Goal: Task Accomplishment & Management: Manage account settings

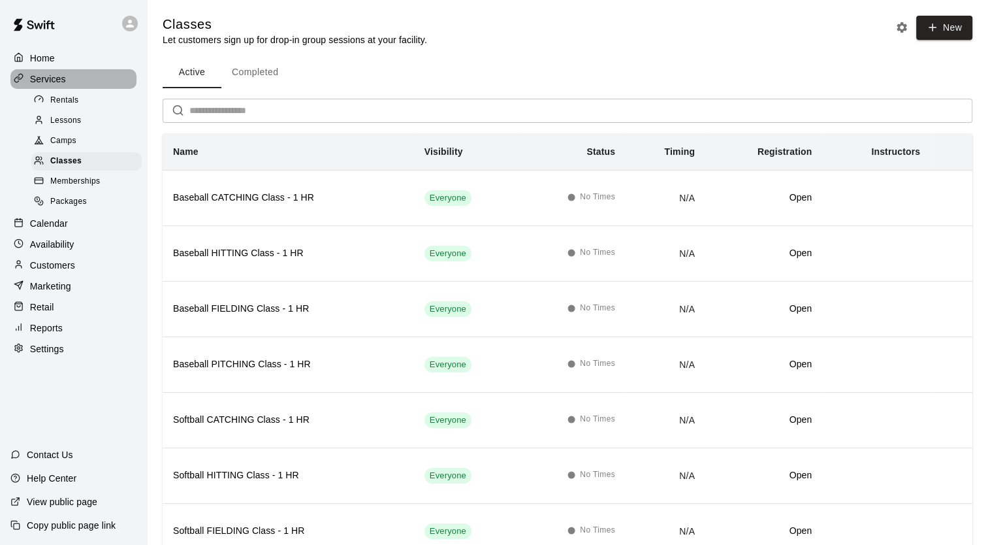
click at [39, 77] on p "Services" at bounding box center [48, 79] width 36 height 13
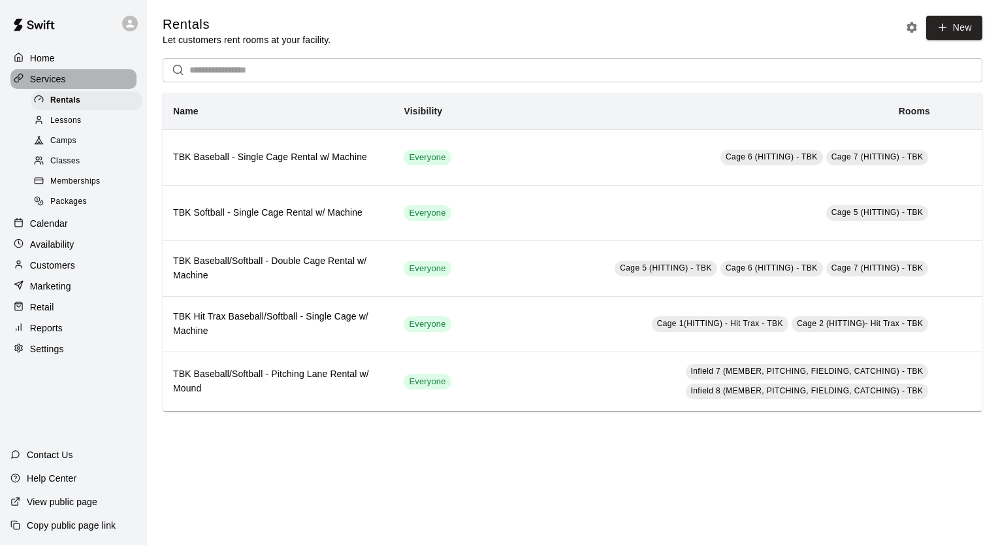
click at [19, 77] on icon at bounding box center [19, 78] width 10 height 10
click at [18, 78] on icon at bounding box center [19, 78] width 10 height 10
click at [52, 251] on p "Availability" at bounding box center [52, 244] width 44 height 13
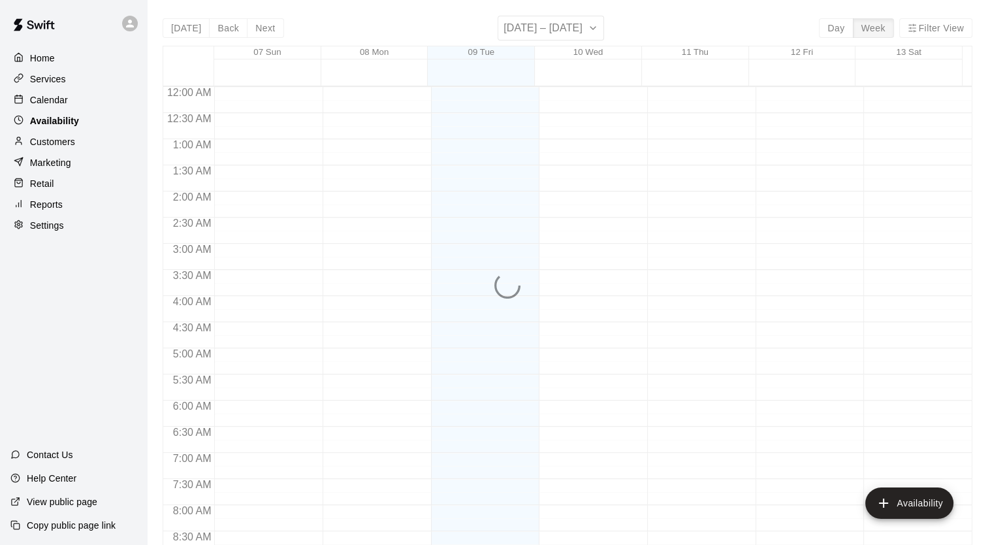
scroll to position [780, 0]
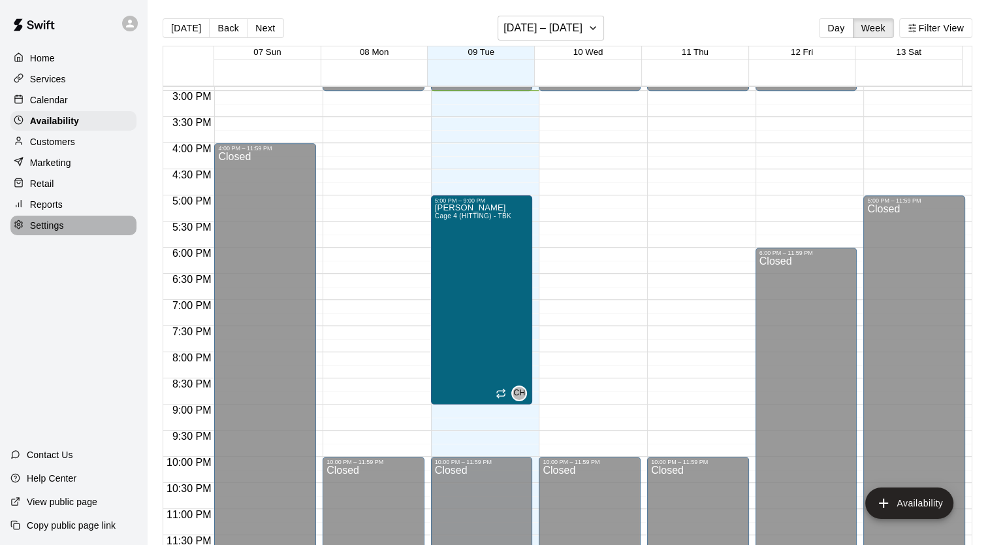
click at [50, 231] on p "Settings" at bounding box center [47, 225] width 34 height 13
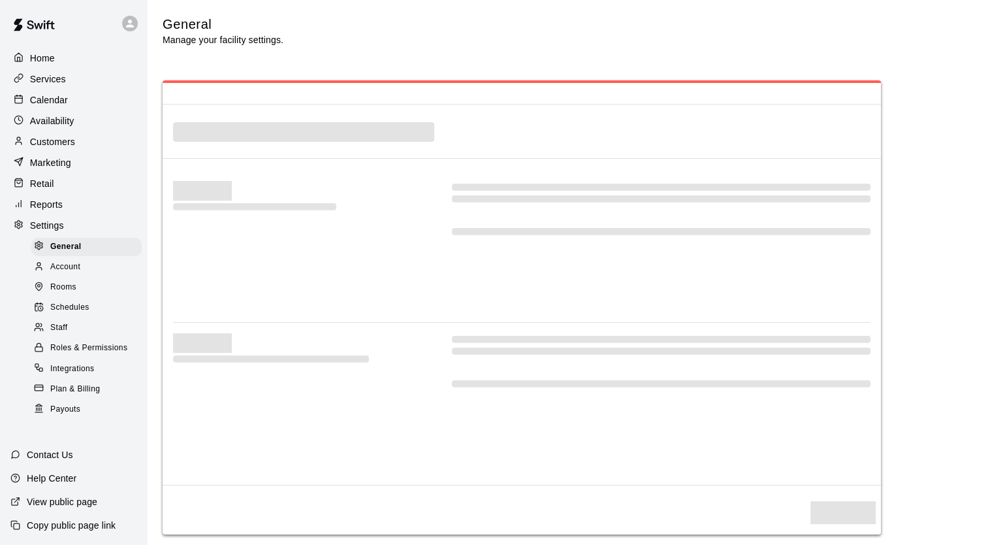
select select "**"
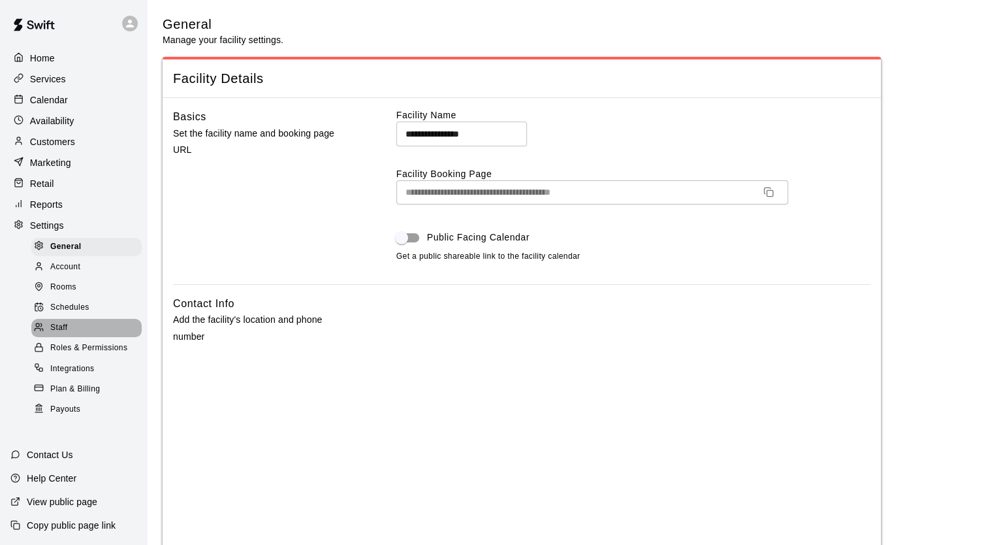
click at [67, 334] on span "Staff" at bounding box center [58, 327] width 17 height 13
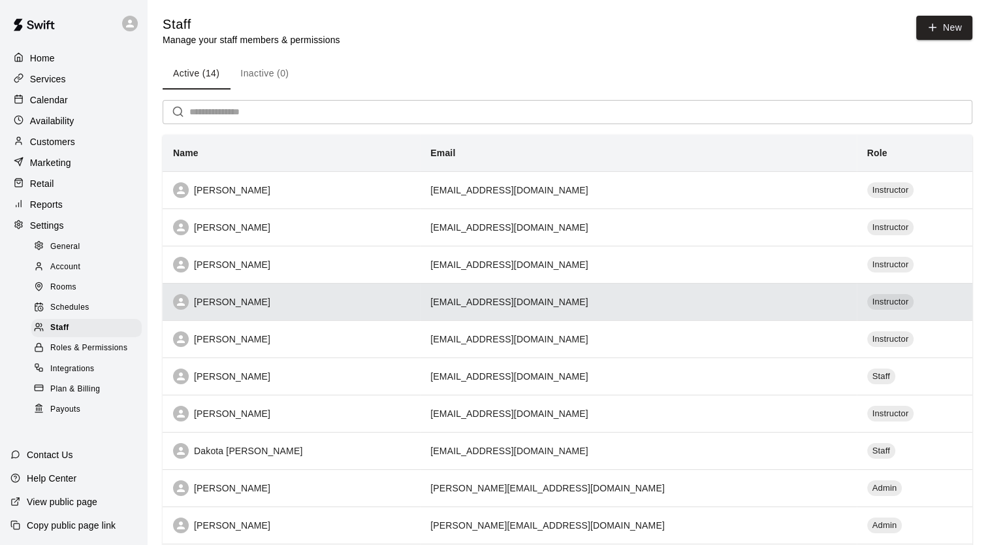
scroll to position [112, 0]
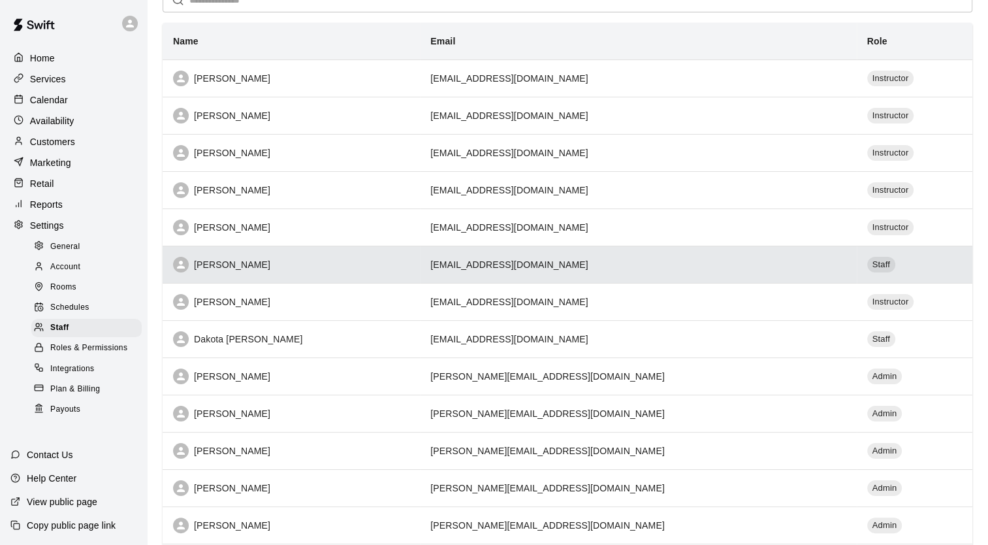
click at [476, 261] on td "[EMAIL_ADDRESS][DOMAIN_NAME]" at bounding box center [638, 264] width 436 height 37
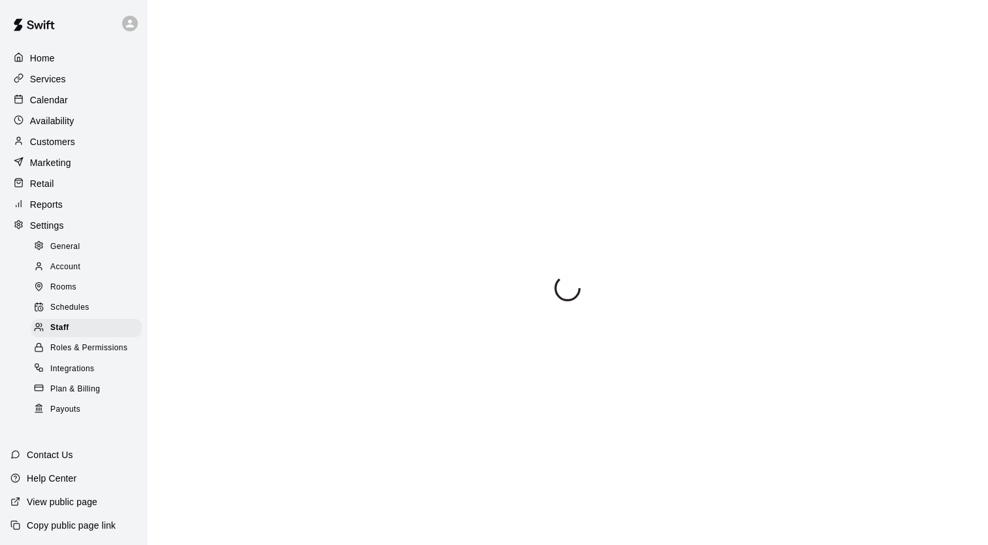
scroll to position [50, 0]
select select "**"
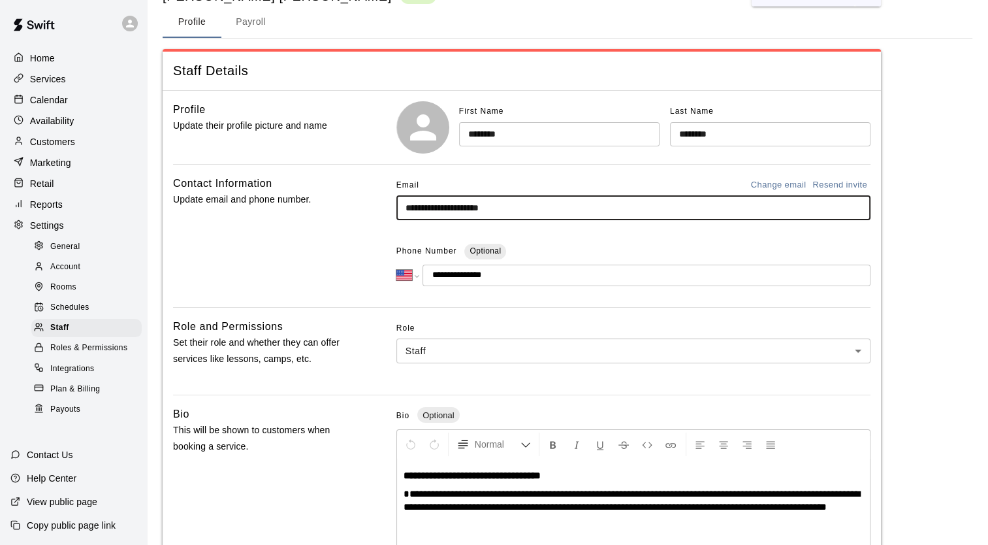
drag, startPoint x: 534, startPoint y: 210, endPoint x: 391, endPoint y: 212, distance: 143.7
click at [391, 212] on div "**********" at bounding box center [522, 236] width 698 height 122
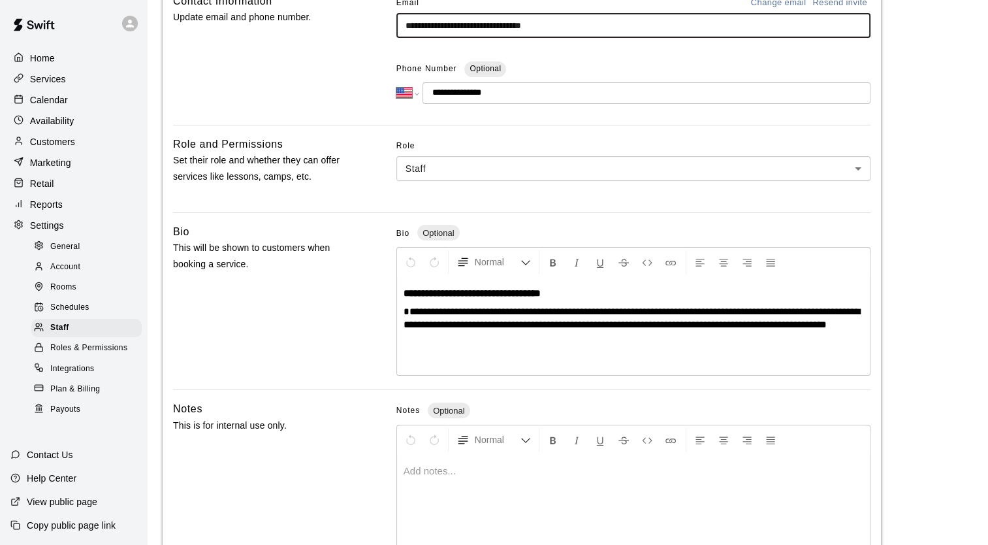
scroll to position [314, 0]
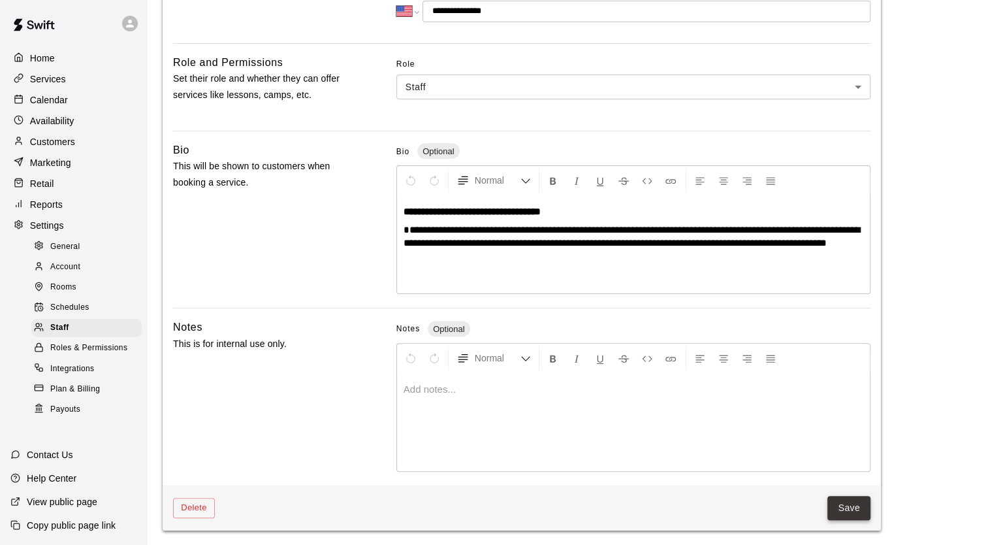
type input "**********"
click at [851, 506] on button "Save" at bounding box center [849, 508] width 43 height 24
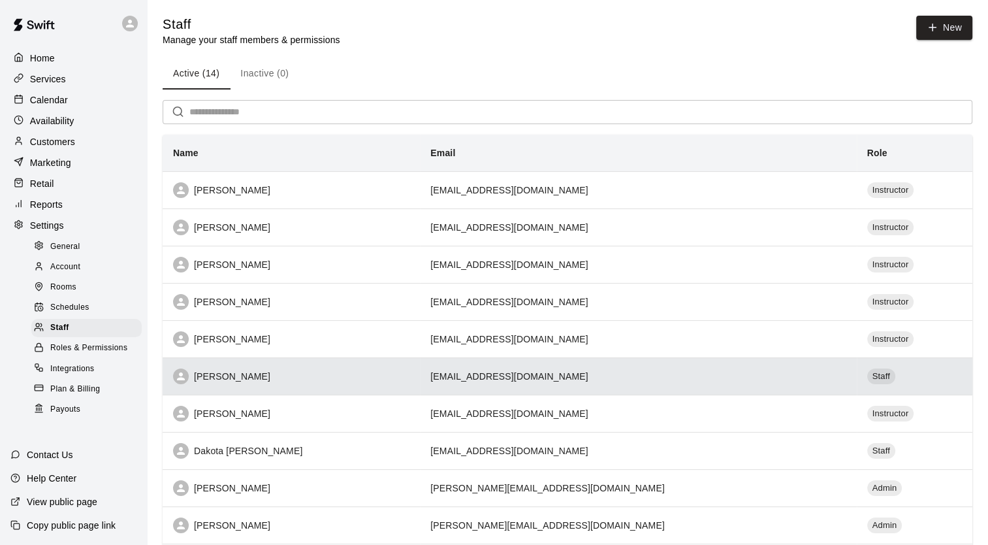
click at [508, 376] on td "[EMAIL_ADDRESS][DOMAIN_NAME]" at bounding box center [638, 375] width 436 height 37
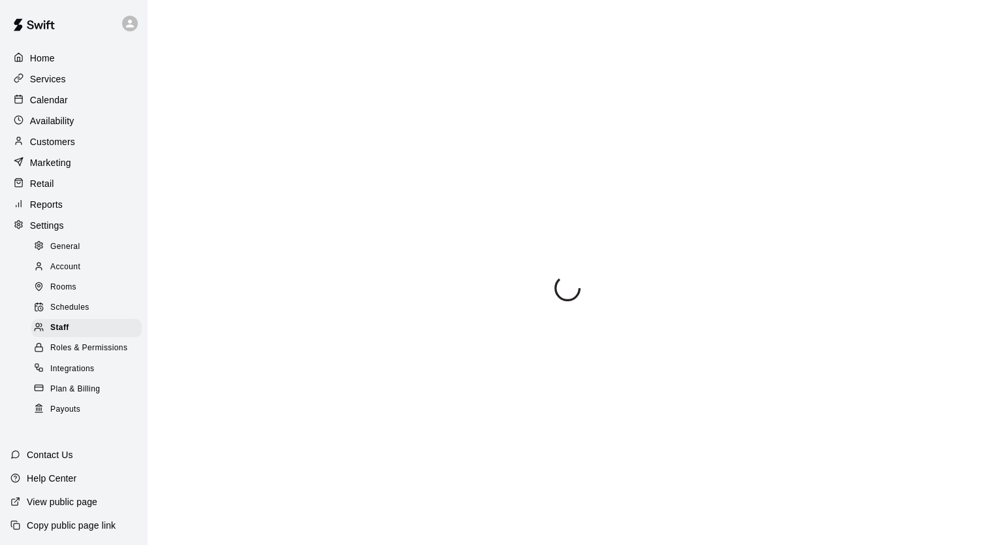
select select "**"
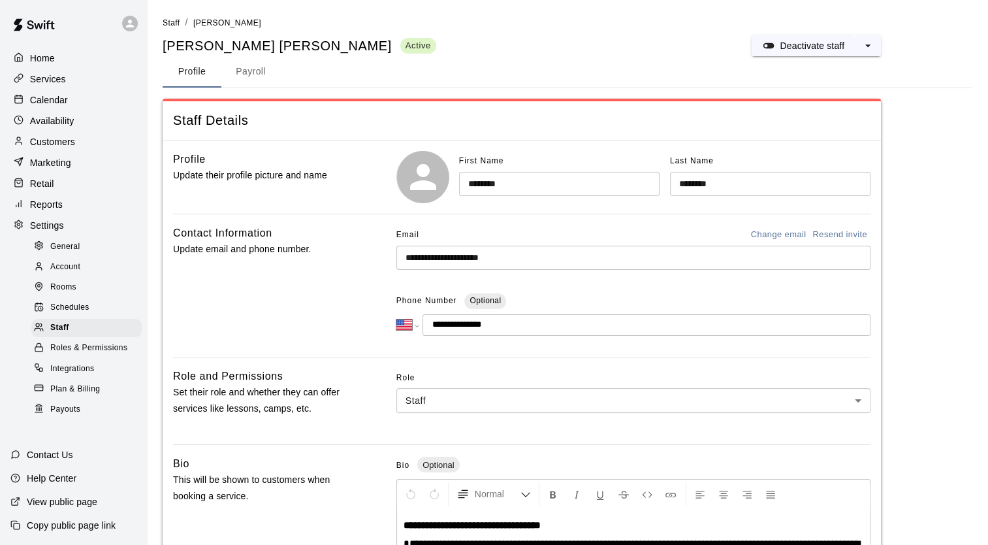
scroll to position [50, 0]
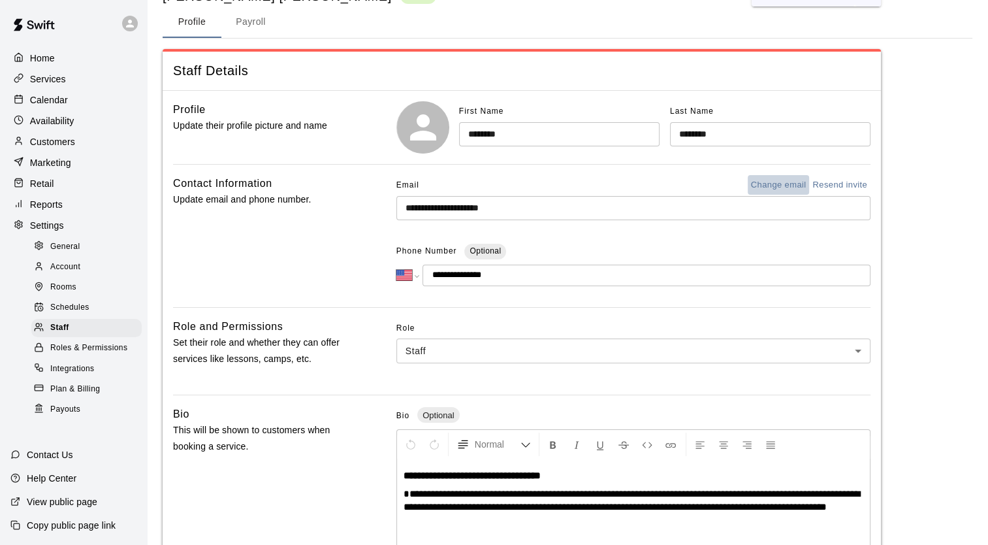
click at [759, 180] on button "Change email" at bounding box center [779, 185] width 62 height 20
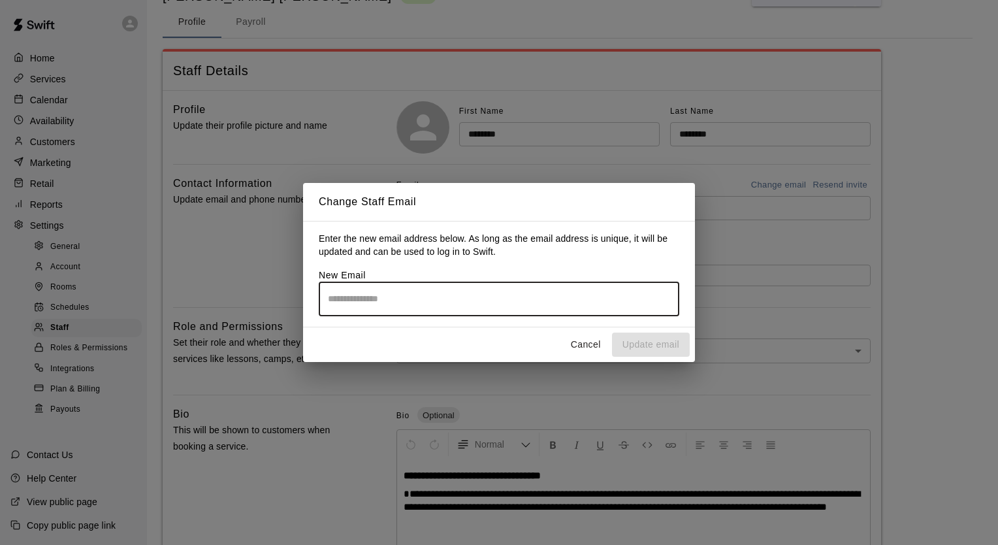
click at [414, 306] on input "email" at bounding box center [499, 299] width 361 height 35
type input "**********"
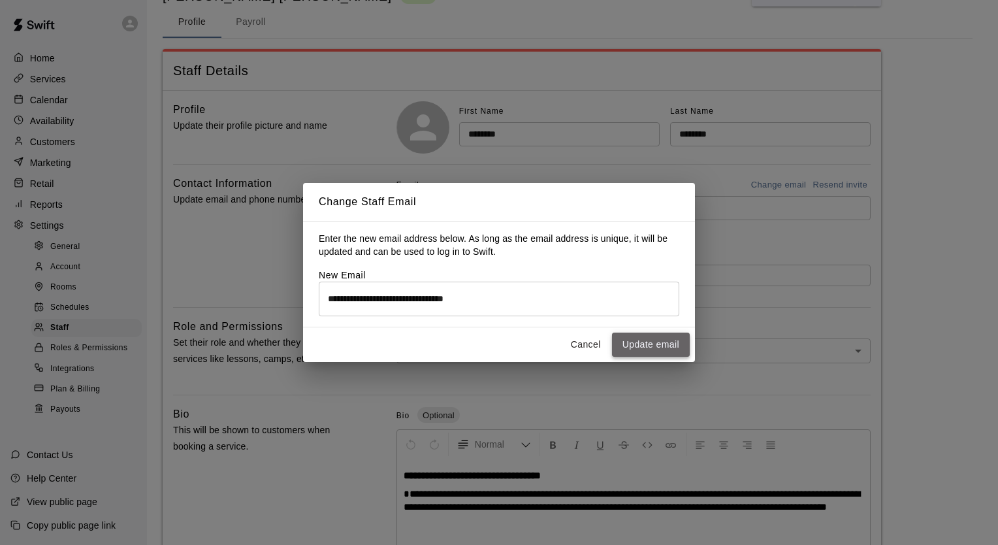
click at [638, 344] on button "Update email" at bounding box center [651, 345] width 78 height 24
select select "**"
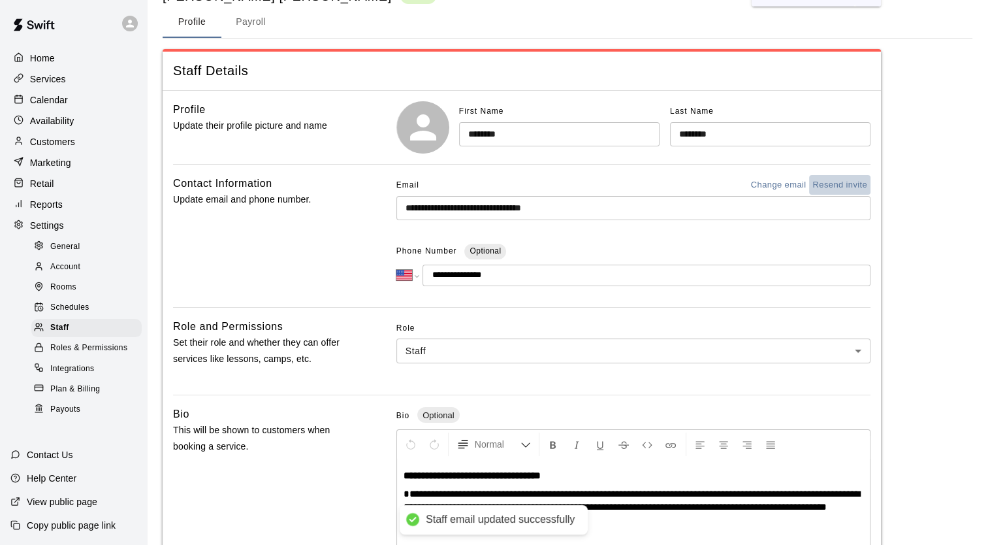
click at [833, 181] on button "Resend invite" at bounding box center [839, 185] width 61 height 20
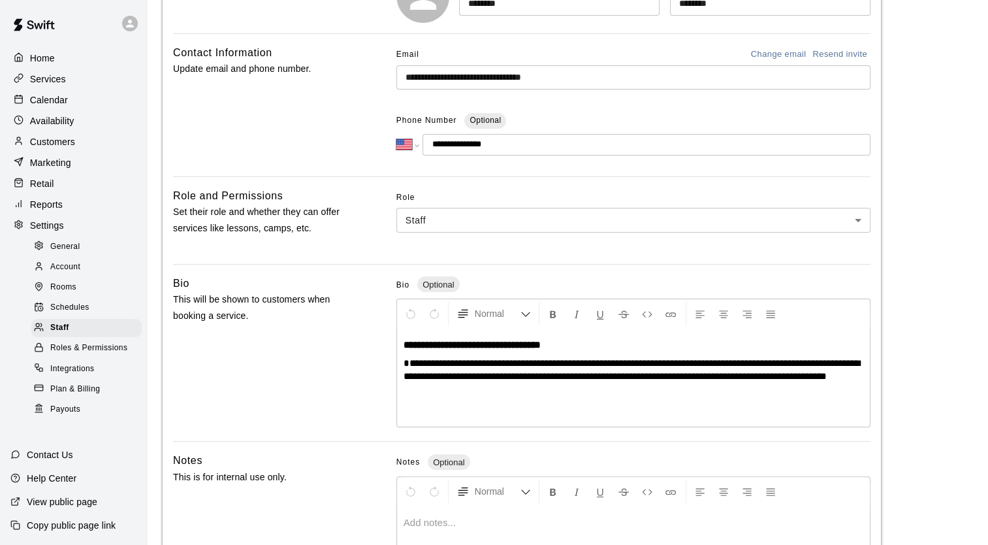
scroll to position [0, 0]
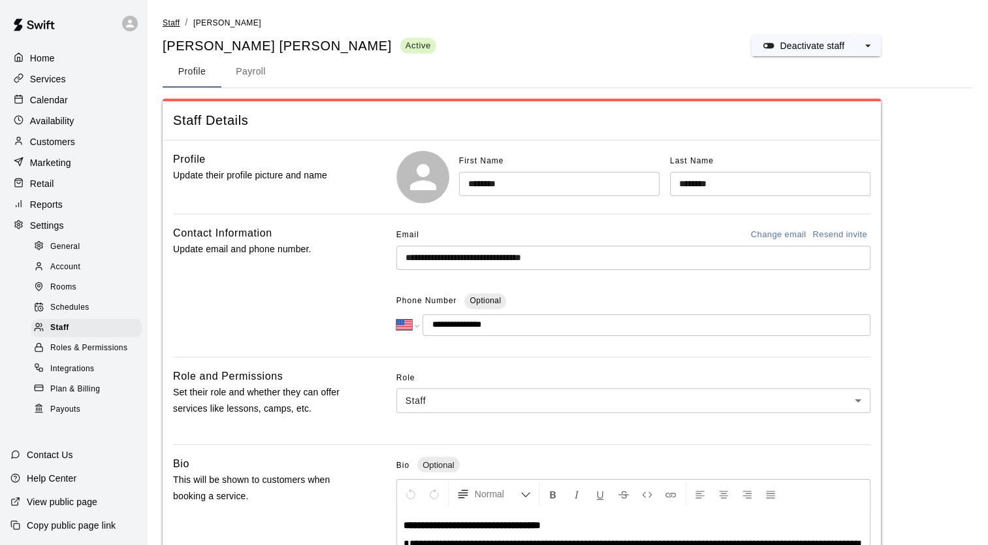
click at [173, 18] on span "Staff" at bounding box center [171, 22] width 17 height 9
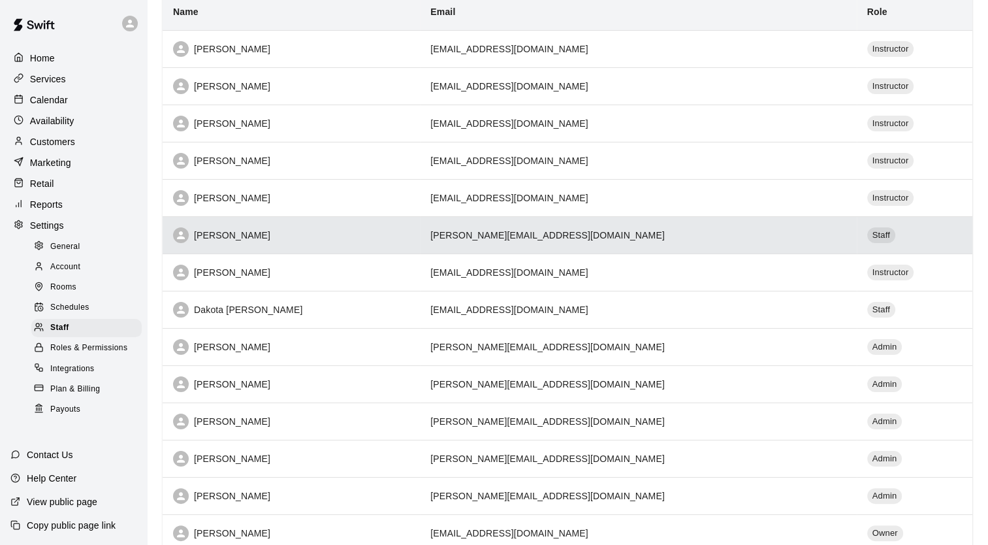
scroll to position [114, 0]
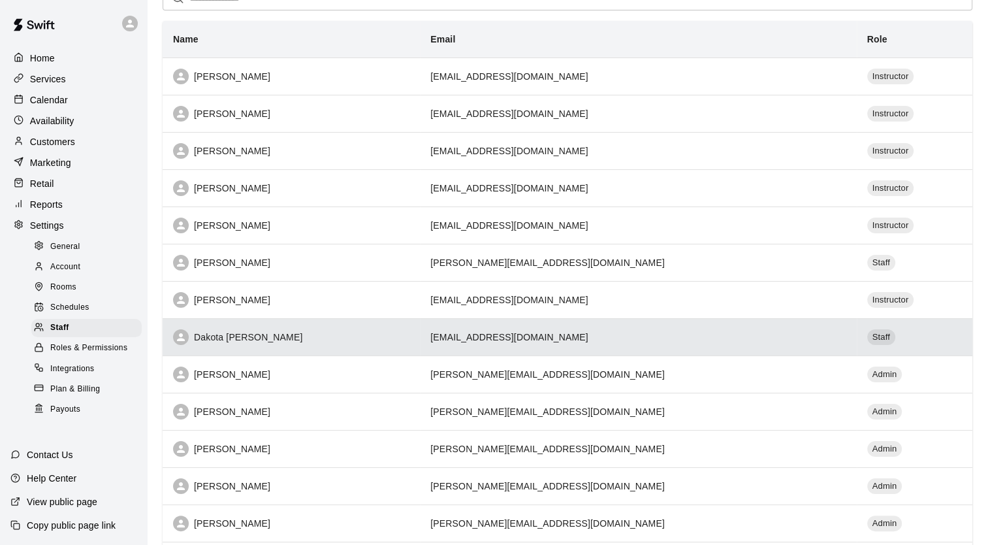
click at [451, 333] on td "[EMAIL_ADDRESS][DOMAIN_NAME]" at bounding box center [638, 336] width 436 height 37
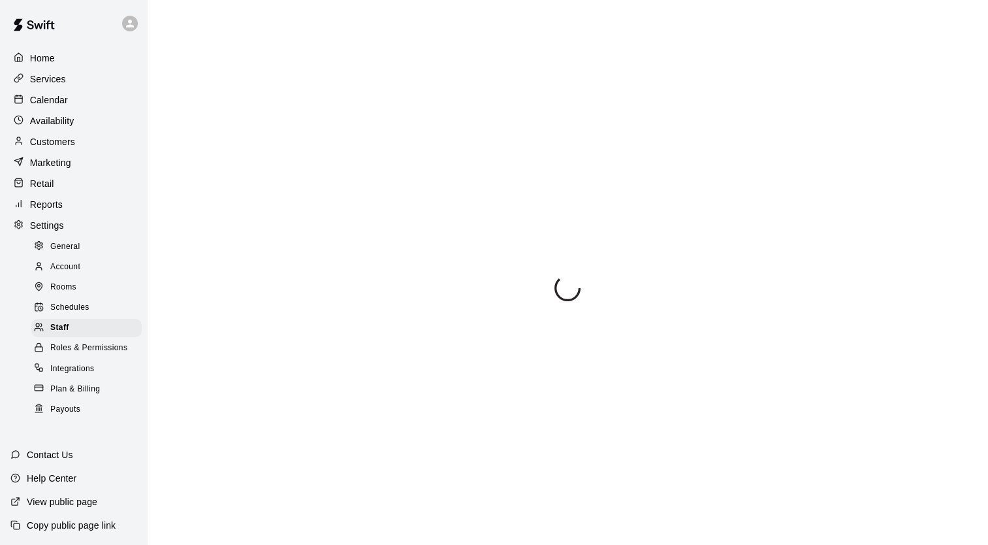
scroll to position [63, 0]
select select "**"
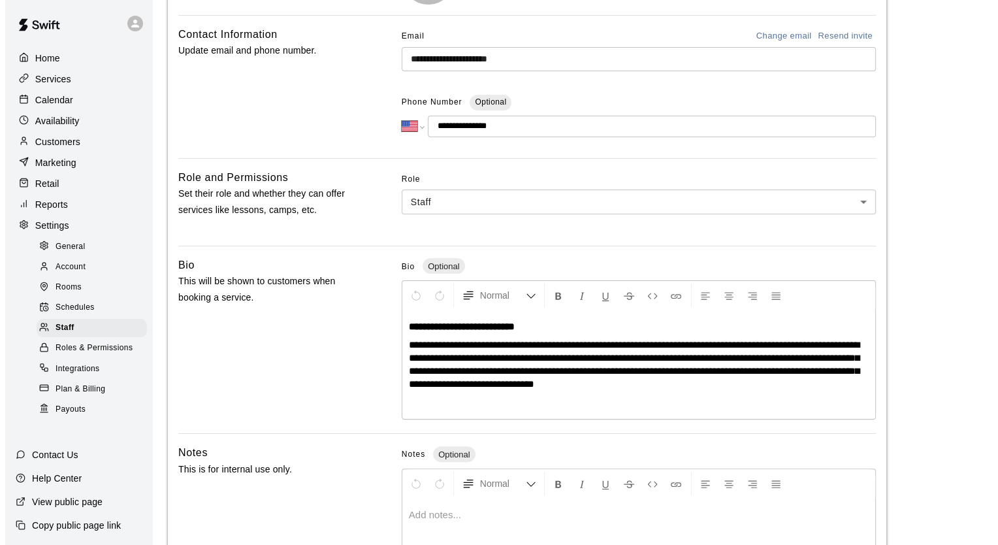
scroll to position [0, 0]
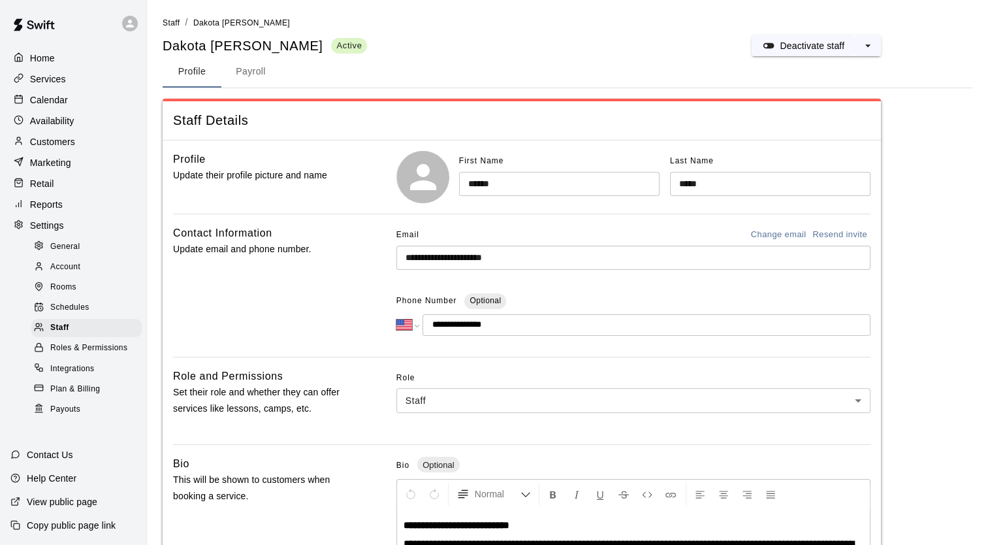
click at [218, 267] on div "Contact Information Update email and phone number." at bounding box center [264, 286] width 182 height 122
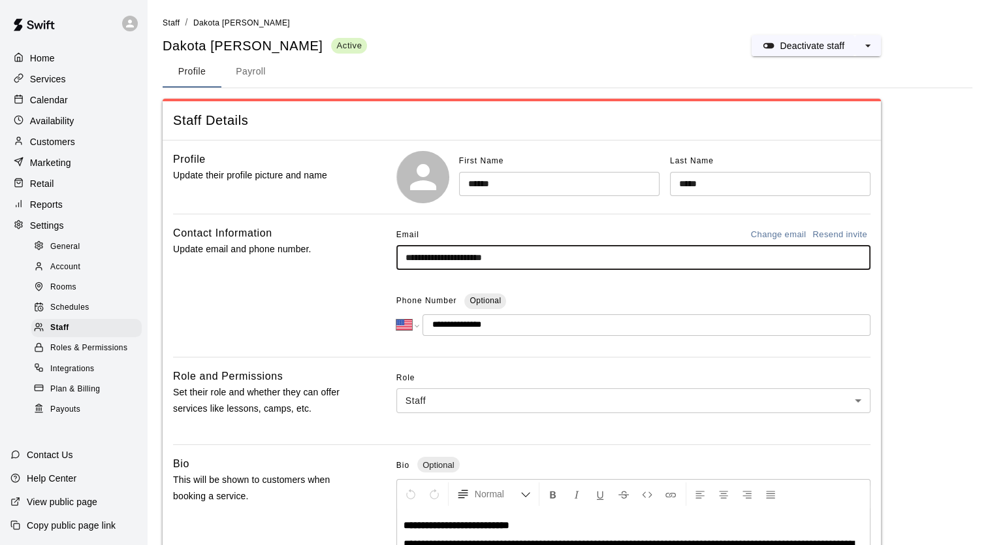
click at [532, 259] on input "**********" at bounding box center [634, 258] width 474 height 24
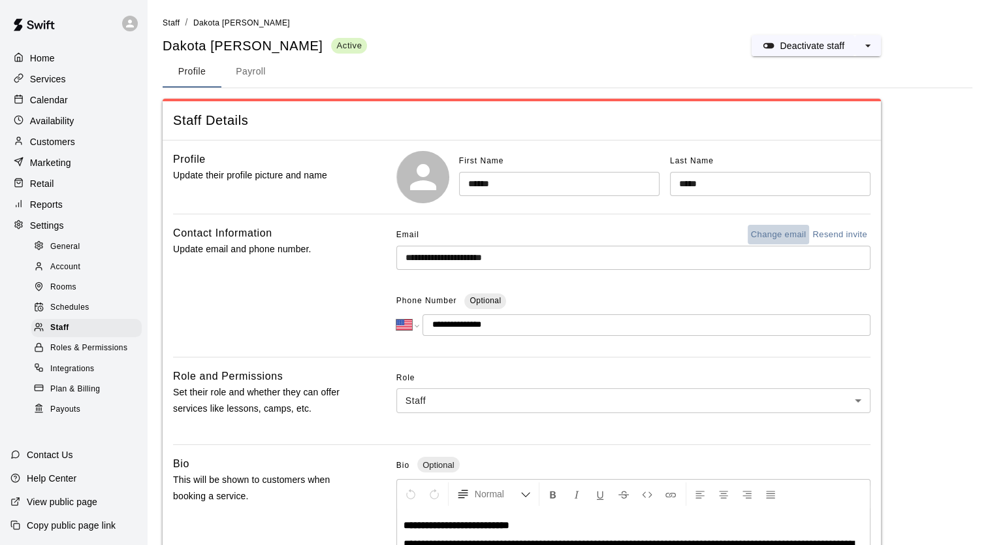
click at [768, 236] on button "Change email" at bounding box center [779, 235] width 62 height 20
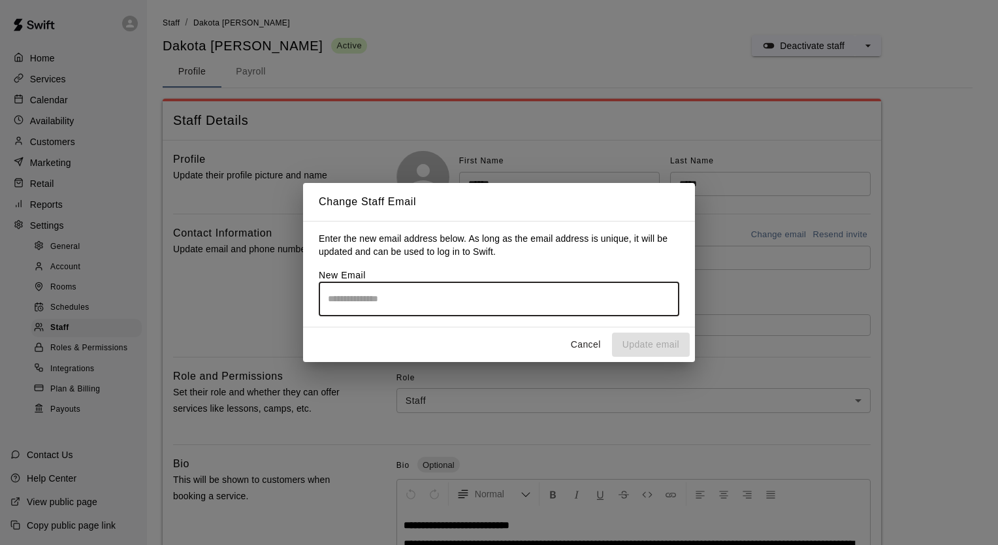
click at [541, 299] on input "email" at bounding box center [499, 299] width 361 height 35
type input "**********"
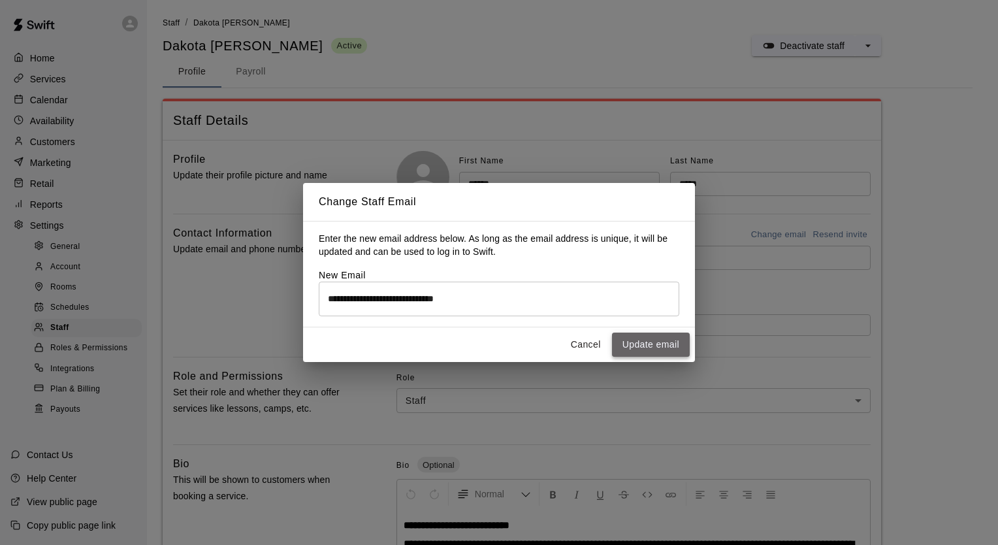
click at [644, 351] on button "Update email" at bounding box center [651, 345] width 78 height 24
click at [642, 349] on button "Update email" at bounding box center [651, 345] width 78 height 24
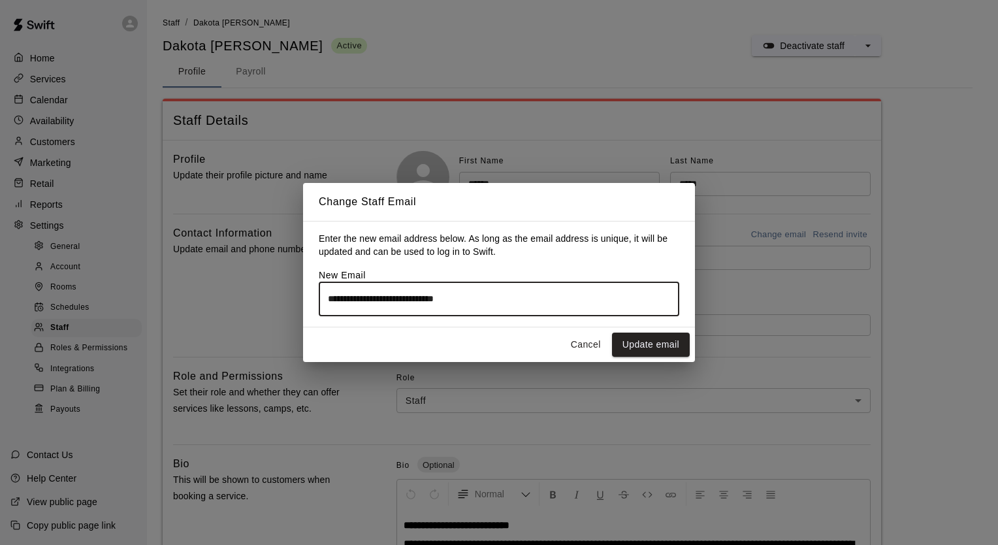
click at [496, 301] on input "**********" at bounding box center [499, 299] width 361 height 35
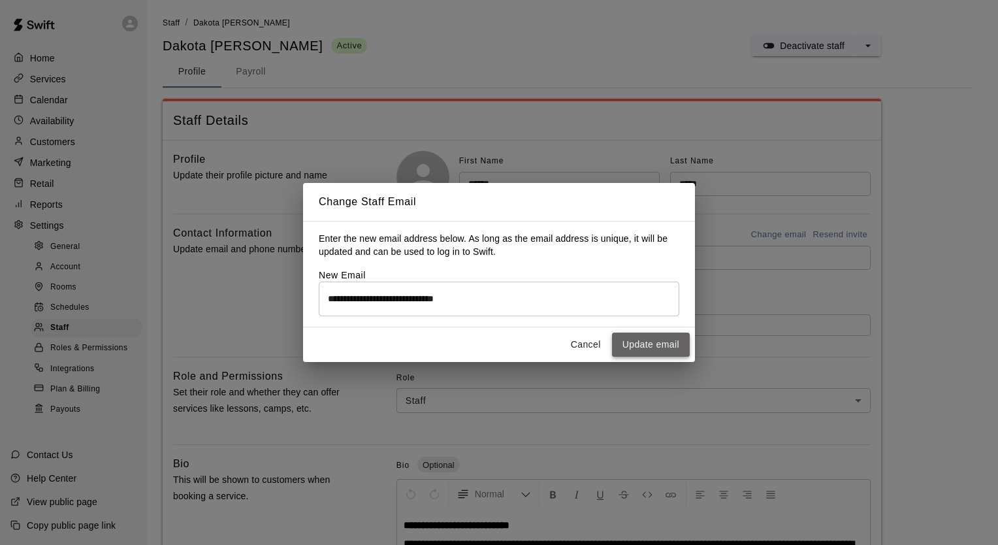
click at [652, 349] on button "Update email" at bounding box center [651, 345] width 78 height 24
click at [243, 312] on div "**********" at bounding box center [499, 272] width 998 height 545
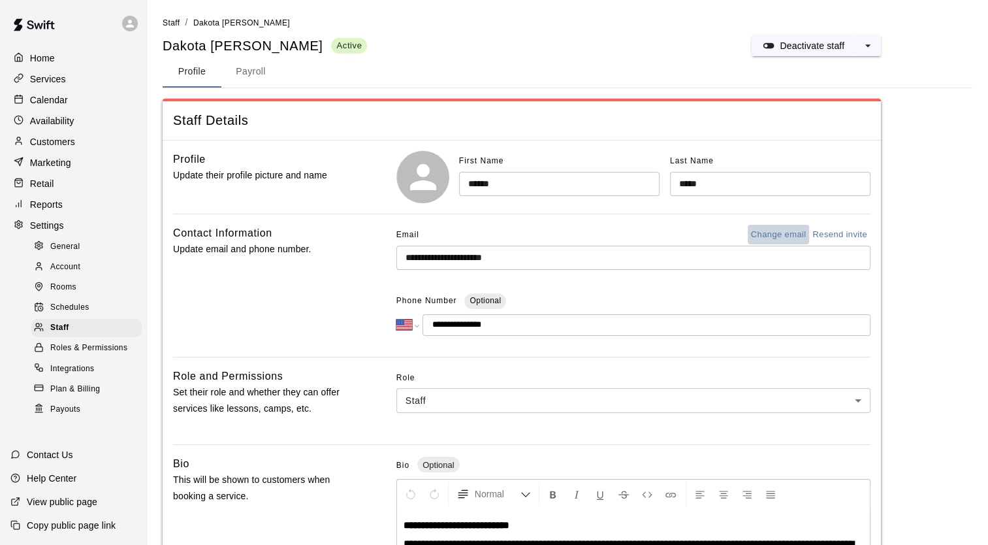
click at [785, 233] on button "Change email" at bounding box center [779, 235] width 62 height 20
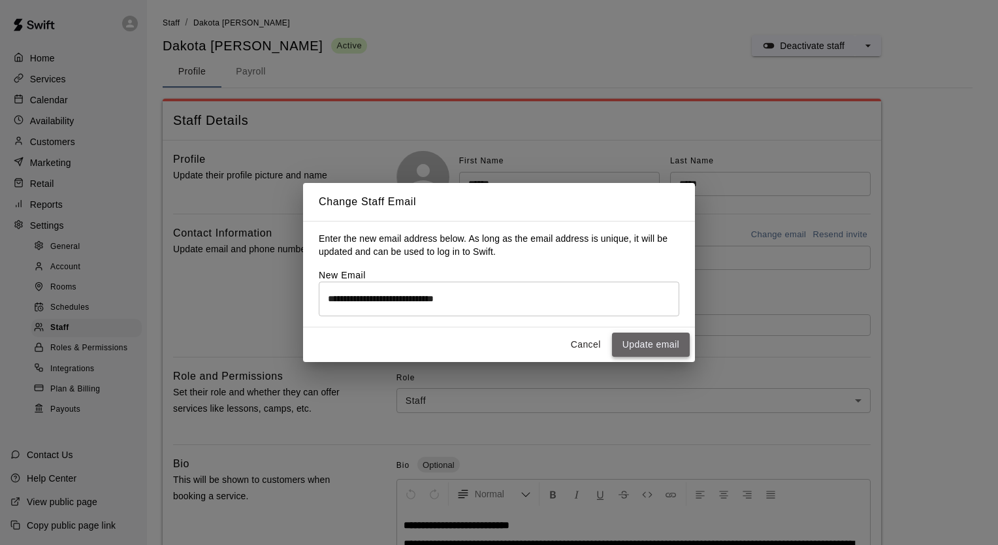
click at [647, 339] on button "Update email" at bounding box center [651, 345] width 78 height 24
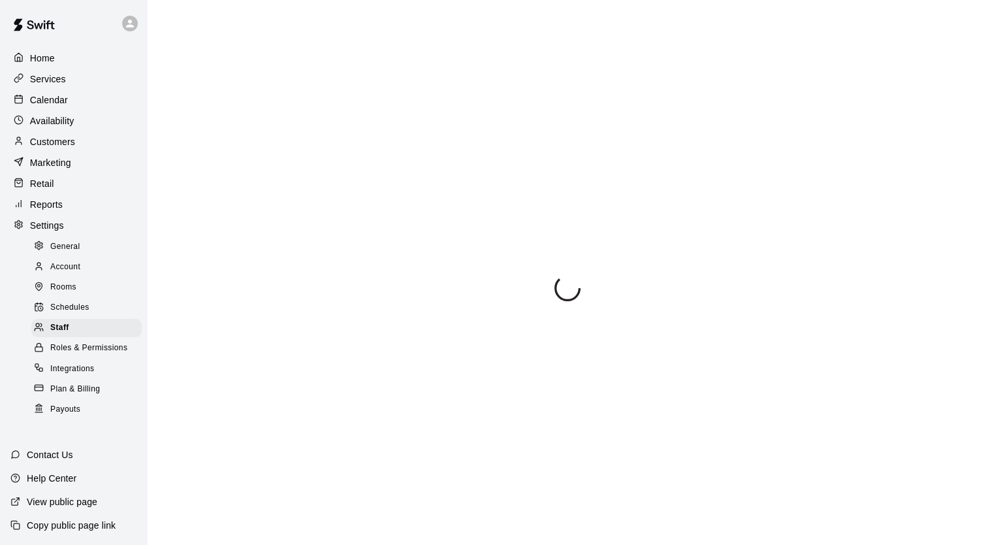
select select "**"
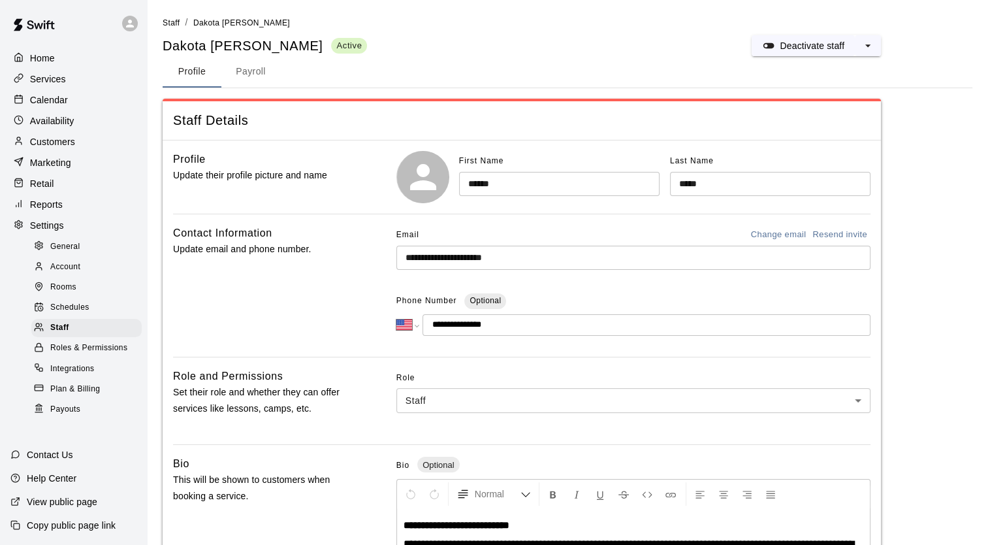
scroll to position [63, 0]
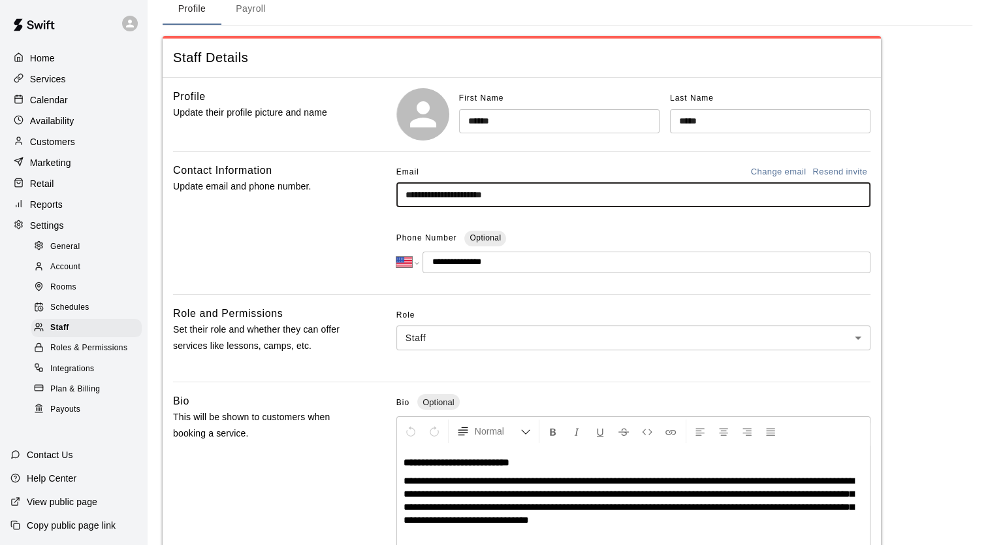
drag, startPoint x: 539, startPoint y: 198, endPoint x: 374, endPoint y: 225, distance: 166.9
click at [374, 225] on div "**********" at bounding box center [522, 223] width 698 height 122
click at [762, 171] on button "Change email" at bounding box center [779, 172] width 62 height 20
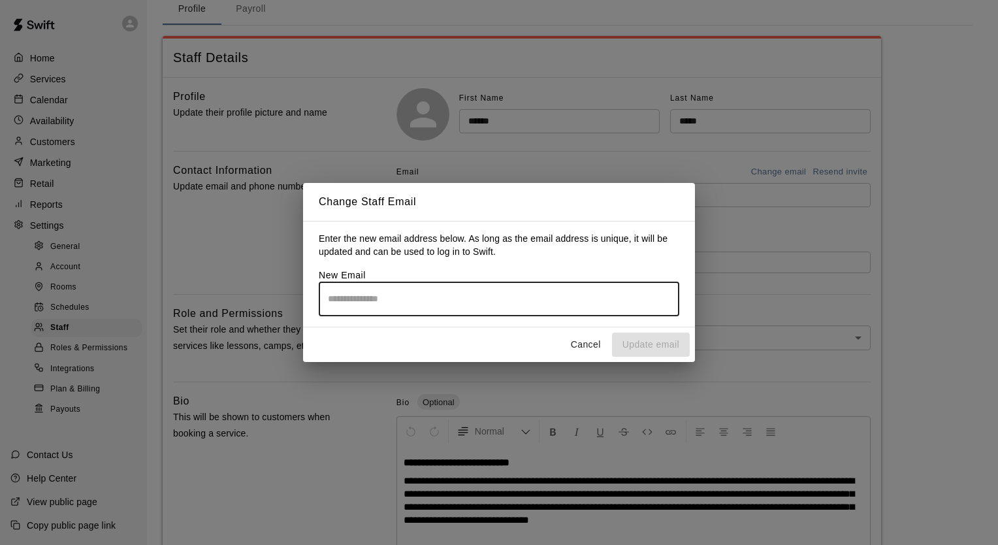
click at [434, 299] on input "email" at bounding box center [499, 299] width 361 height 35
type input "**********"
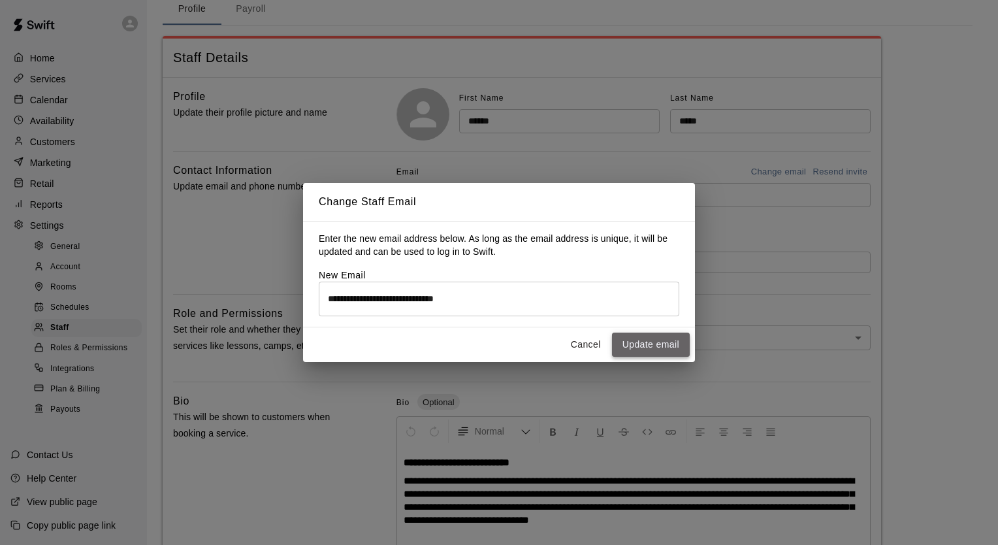
click at [640, 348] on button "Update email" at bounding box center [651, 345] width 78 height 24
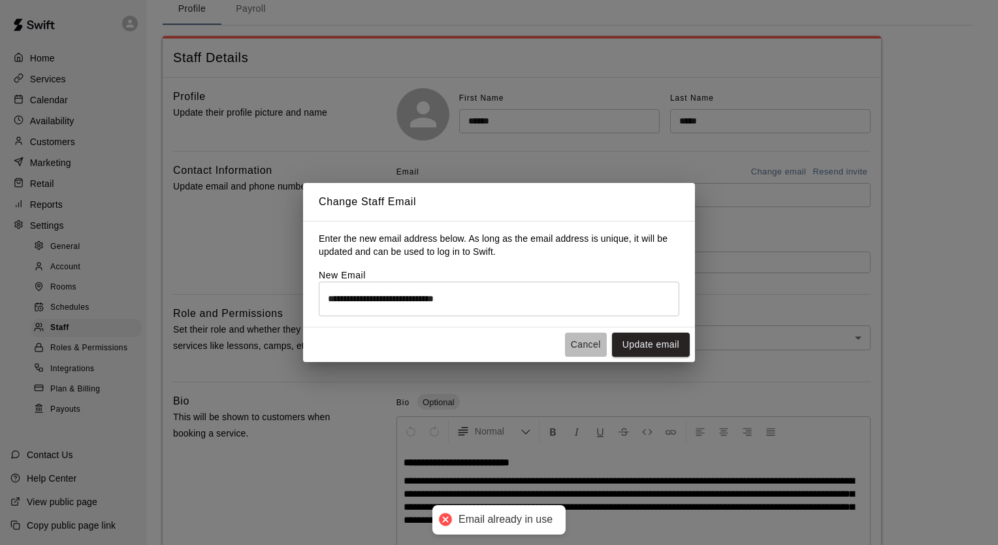
click at [583, 339] on button "Cancel" at bounding box center [586, 345] width 42 height 24
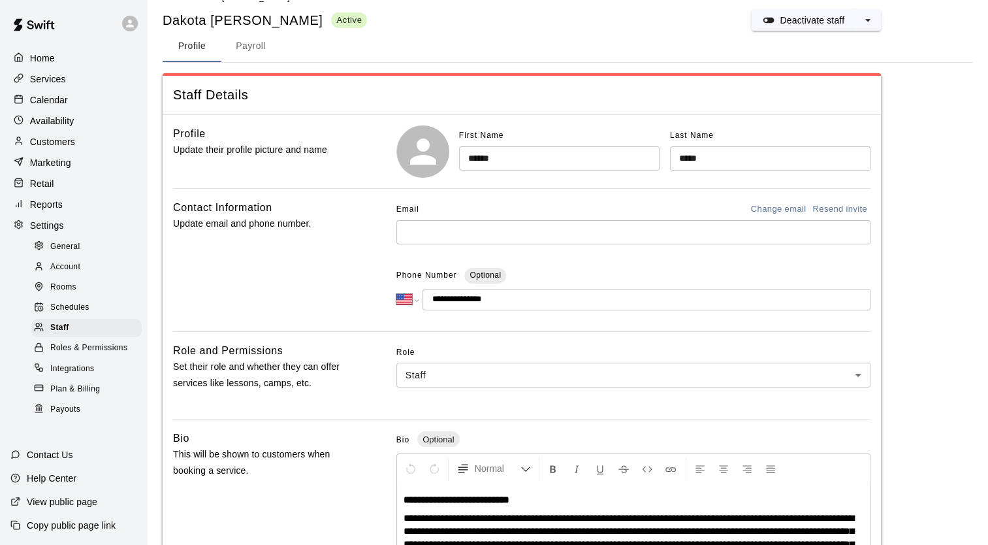
scroll to position [0, 0]
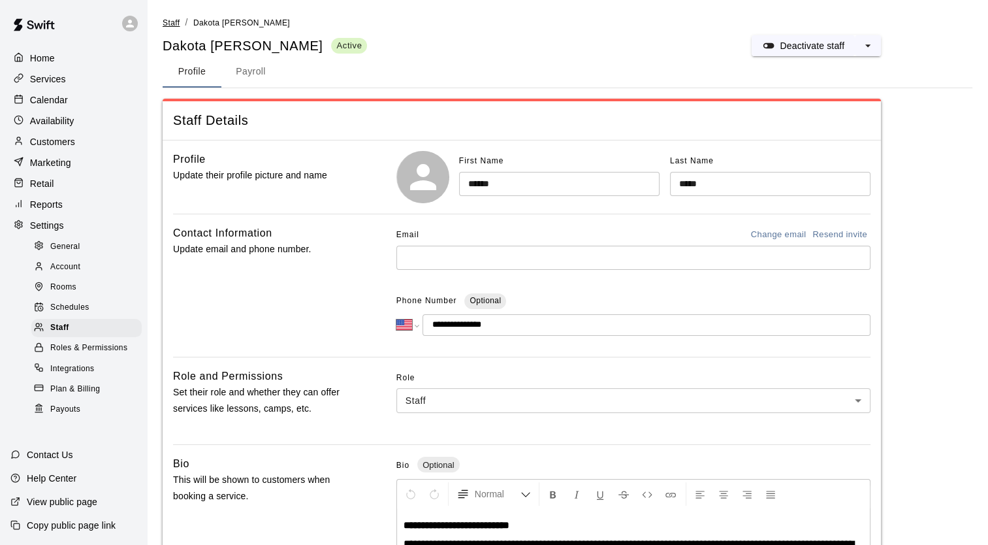
click at [173, 25] on span "Staff" at bounding box center [171, 22] width 17 height 9
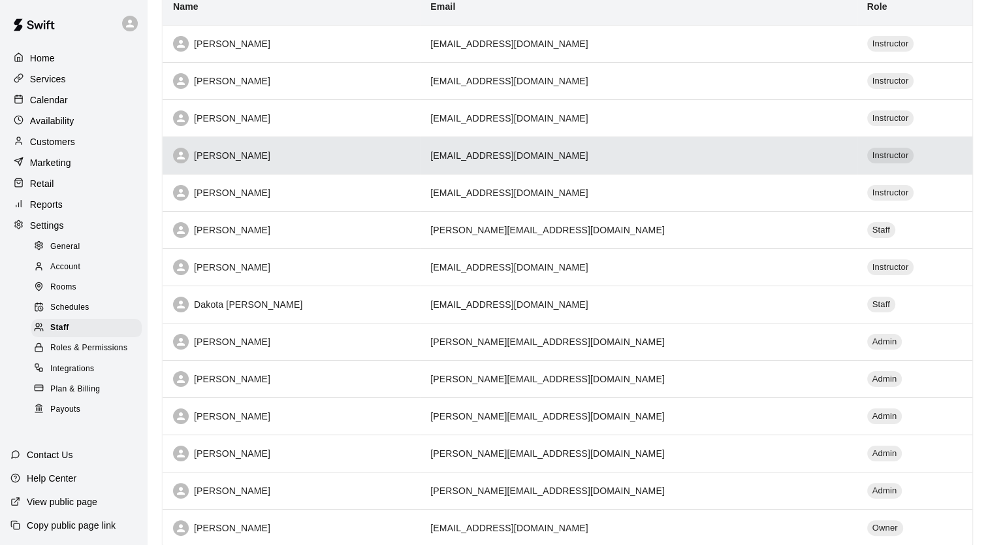
scroll to position [218, 0]
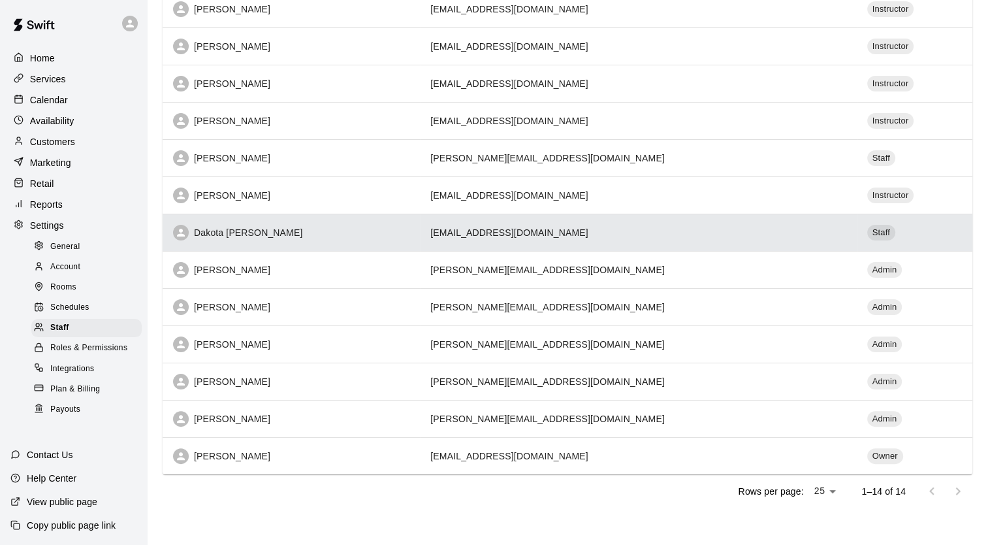
click at [479, 223] on td "[EMAIL_ADDRESS][DOMAIN_NAME]" at bounding box center [638, 232] width 436 height 37
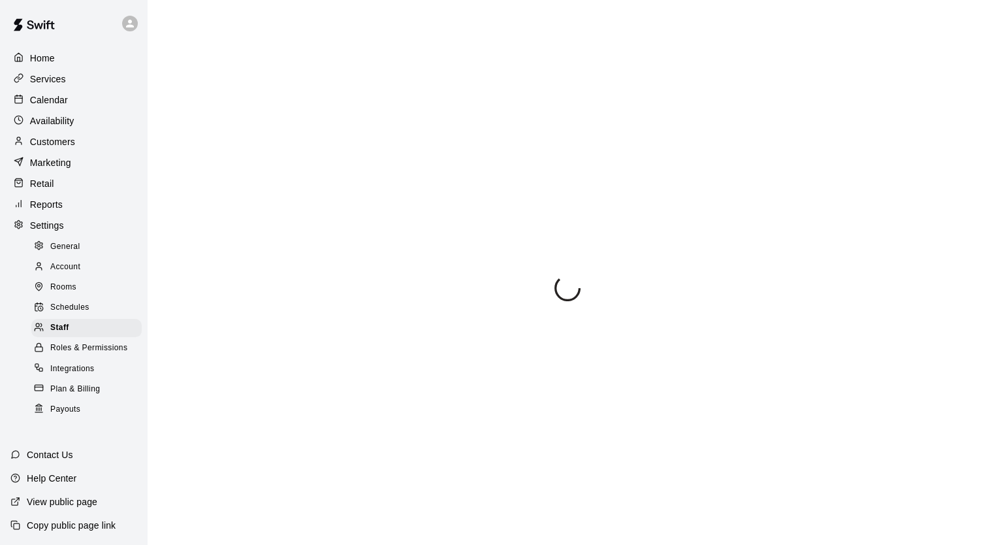
select select "**"
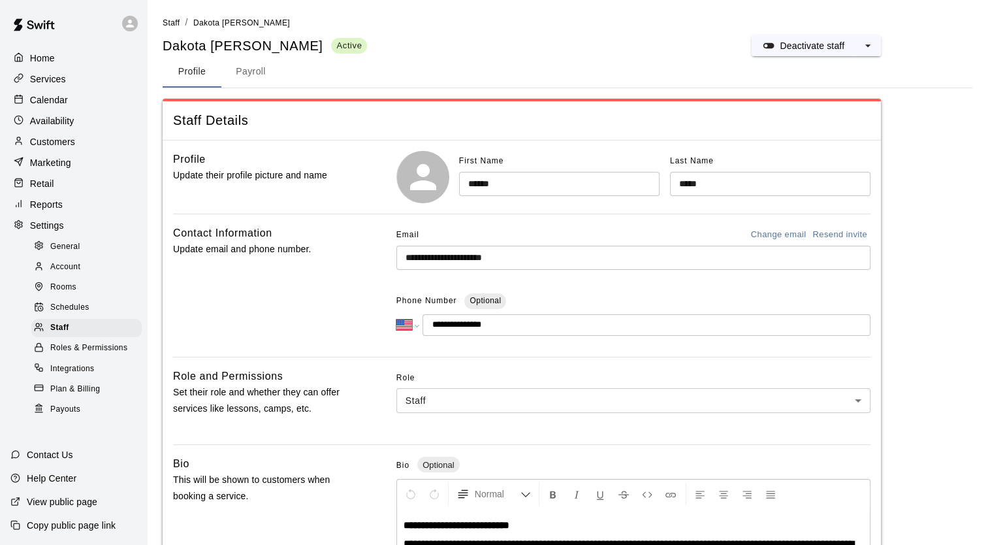
scroll to position [63, 0]
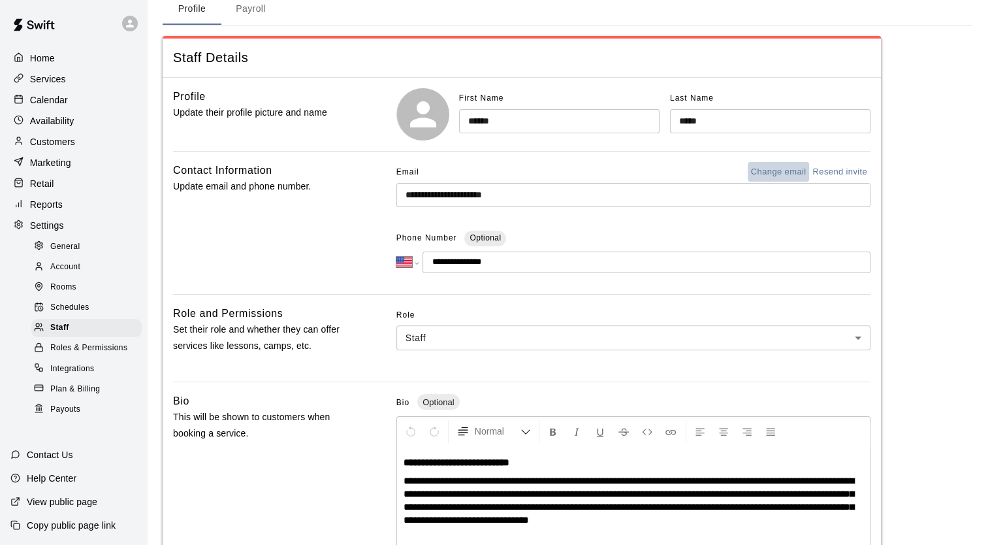
click at [775, 171] on button "Change email" at bounding box center [779, 172] width 62 height 20
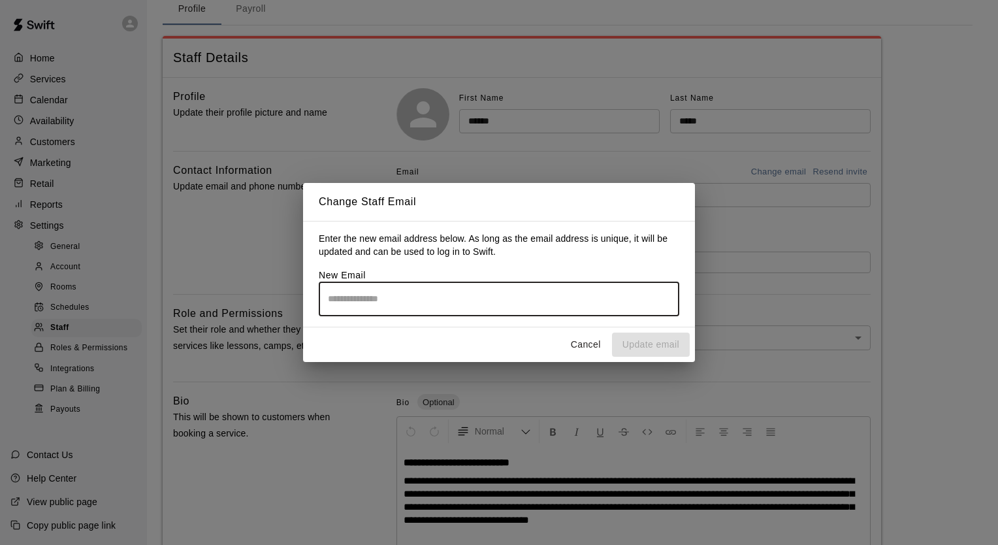
click at [425, 299] on input "email" at bounding box center [499, 299] width 361 height 35
type input "**********"
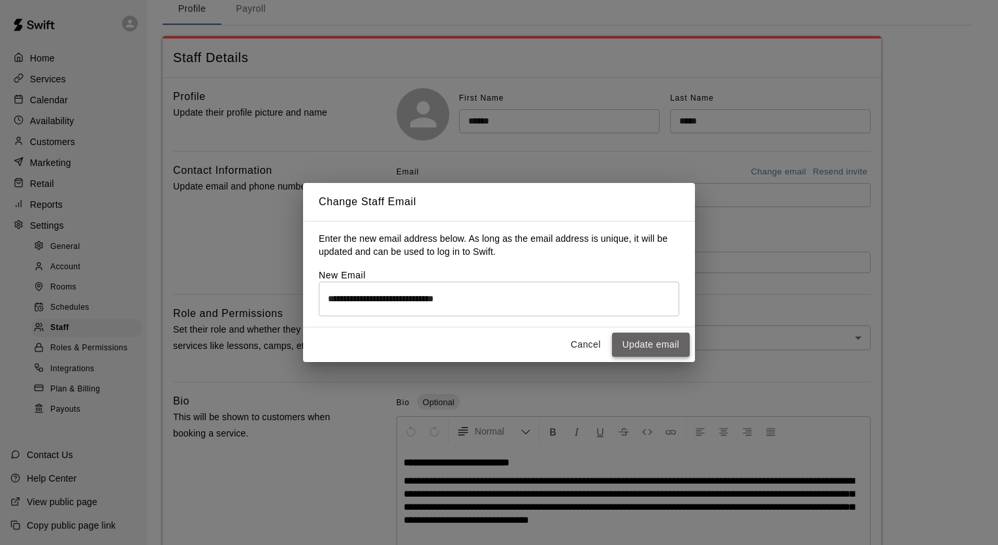
click at [649, 349] on button "Update email" at bounding box center [651, 345] width 78 height 24
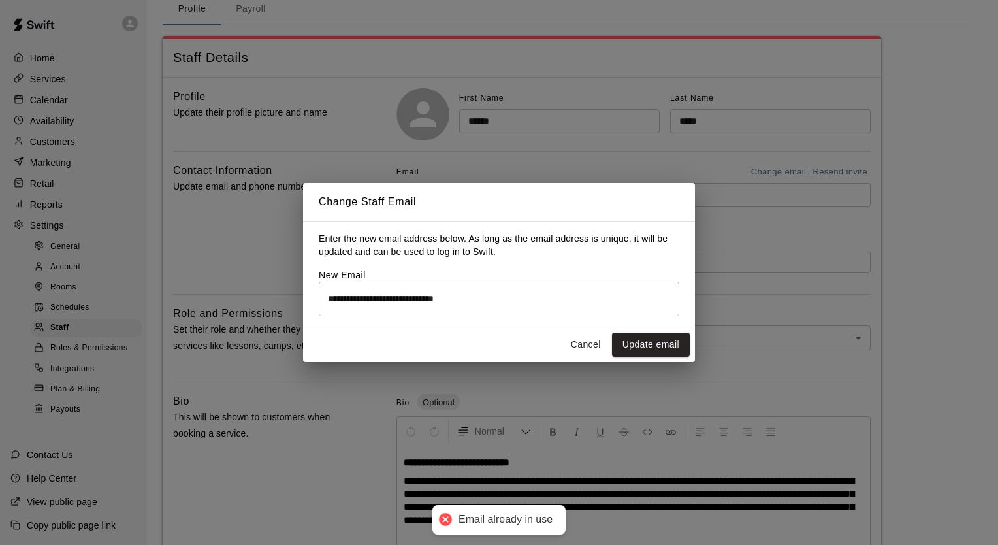
click at [446, 520] on div at bounding box center [445, 519] width 18 height 18
click at [585, 349] on button "Cancel" at bounding box center [586, 345] width 42 height 24
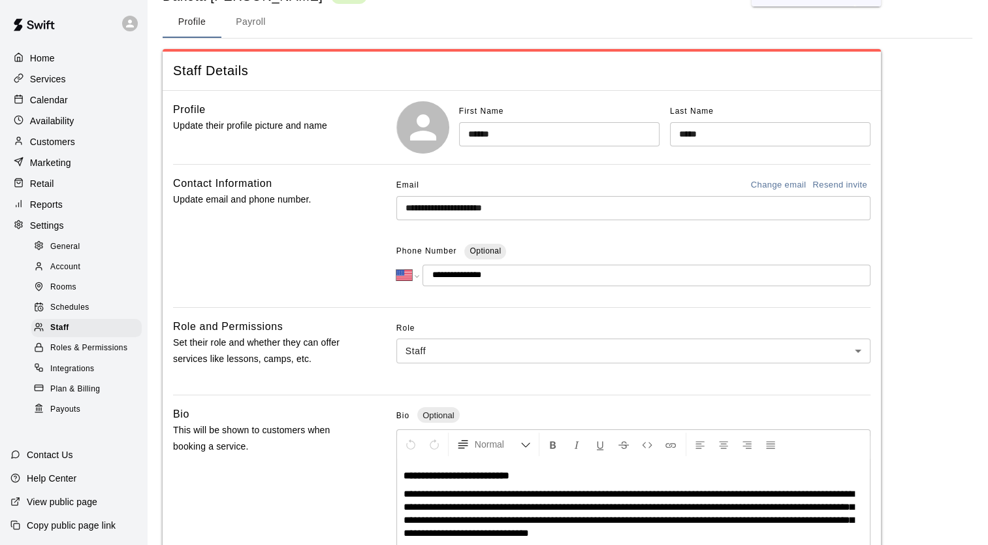
scroll to position [0, 0]
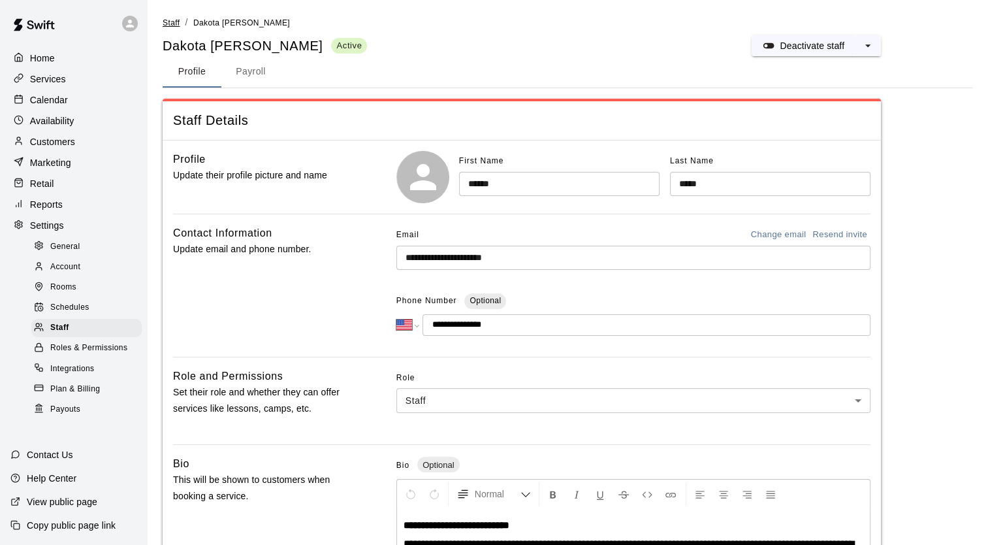
click at [167, 23] on span "Staff" at bounding box center [171, 22] width 17 height 9
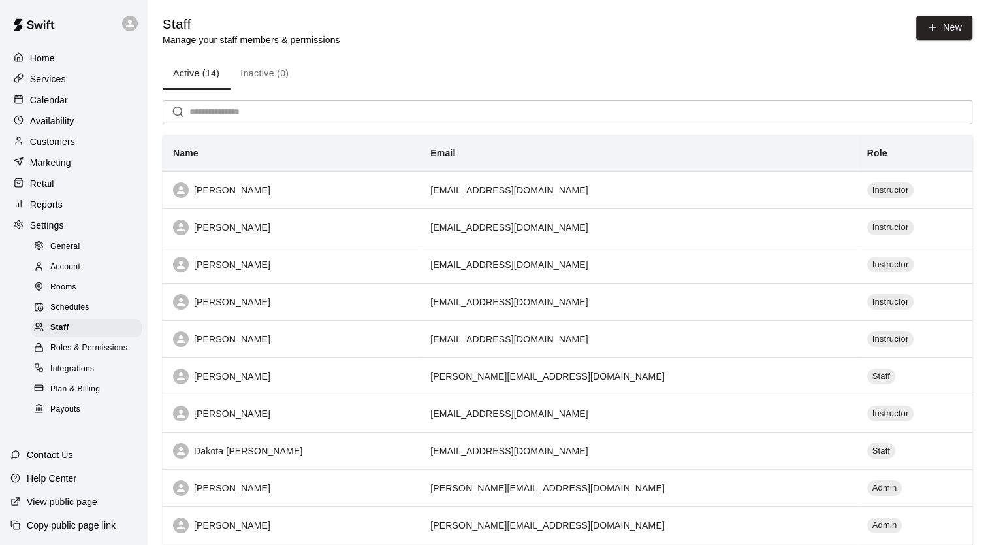
click at [419, 64] on div "Active (14) Inactive (0)" at bounding box center [568, 73] width 810 height 31
click at [395, 67] on div "Active (14) Inactive (0)" at bounding box center [568, 73] width 810 height 31
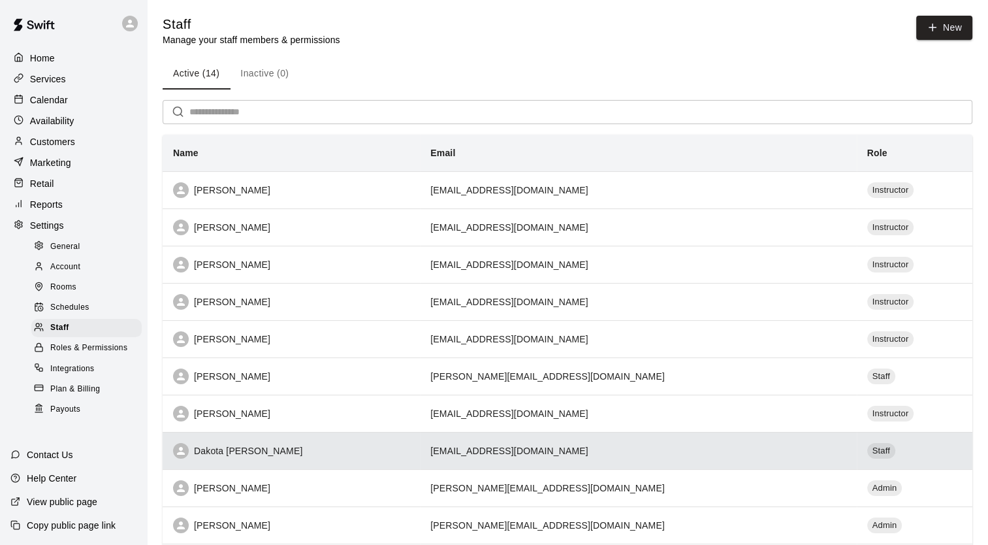
click at [470, 451] on td "[EMAIL_ADDRESS][DOMAIN_NAME]" at bounding box center [638, 450] width 436 height 37
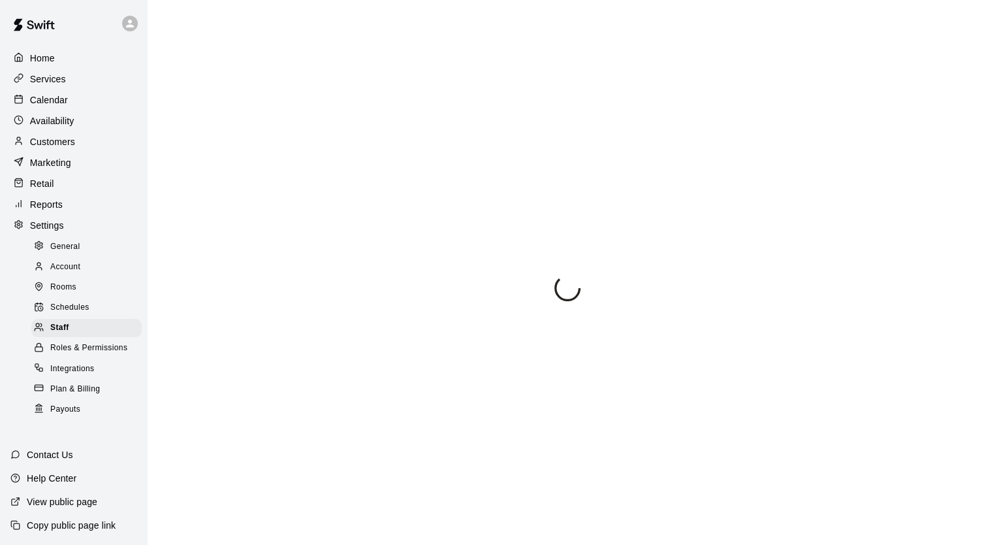
select select "**"
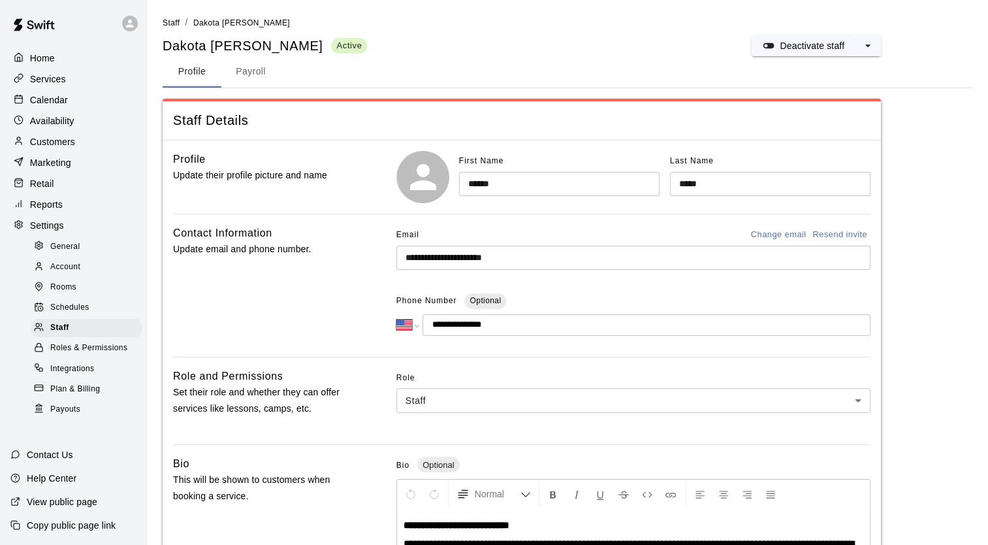
scroll to position [63, 0]
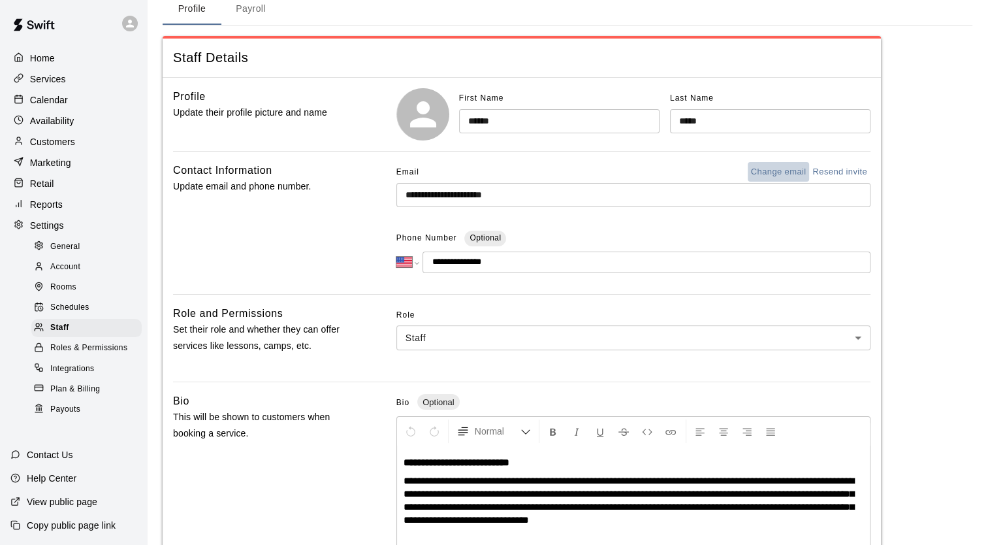
click at [779, 171] on button "Change email" at bounding box center [779, 172] width 62 height 20
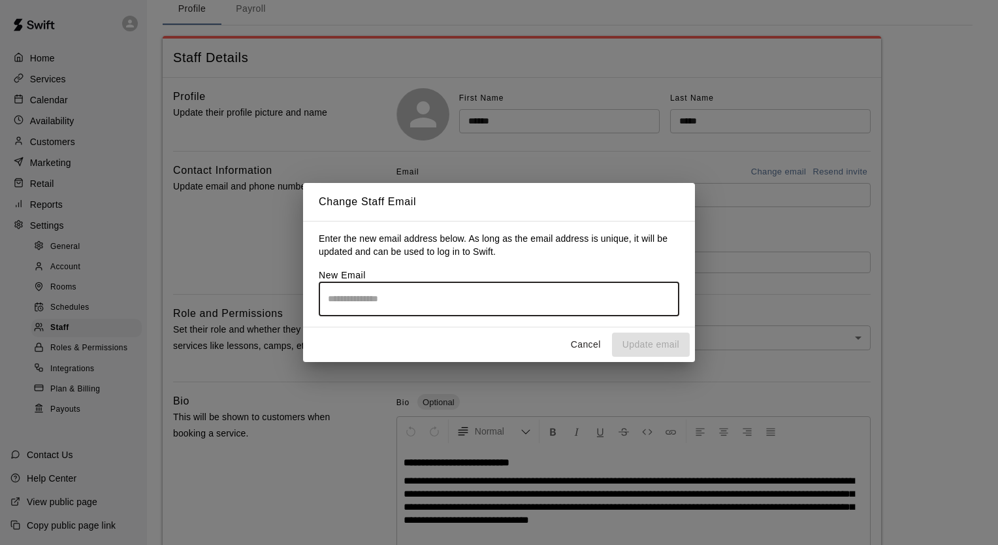
click at [451, 307] on input "email" at bounding box center [499, 299] width 361 height 35
type input "**********"
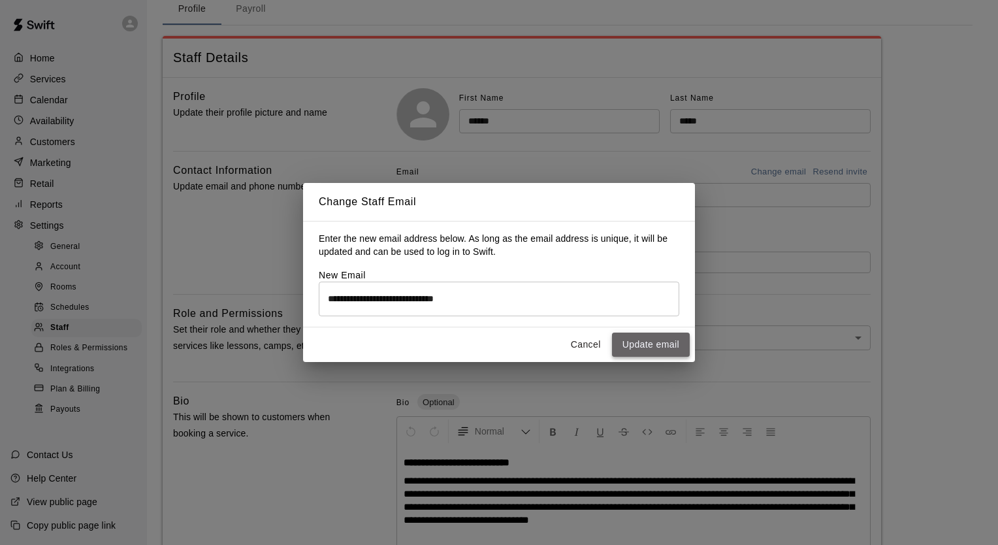
click at [632, 348] on button "Update email" at bounding box center [651, 345] width 78 height 24
click at [581, 349] on button "Cancel" at bounding box center [586, 345] width 42 height 24
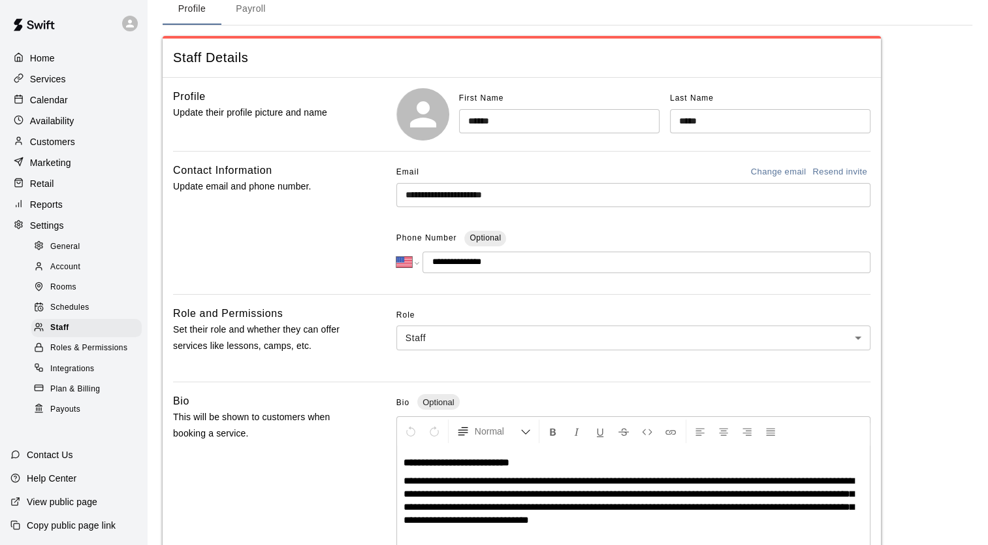
scroll to position [0, 0]
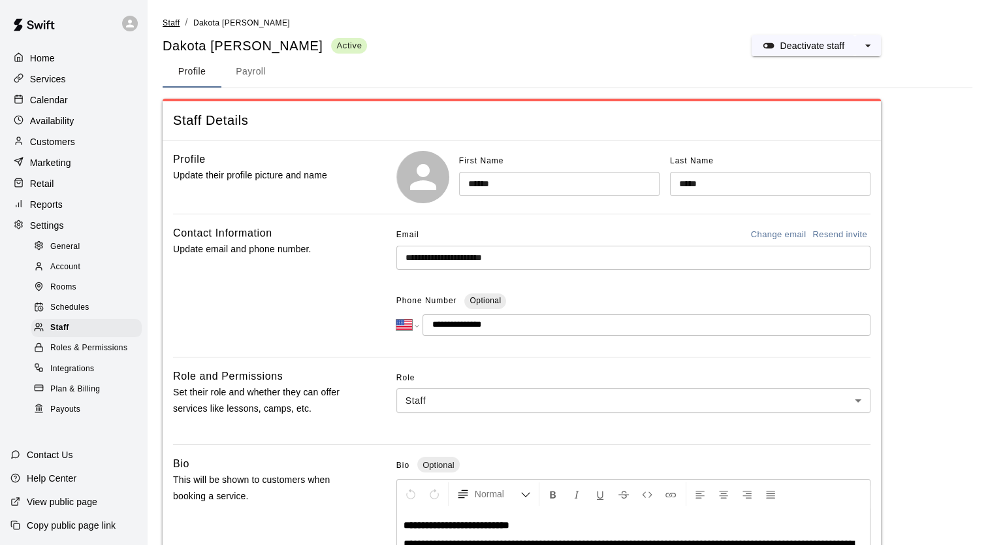
click at [170, 25] on span "Staff" at bounding box center [171, 22] width 17 height 9
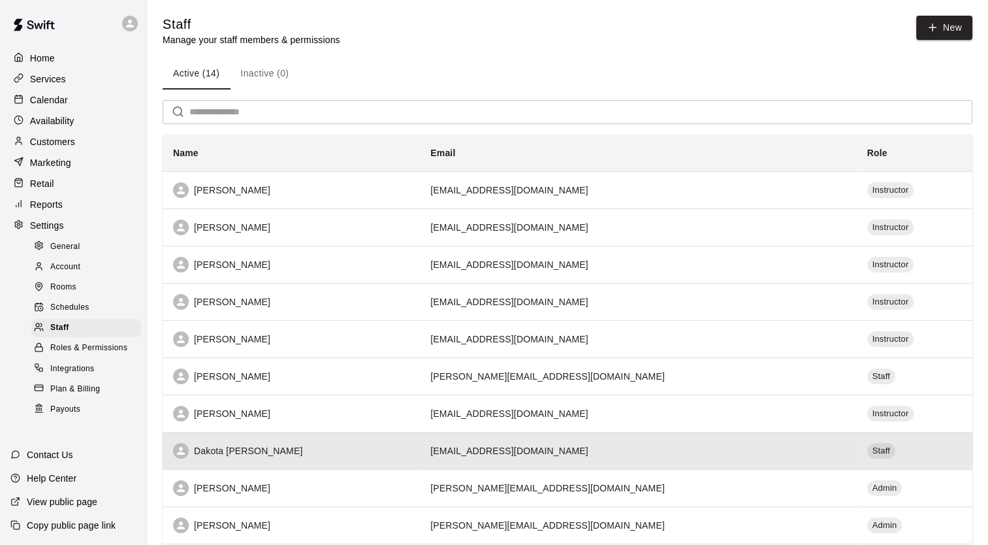
click at [296, 448] on div "Dakota [PERSON_NAME]" at bounding box center [291, 451] width 236 height 16
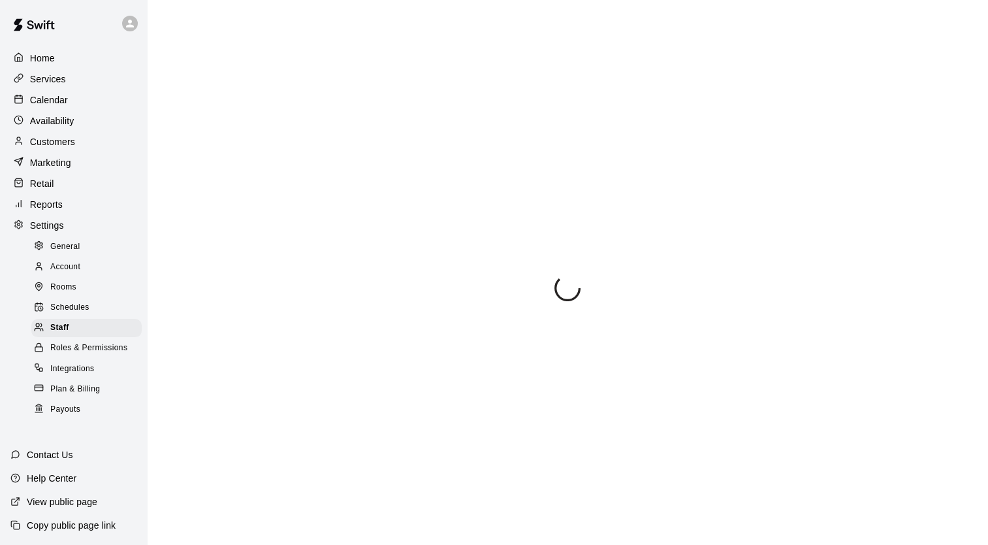
select select "**"
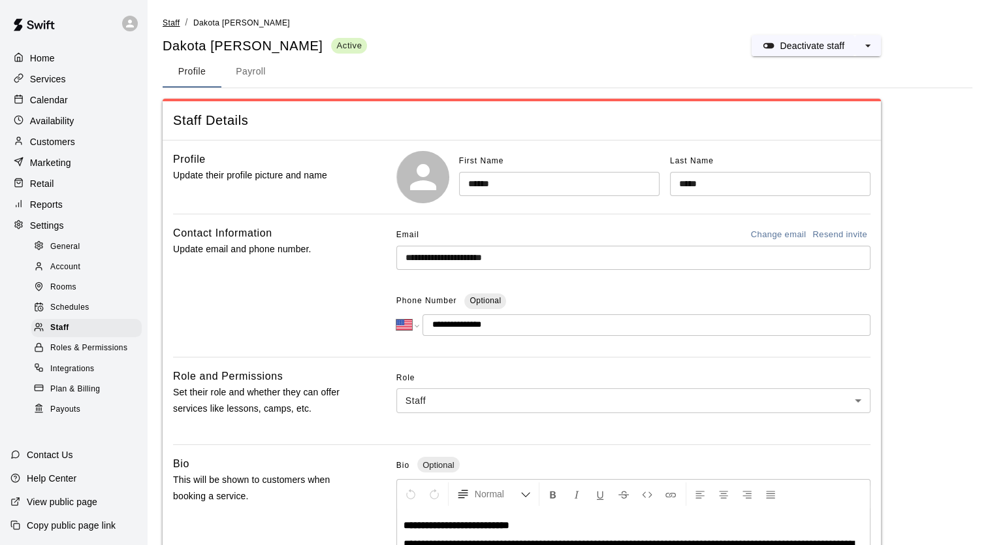
click at [167, 22] on span "Staff" at bounding box center [171, 22] width 17 height 9
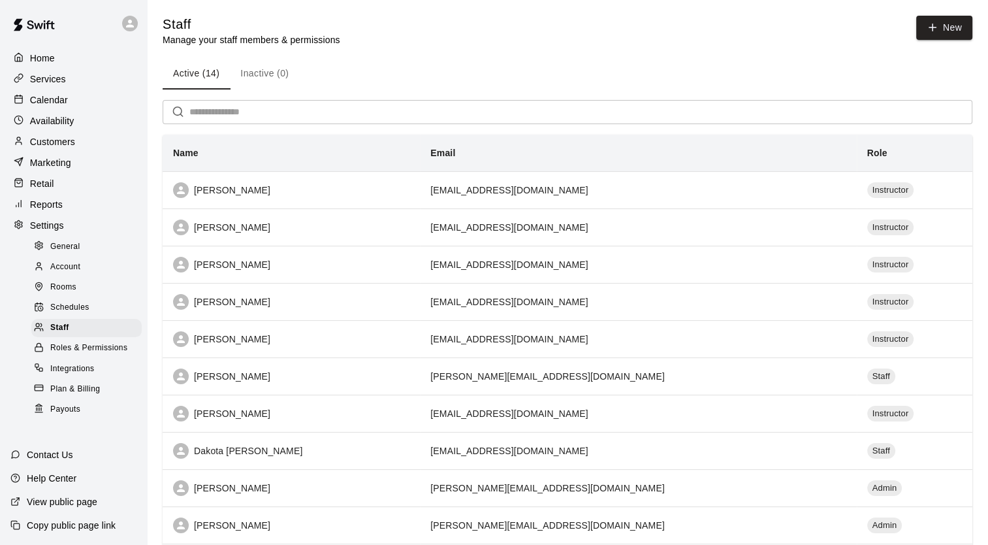
click at [10, 79] on div "Home Services Calendar Availability Customers Marketing Retail Reports Settings…" at bounding box center [73, 233] width 147 height 372
click at [20, 79] on icon at bounding box center [19, 78] width 10 height 10
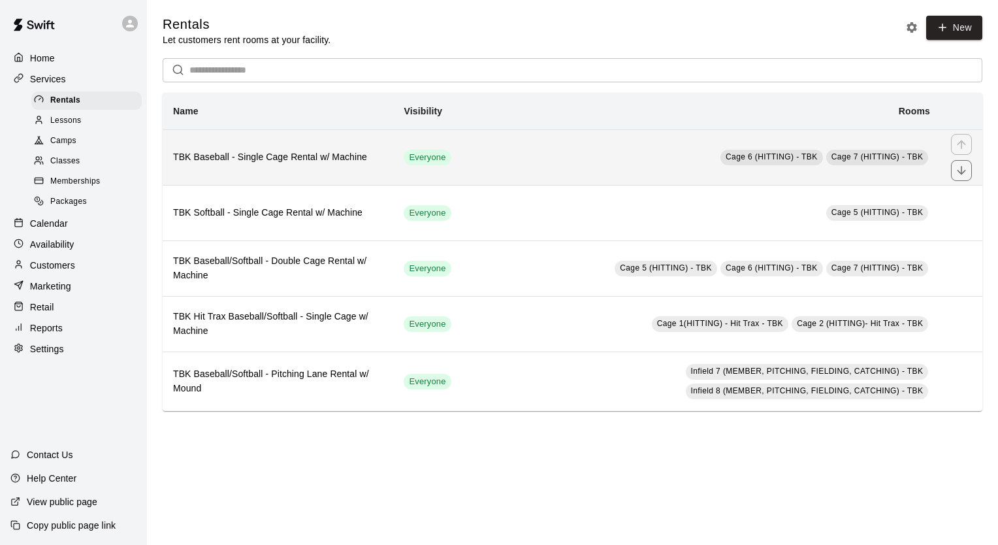
click at [268, 161] on h6 "TBK Baseball - Single Cage Rental w/ Machine" at bounding box center [278, 157] width 210 height 14
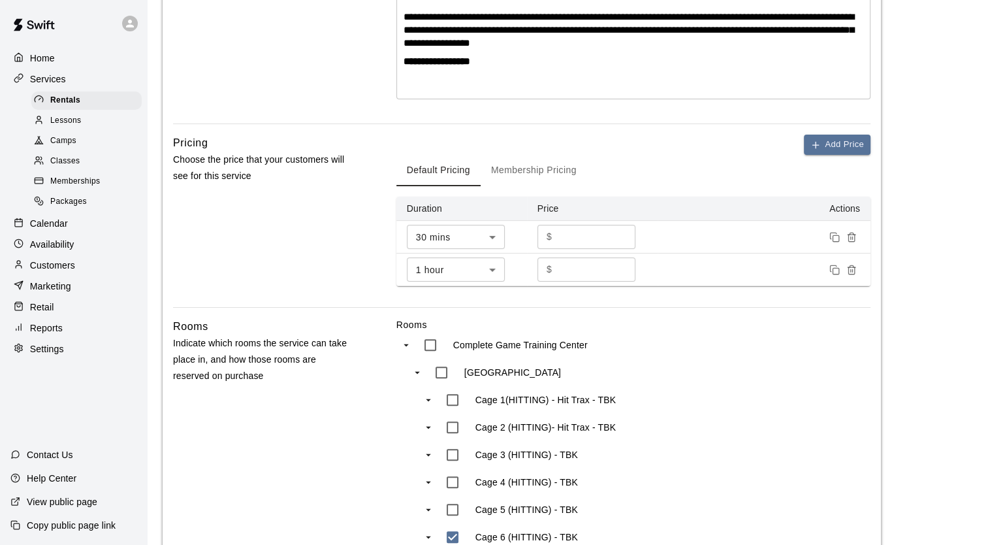
scroll to position [408, 0]
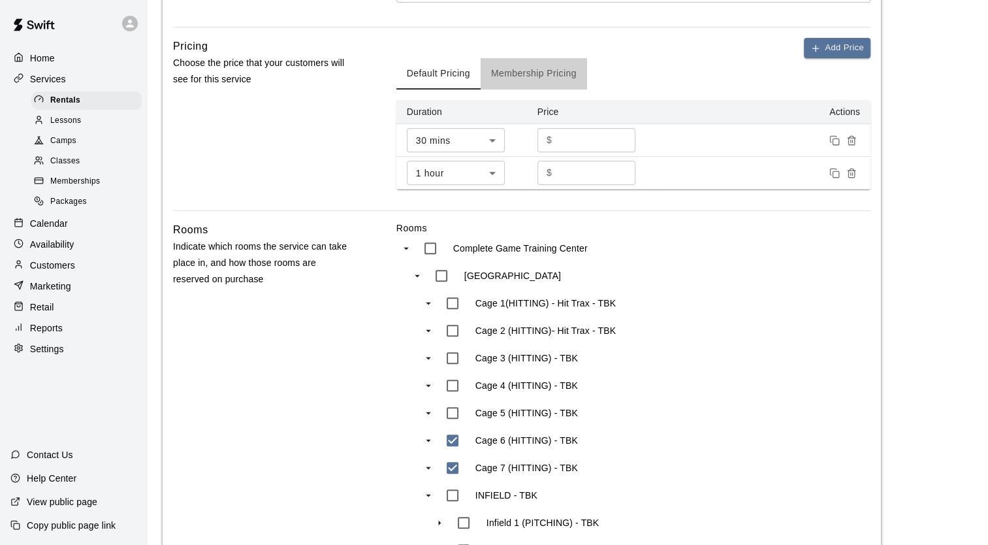
click at [509, 75] on button "Membership Pricing" at bounding box center [534, 73] width 106 height 31
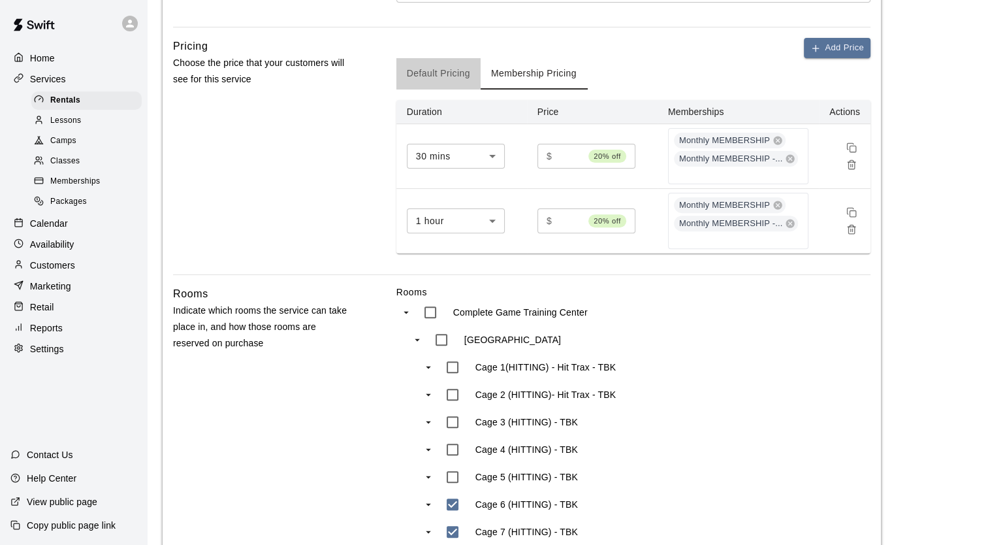
click at [433, 68] on button "Default Pricing" at bounding box center [439, 73] width 84 height 31
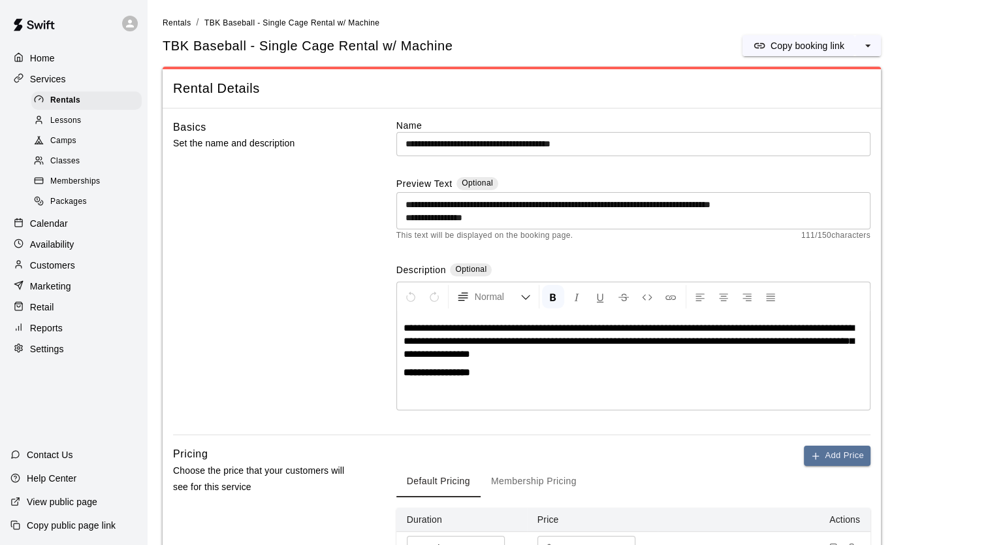
scroll to position [0, 0]
click at [169, 24] on span "Rentals" at bounding box center [177, 22] width 29 height 9
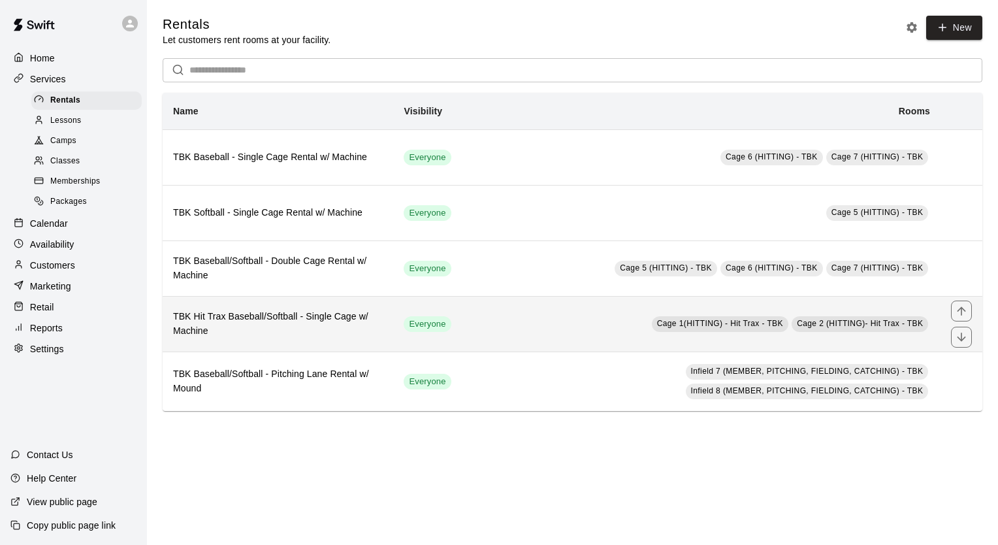
click at [632, 338] on td "Cage 1(HITTING) - Hit Trax - TBK Cage 2 (HITTING)- Hit Trax - TBK" at bounding box center [701, 324] width 479 height 56
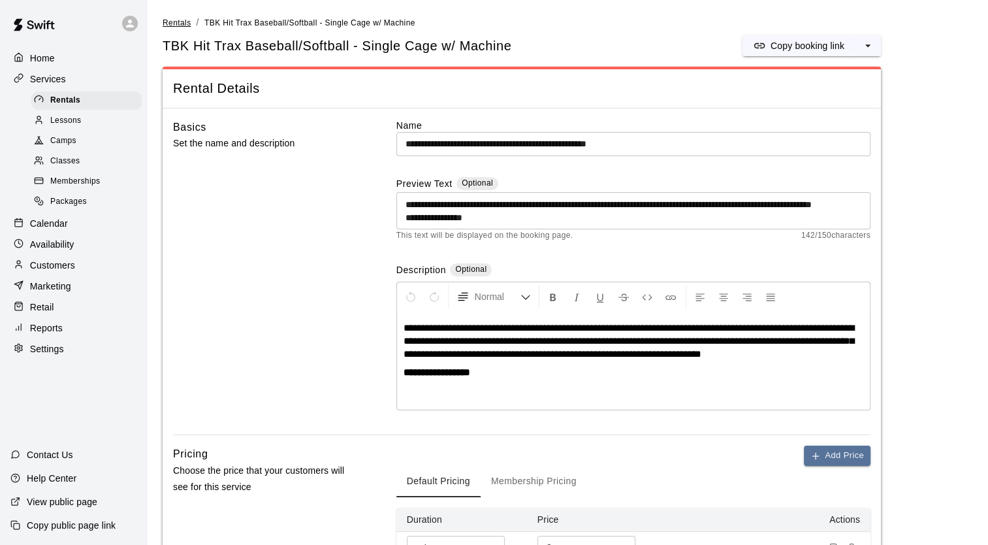
click at [166, 22] on span "Rentals" at bounding box center [177, 22] width 29 height 9
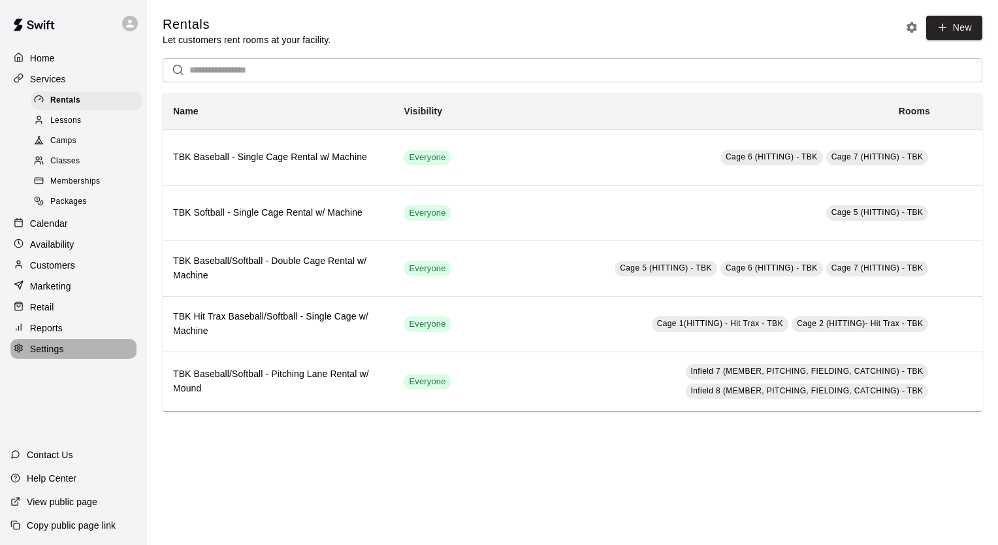
click at [41, 355] on p "Settings" at bounding box center [47, 348] width 34 height 13
select select "**"
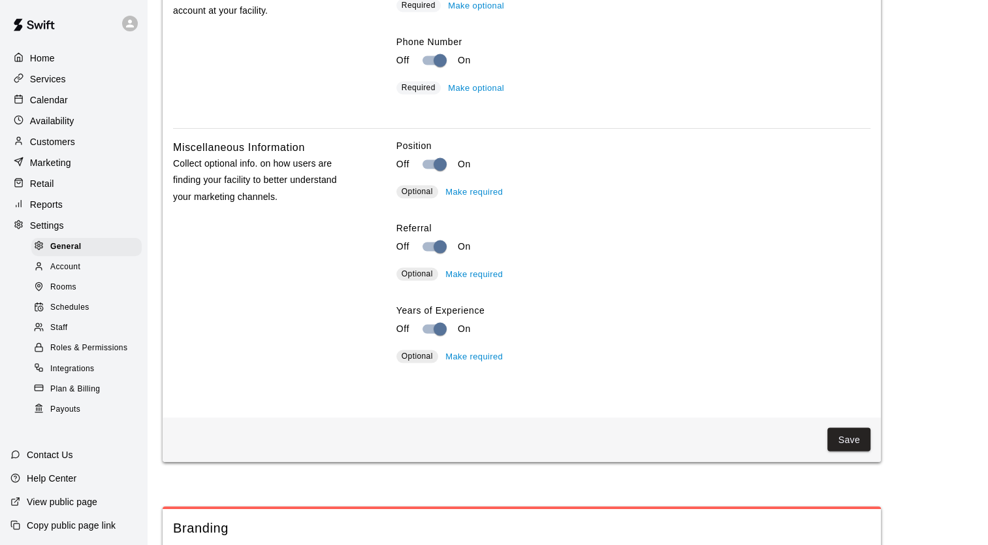
scroll to position [2539, 0]
click at [854, 450] on button "Save" at bounding box center [849, 438] width 43 height 24
click at [847, 450] on button "Save" at bounding box center [849, 438] width 43 height 24
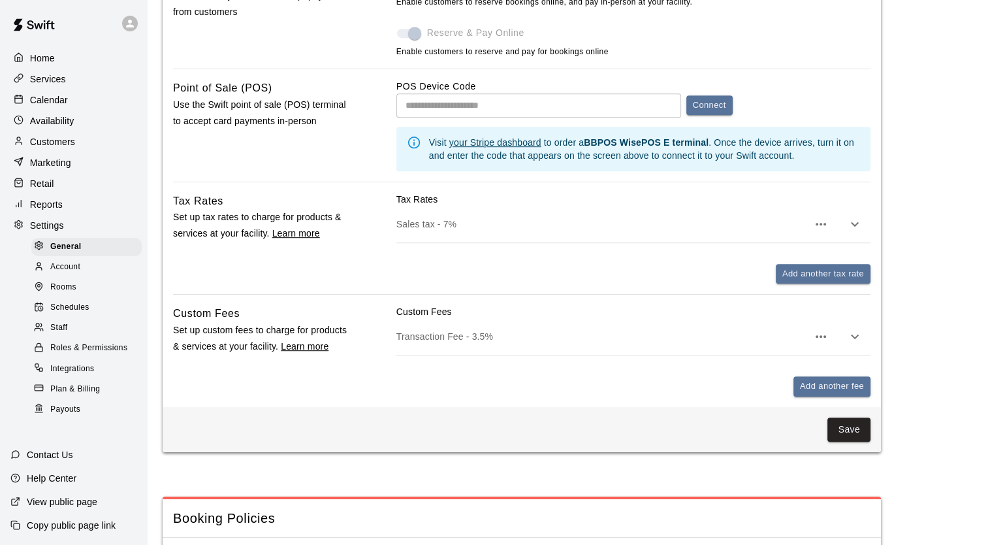
scroll to position [704, 0]
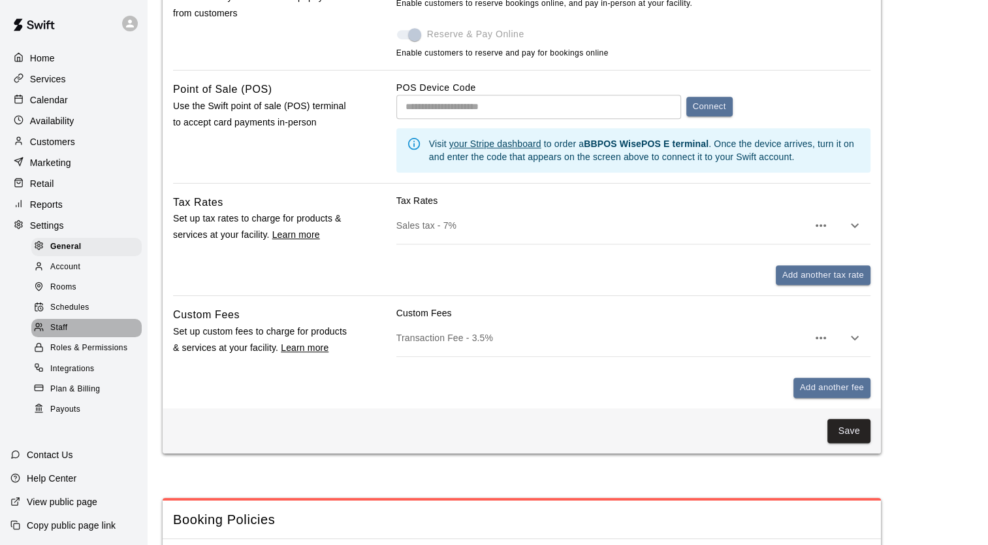
click at [62, 334] on span "Staff" at bounding box center [58, 327] width 17 height 13
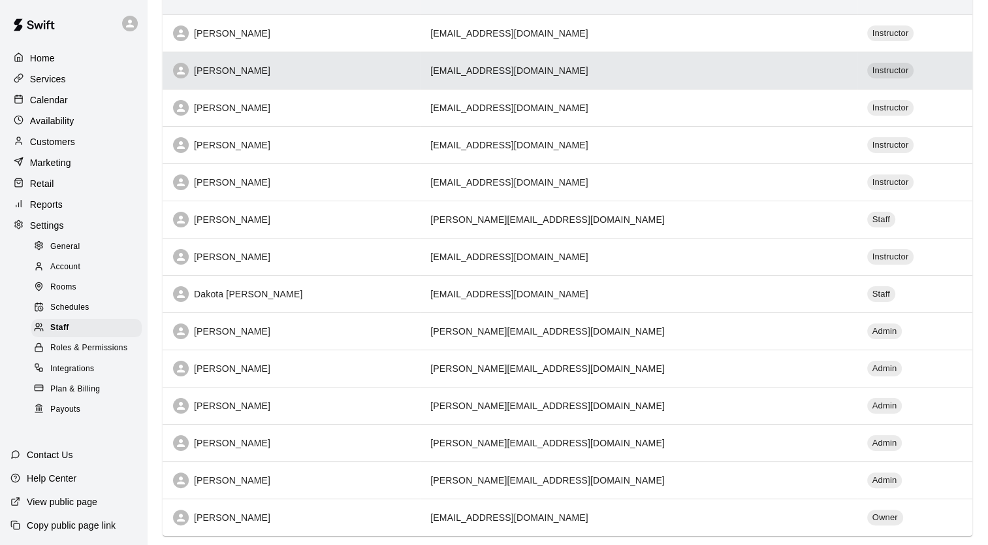
scroll to position [148, 0]
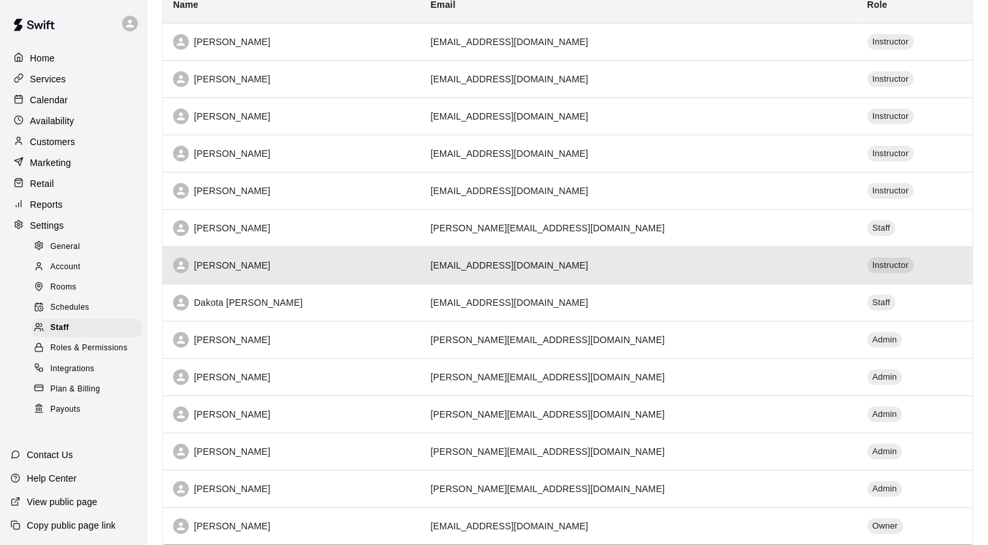
click at [306, 272] on div "[PERSON_NAME]" at bounding box center [291, 265] width 236 height 16
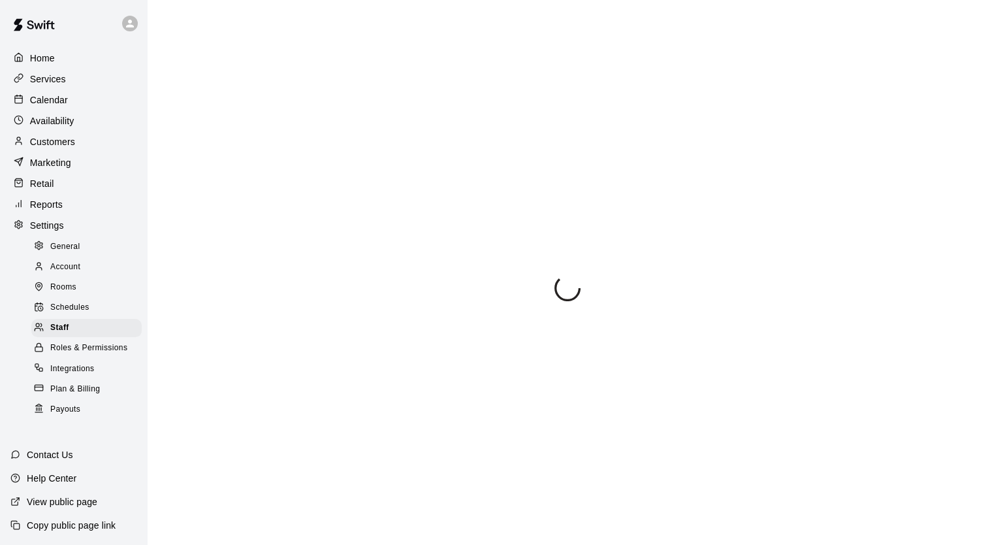
select select "**"
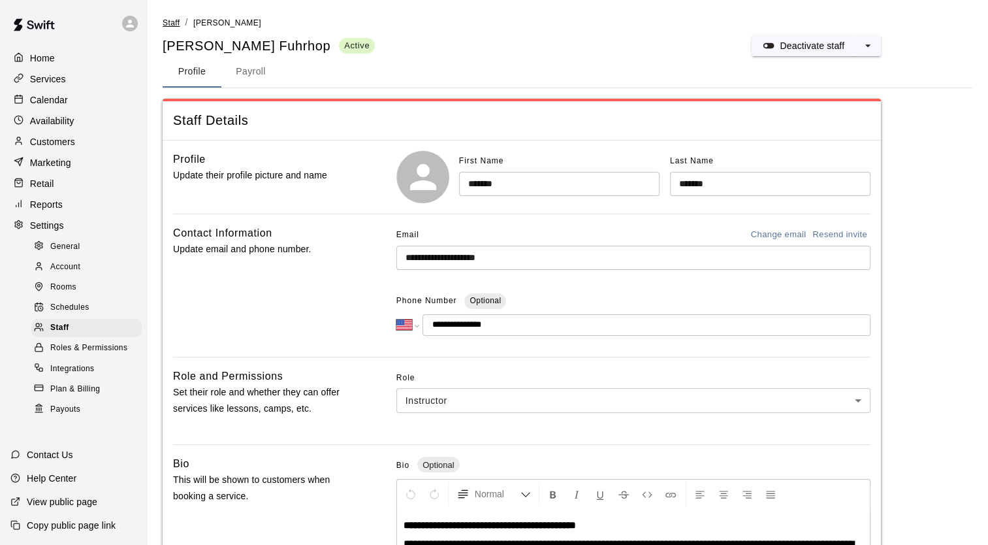
click at [169, 23] on span "Staff" at bounding box center [171, 22] width 17 height 9
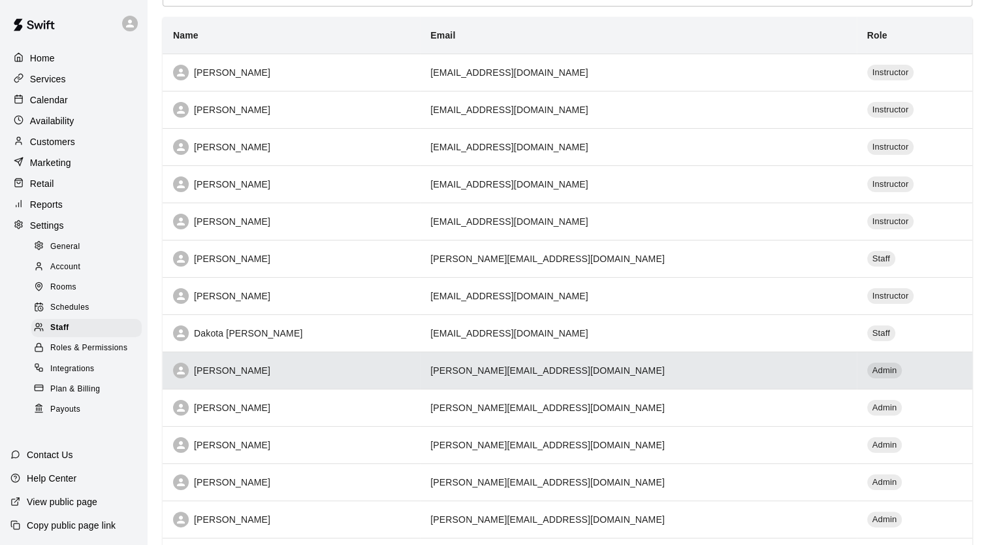
scroll to position [117, 0]
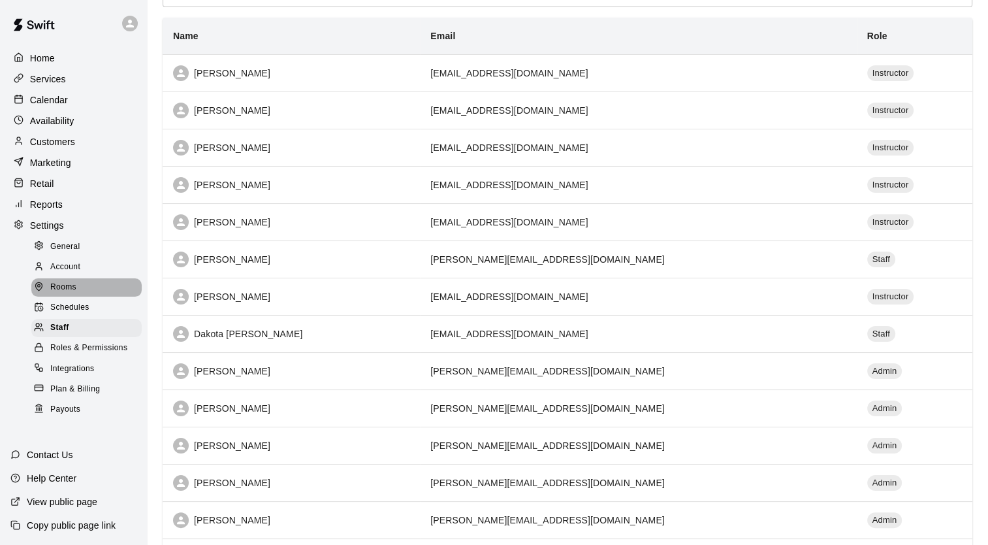
click at [63, 294] on span "Rooms" at bounding box center [63, 287] width 26 height 13
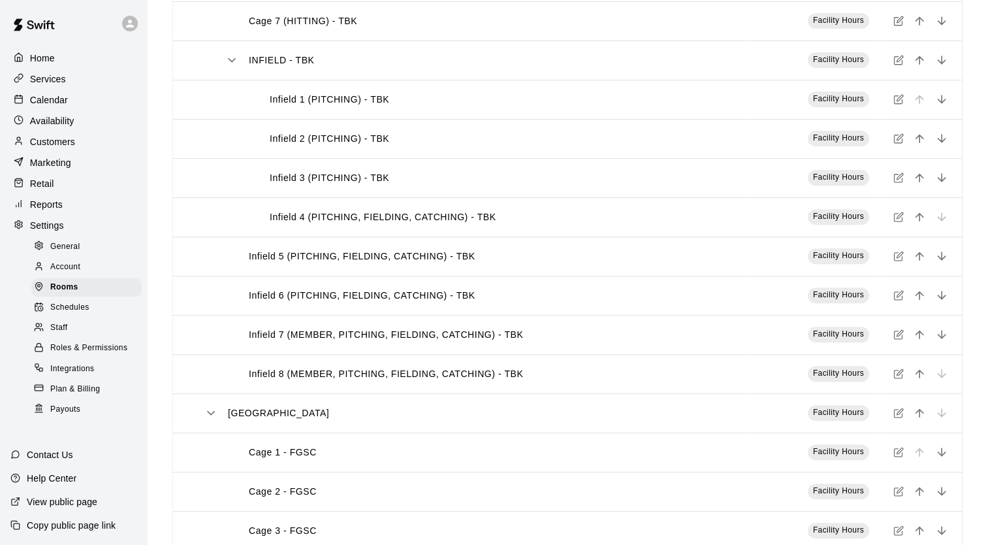
scroll to position [444, 0]
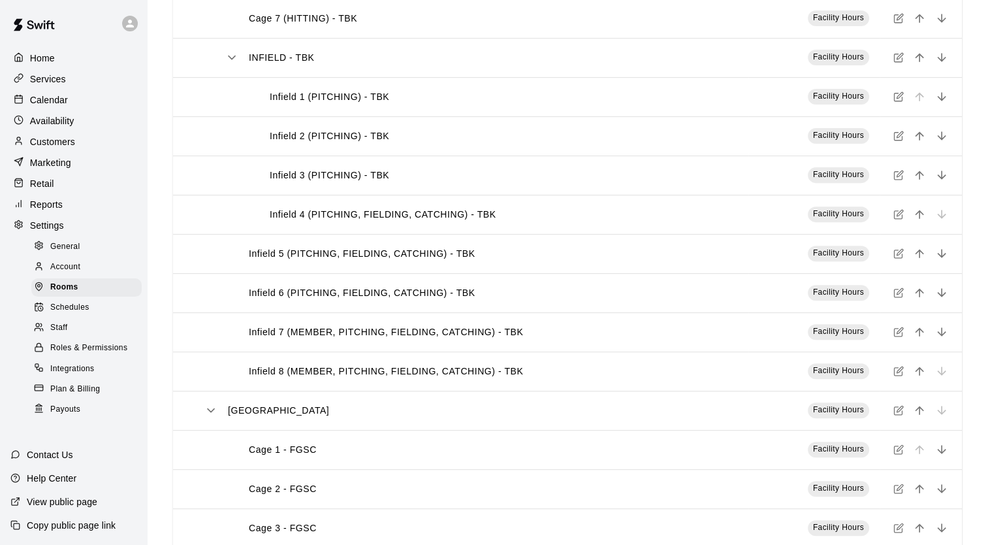
click at [439, 202] on th "Infield 4 (PITCHING, FIELDING, CATCHING) - TBK" at bounding box center [461, 214] width 576 height 39
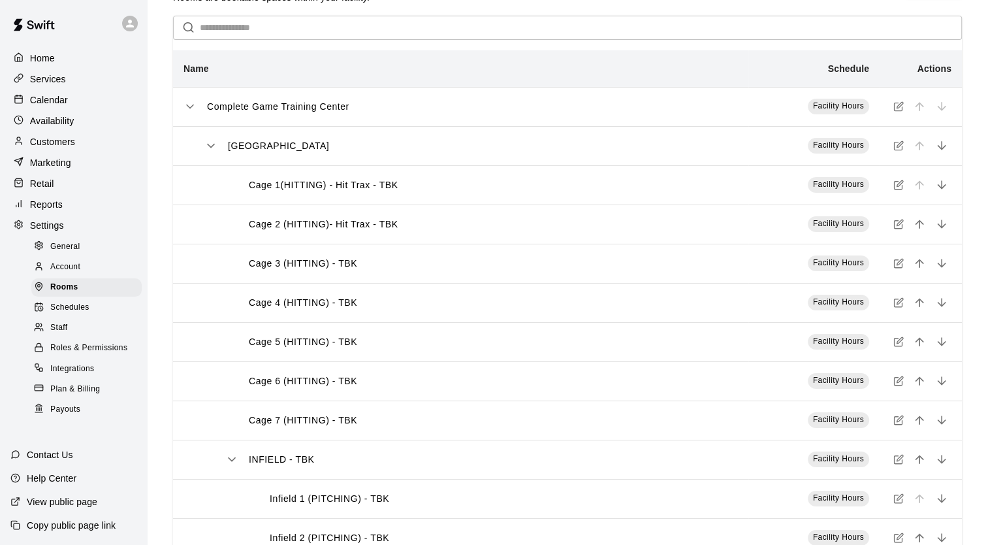
scroll to position [0, 0]
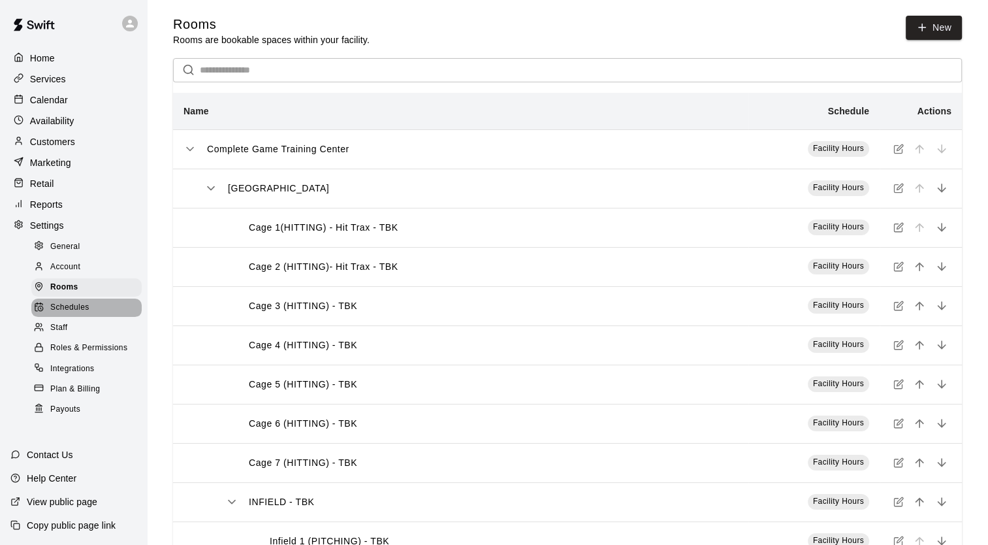
click at [78, 314] on span "Schedules" at bounding box center [69, 307] width 39 height 13
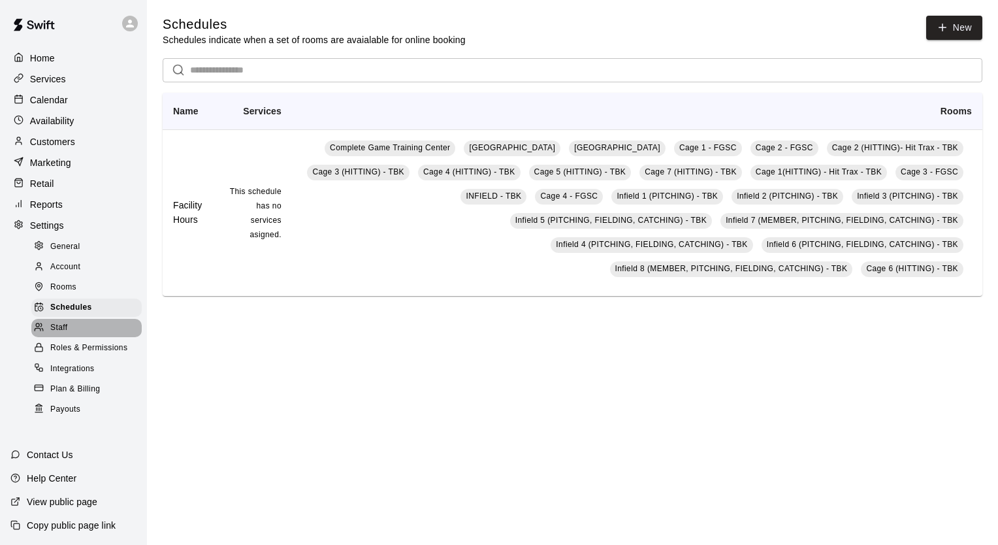
click at [63, 334] on span "Staff" at bounding box center [58, 327] width 17 height 13
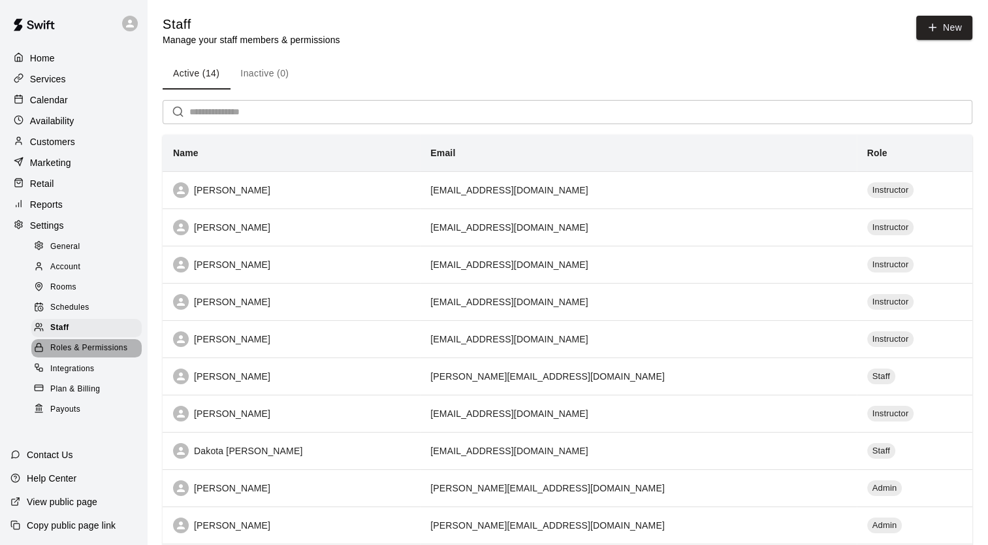
click at [76, 355] on span "Roles & Permissions" at bounding box center [88, 348] width 77 height 13
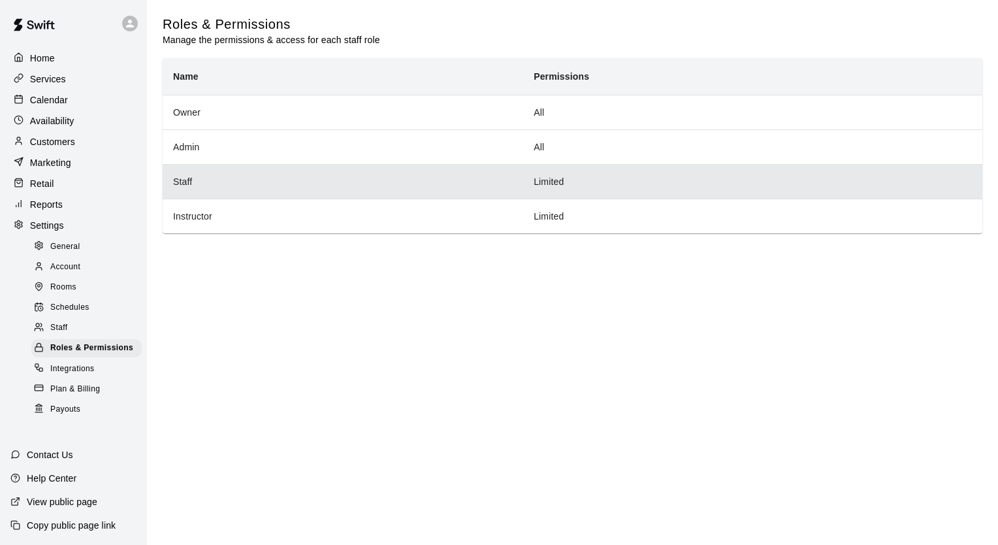
click at [222, 189] on th "Staff" at bounding box center [343, 181] width 361 height 35
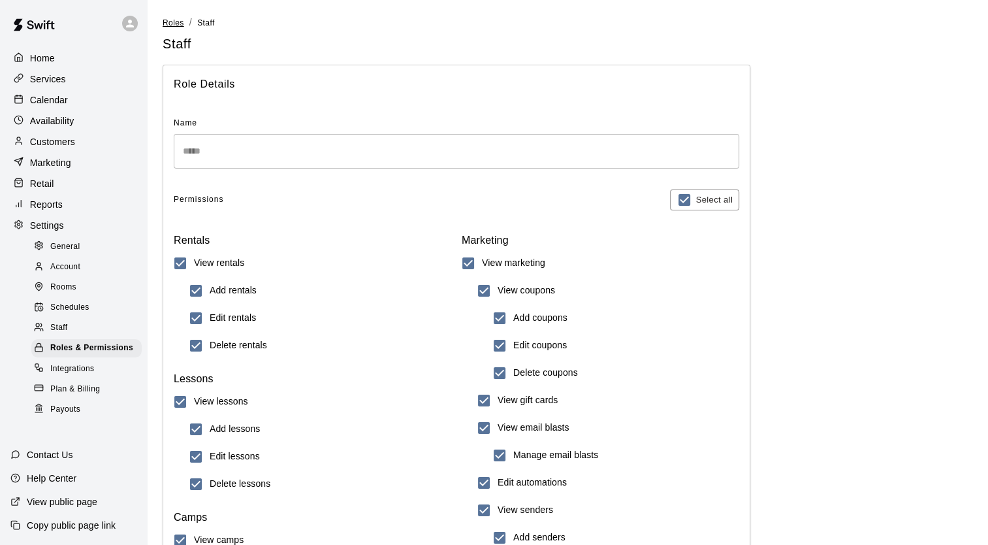
click at [169, 25] on span "Roles" at bounding box center [174, 22] width 22 height 9
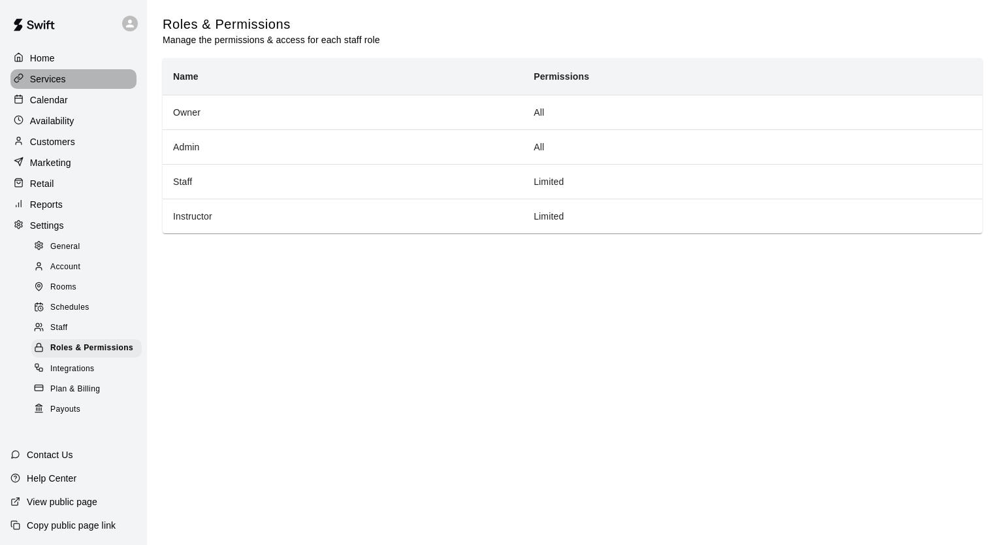
click at [31, 78] on p "Services" at bounding box center [48, 79] width 36 height 13
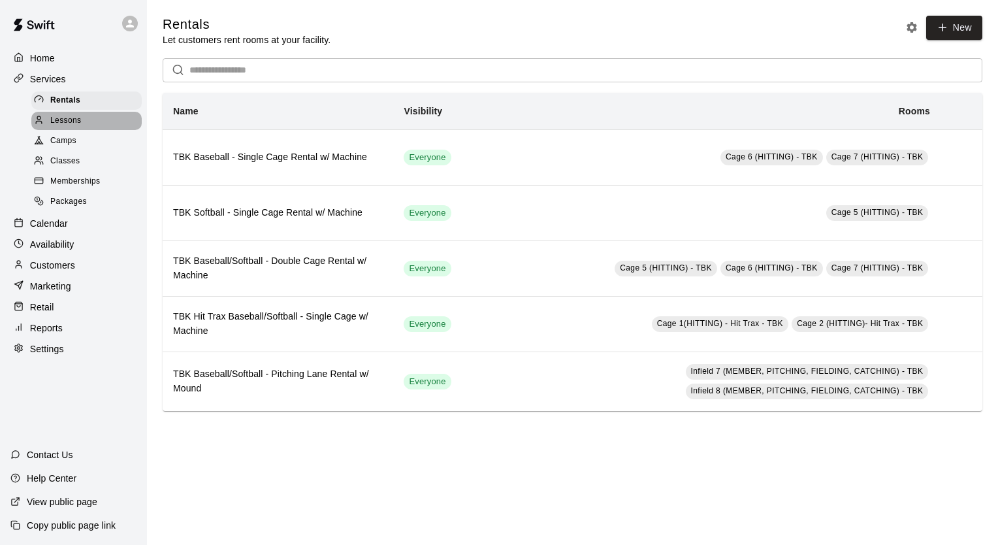
click at [68, 125] on span "Lessons" at bounding box center [65, 120] width 31 height 13
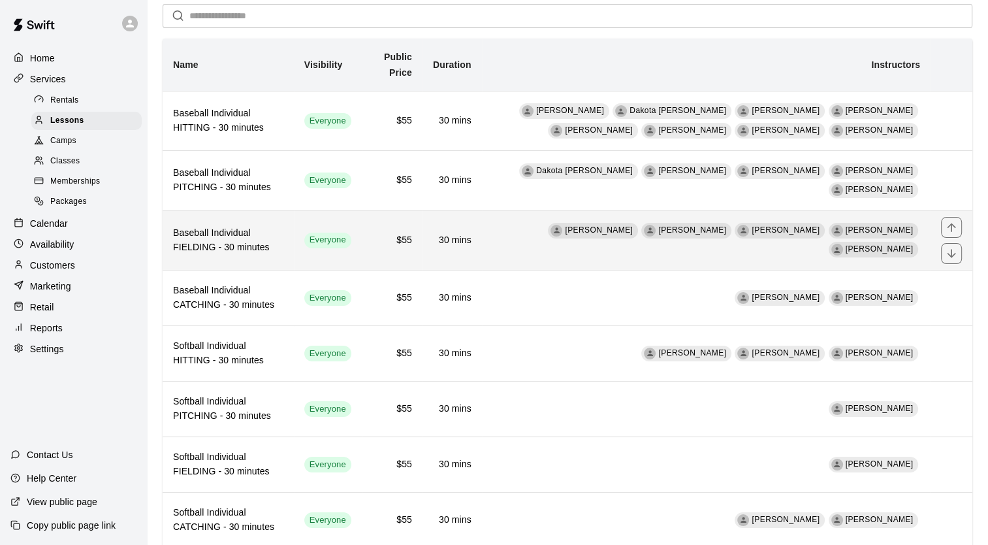
scroll to position [82, 0]
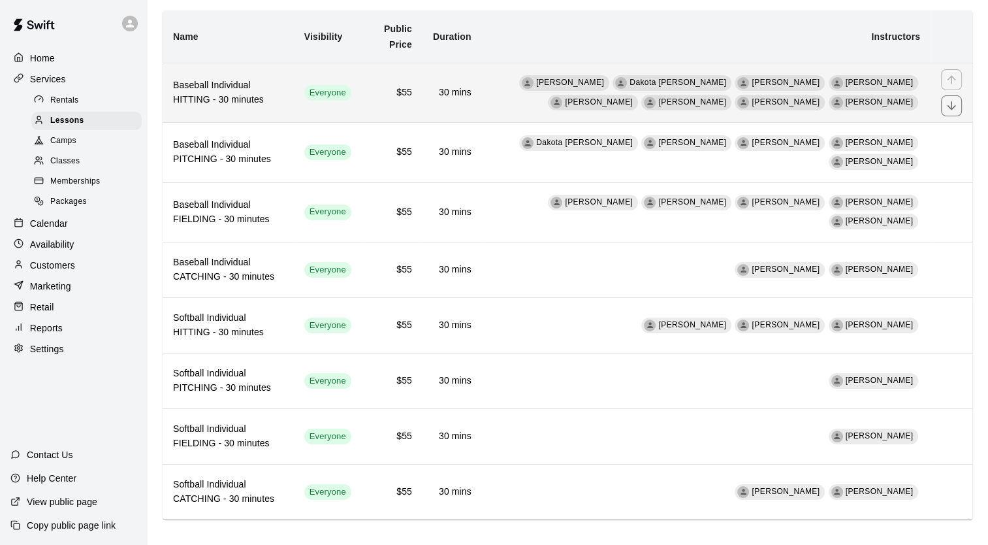
click at [249, 91] on h6 "Baseball Individual HITTING - 30 minutes" at bounding box center [228, 92] width 110 height 29
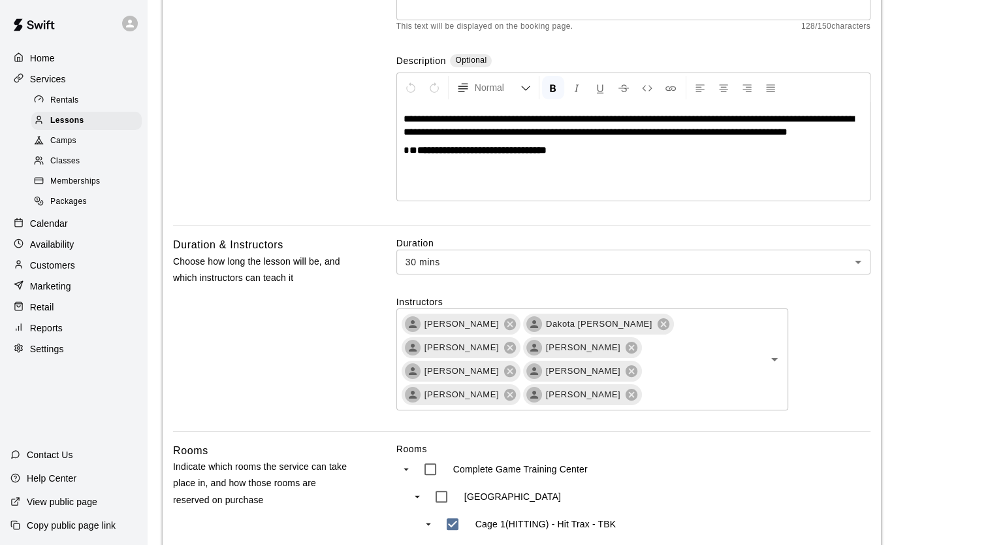
scroll to position [210, 0]
click at [658, 324] on icon at bounding box center [664, 322] width 12 height 12
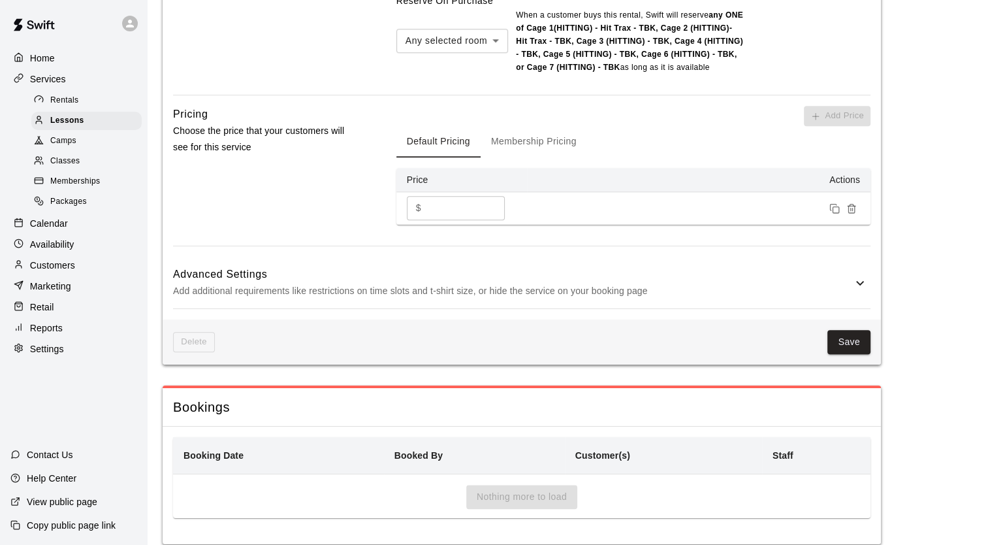
scroll to position [1324, 0]
click at [851, 329] on button "Save" at bounding box center [849, 341] width 43 height 24
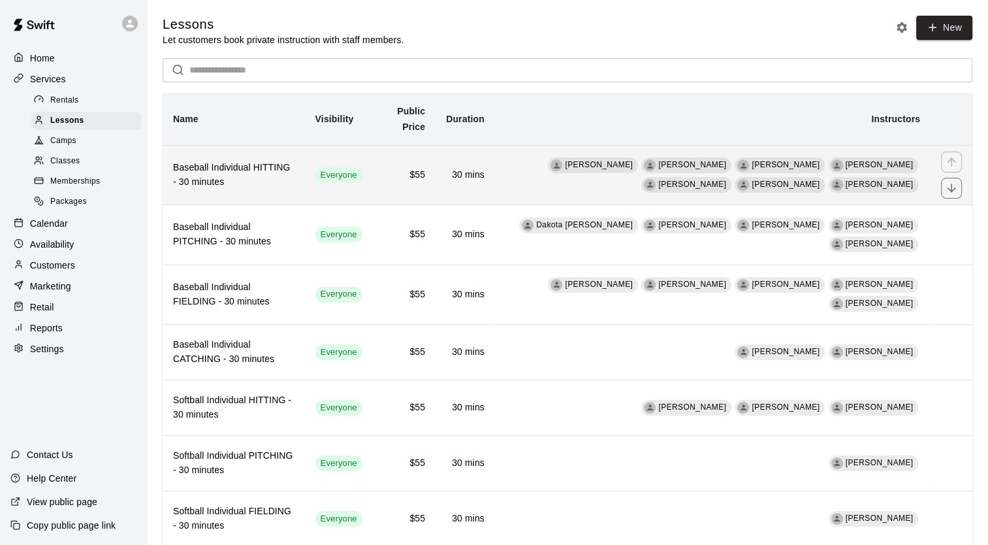
click at [264, 174] on h6 "Baseball Individual HITTING - 30 minutes" at bounding box center [234, 175] width 122 height 29
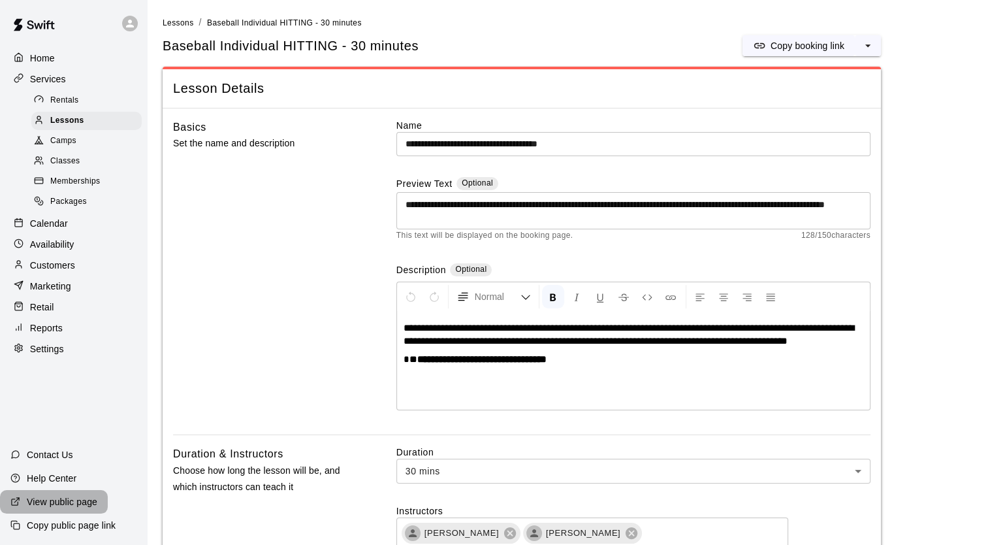
click at [55, 504] on p "View public page" at bounding box center [62, 501] width 71 height 13
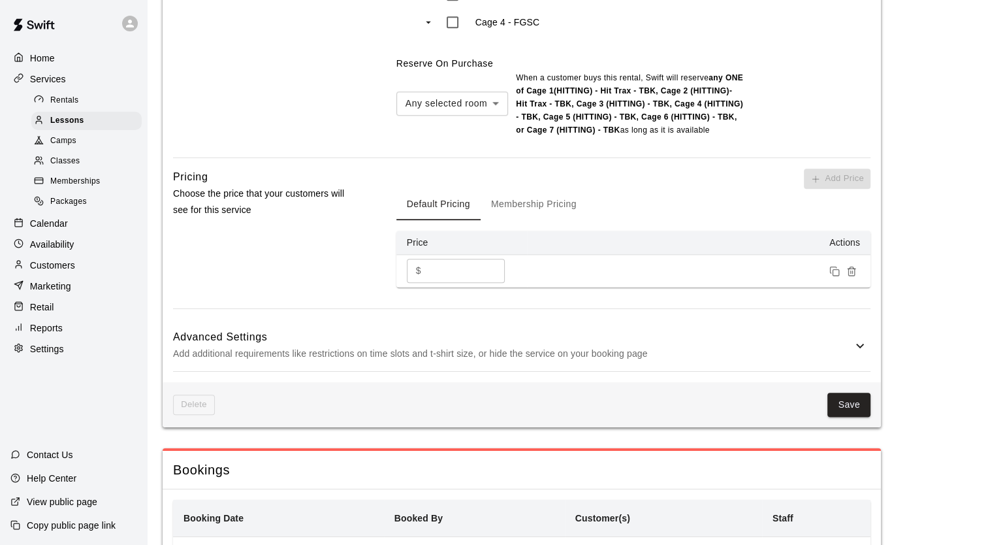
scroll to position [1324, 0]
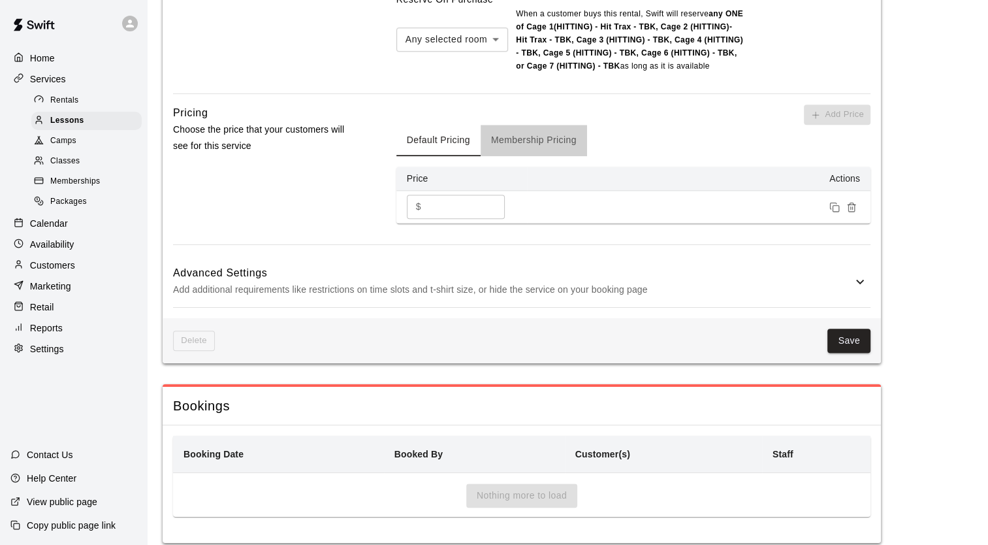
click at [532, 125] on button "Membership Pricing" at bounding box center [534, 140] width 106 height 31
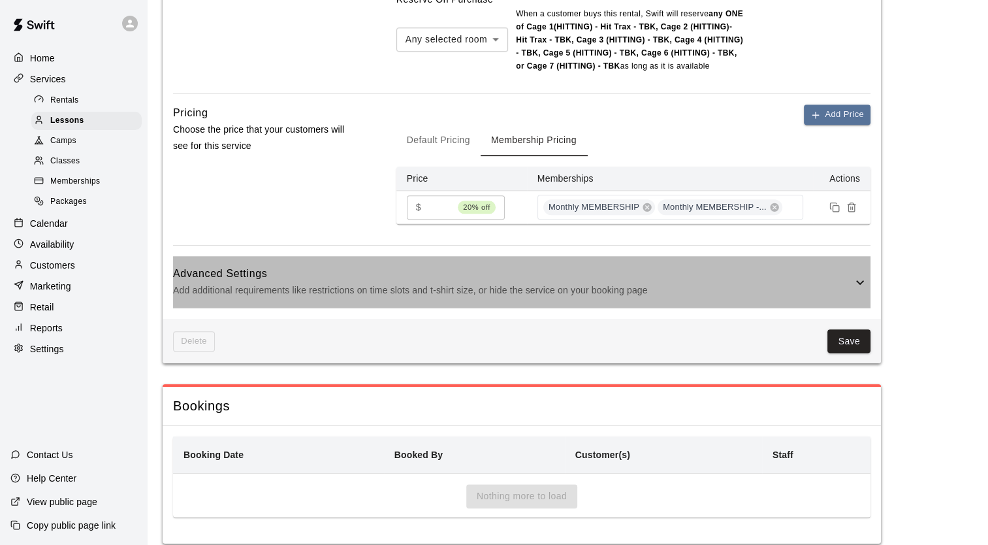
click at [451, 265] on h6 "Advanced Settings" at bounding box center [512, 273] width 679 height 17
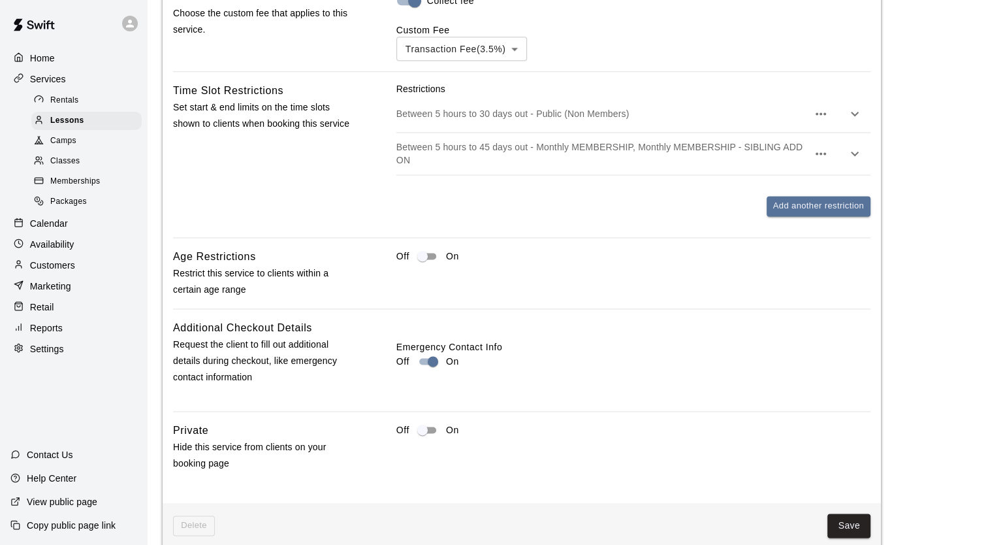
scroll to position [1759, 0]
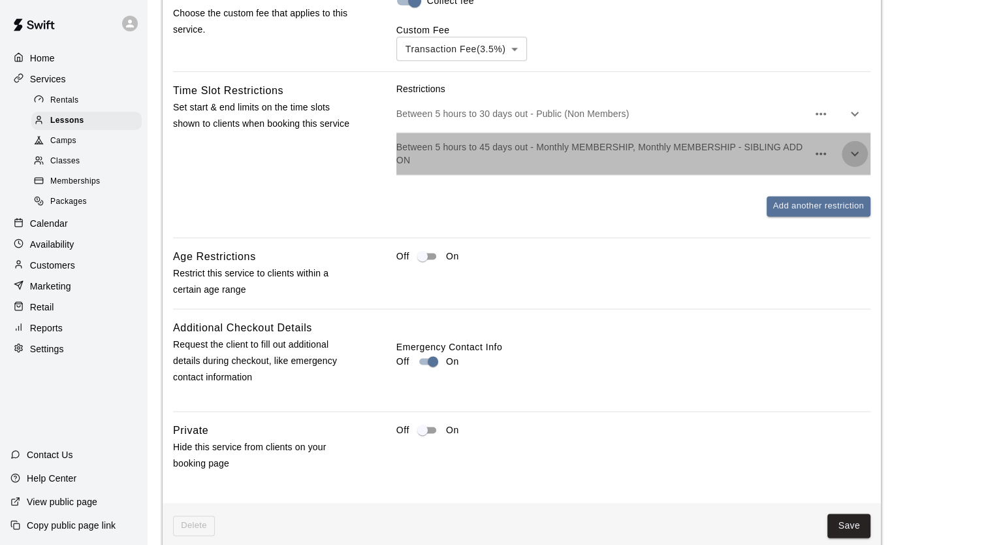
click at [856, 146] on icon "button" at bounding box center [855, 154] width 16 height 16
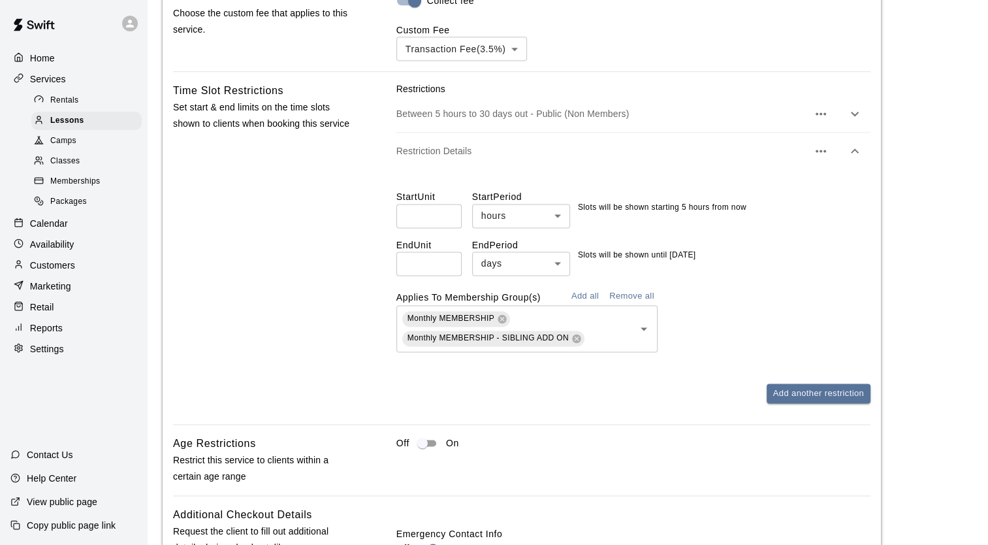
scroll to position [2132, 0]
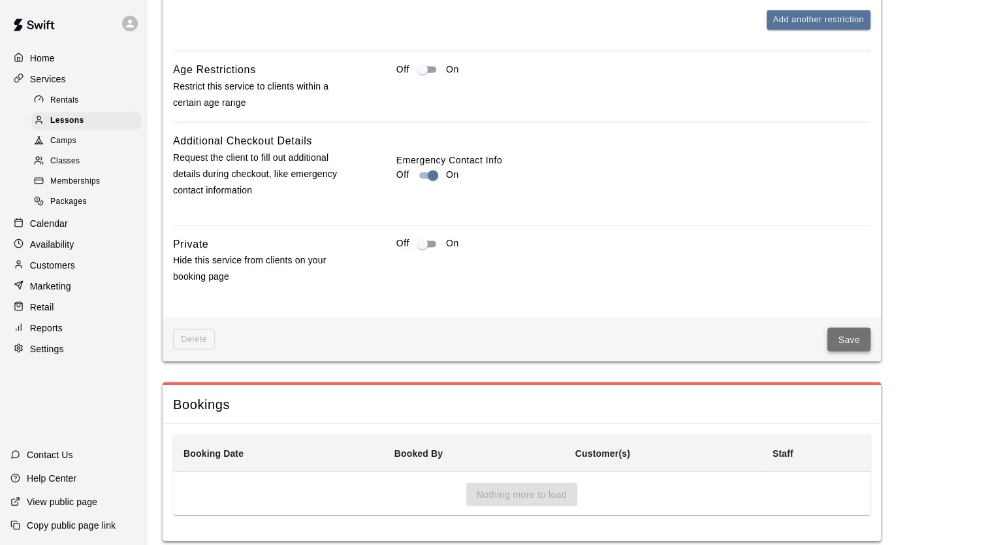
click at [851, 327] on button "Save" at bounding box center [849, 339] width 43 height 24
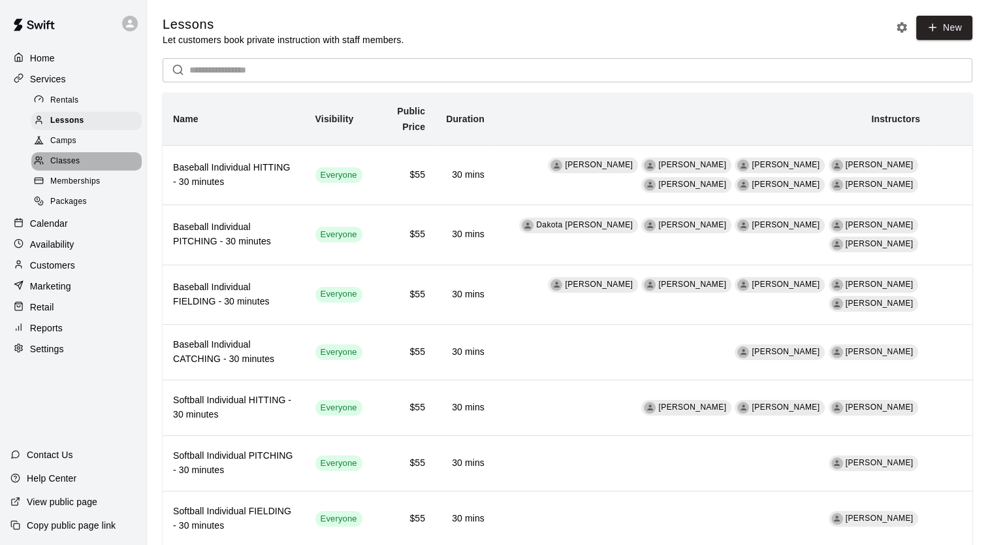
click at [68, 161] on span "Classes" at bounding box center [64, 161] width 29 height 13
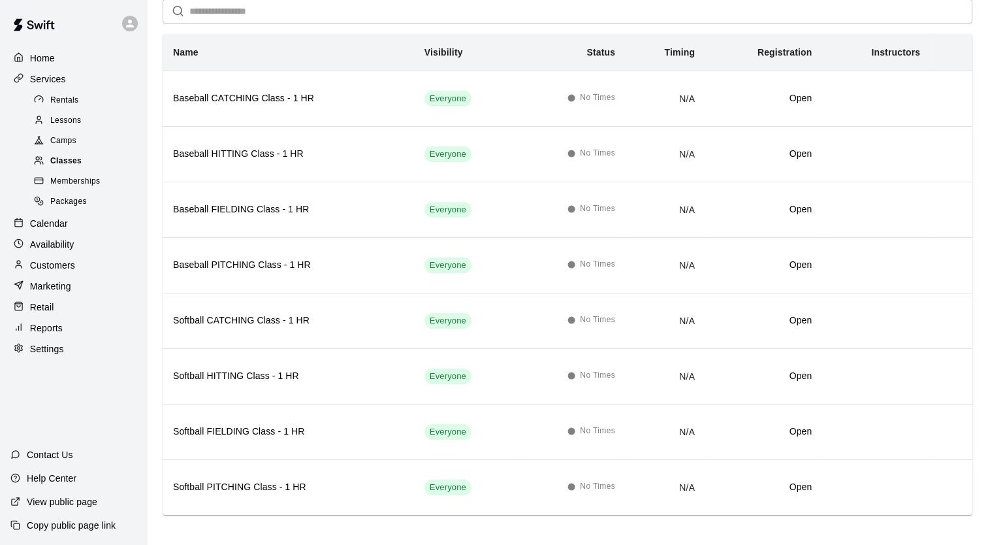
scroll to position [100, 0]
click at [68, 188] on span "Memberships" at bounding box center [75, 181] width 50 height 13
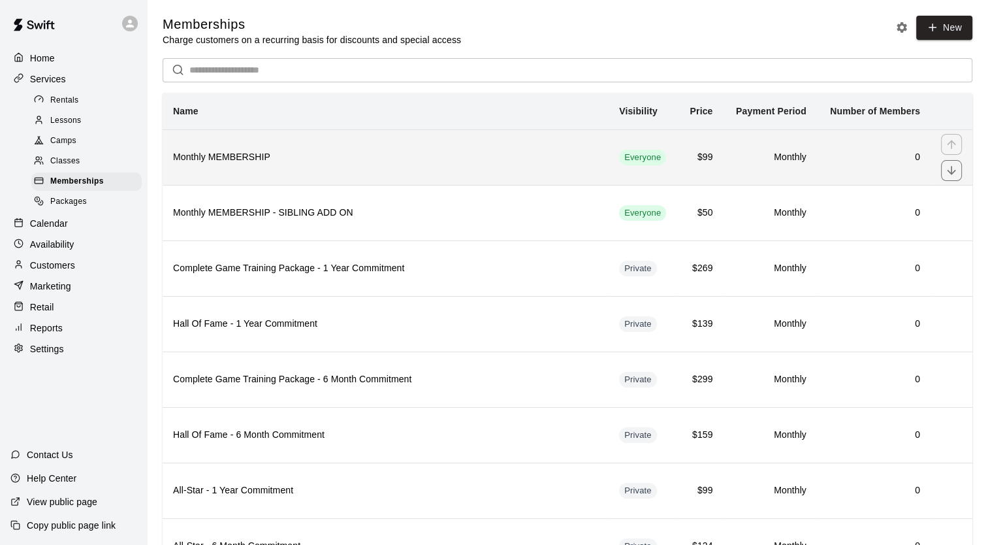
click at [248, 172] on th "Monthly MEMBERSHIP" at bounding box center [386, 157] width 446 height 56
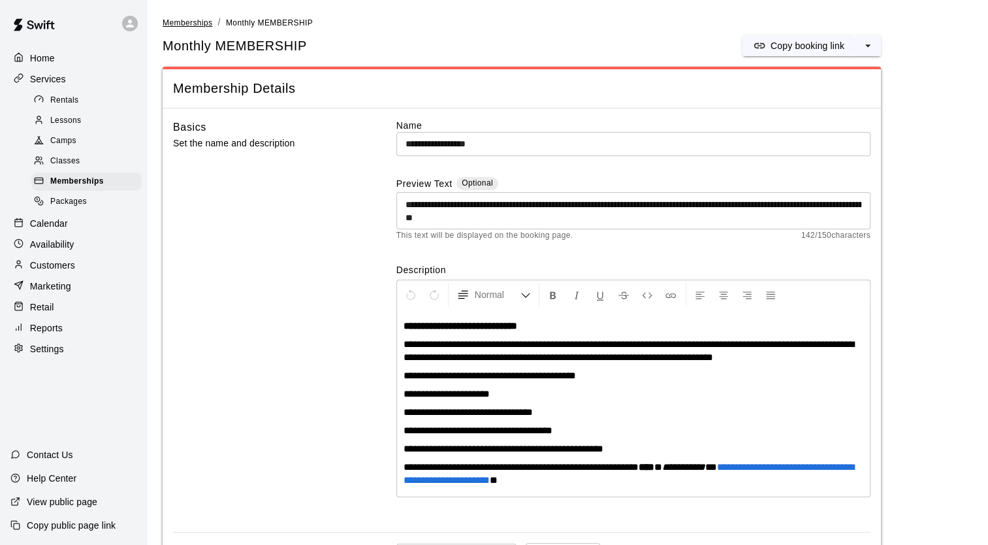
click at [190, 22] on span "Memberships" at bounding box center [188, 22] width 50 height 9
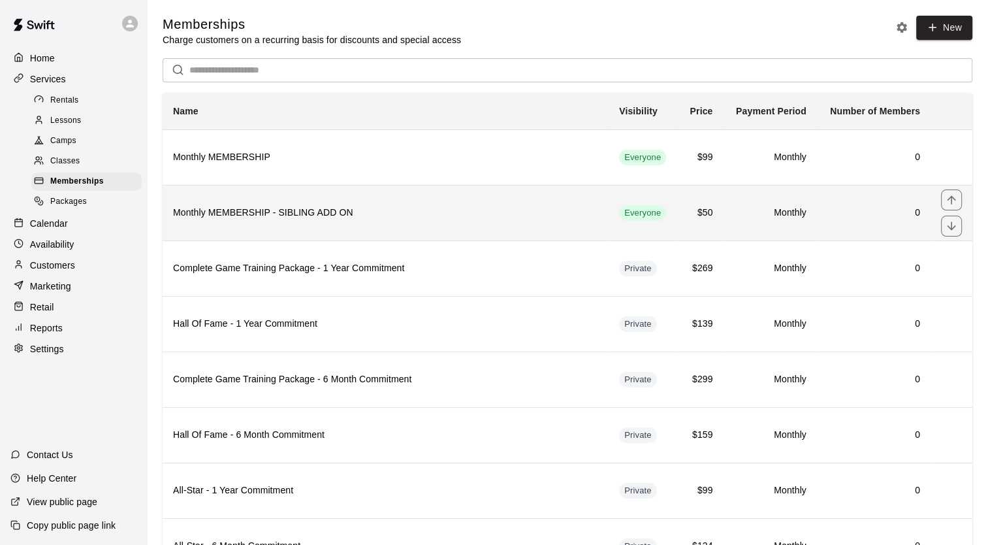
click at [319, 217] on h6 "Monthly MEMBERSHIP - SIBLING ADD ON" at bounding box center [385, 213] width 425 height 14
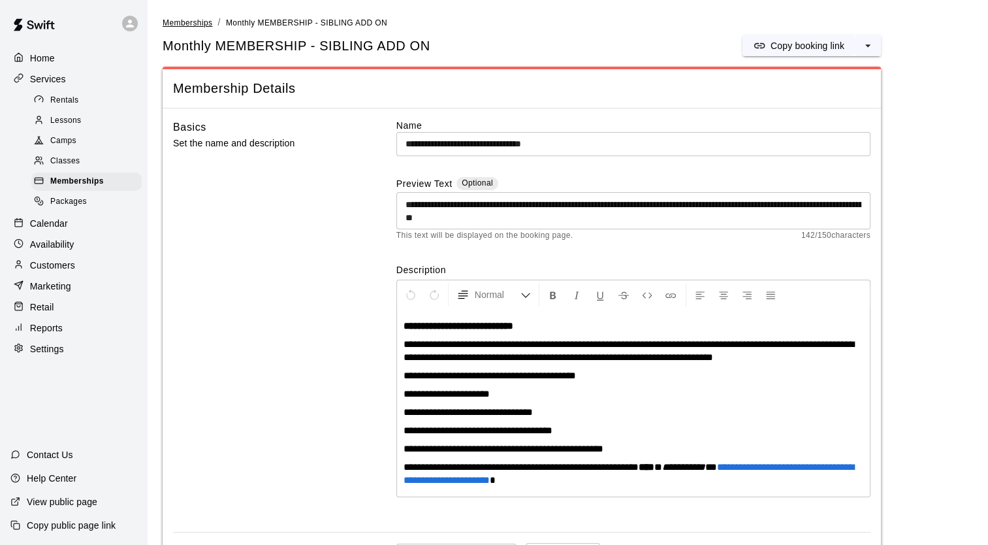
click at [185, 25] on span "Memberships" at bounding box center [188, 22] width 50 height 9
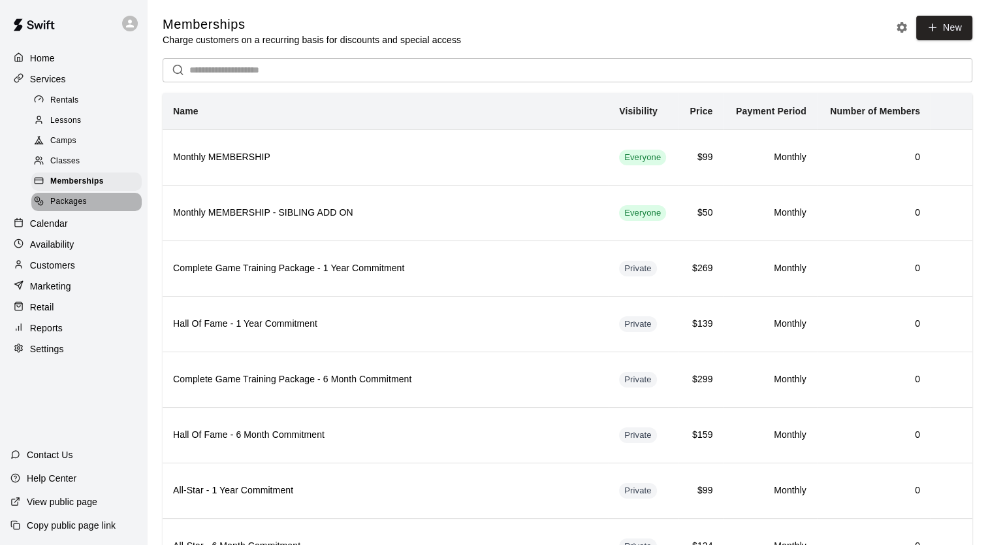
click at [64, 208] on span "Packages" at bounding box center [68, 201] width 37 height 13
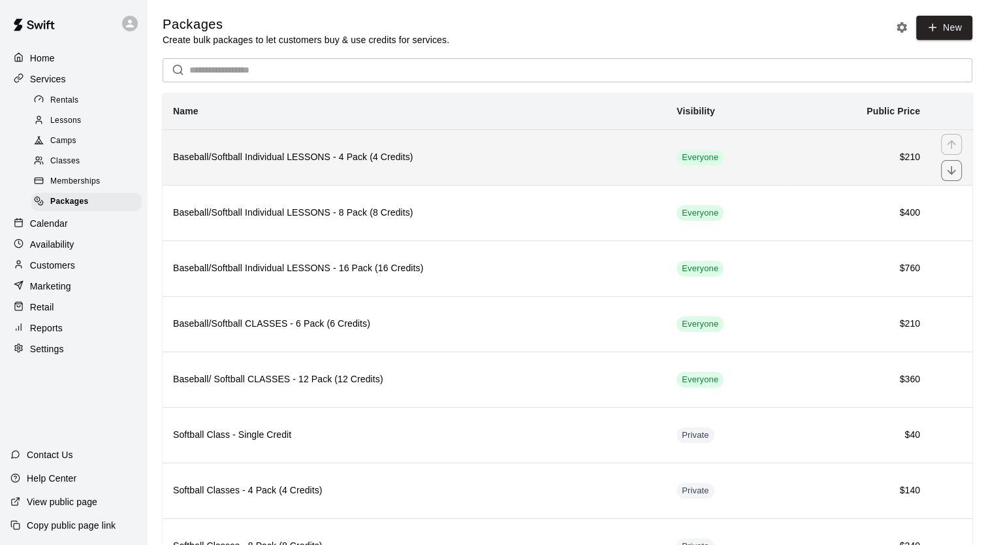
click at [351, 153] on h6 "Baseball/Softball Individual LESSONS - 4 Pack (4 Credits)" at bounding box center [414, 157] width 483 height 14
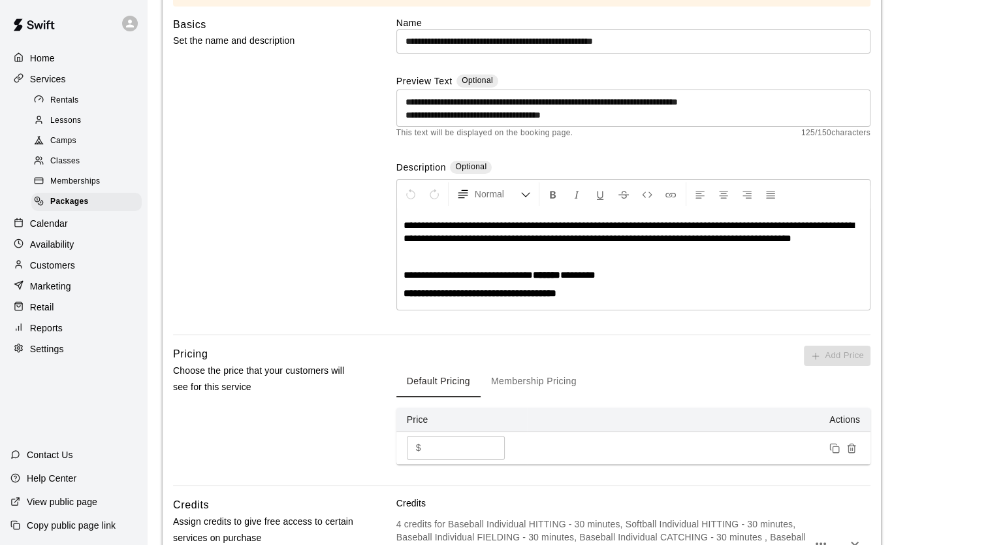
scroll to position [180, 0]
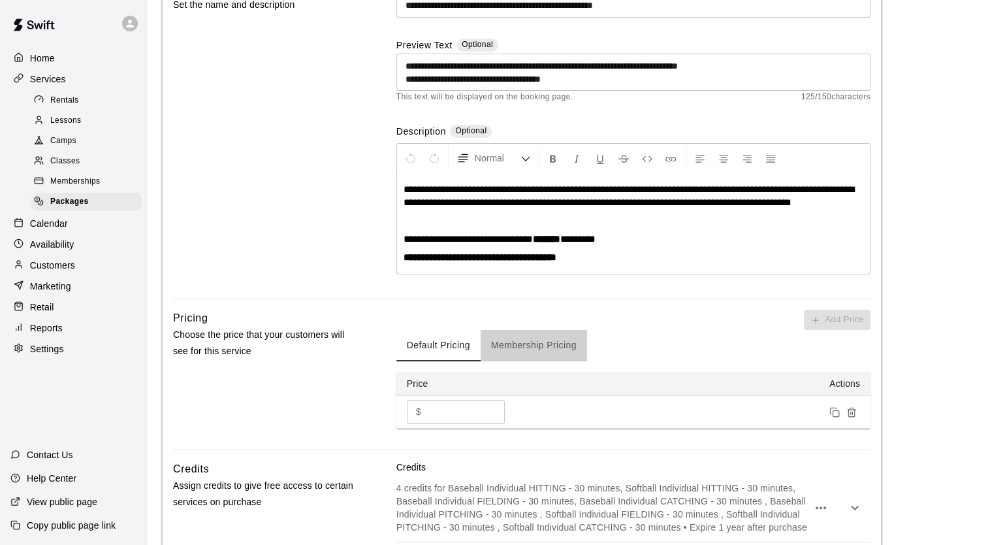
click at [528, 346] on button "Membership Pricing" at bounding box center [534, 345] width 106 height 31
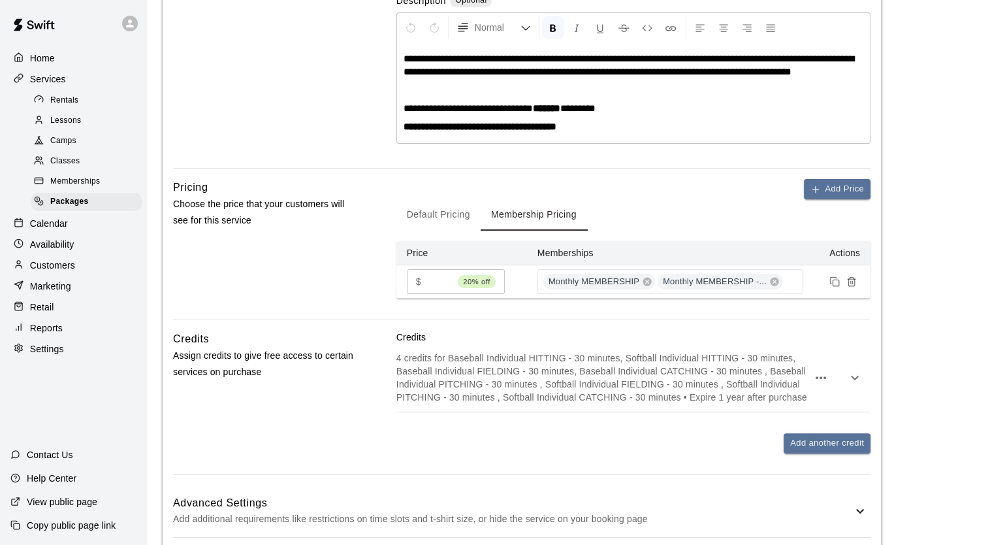
scroll to position [314, 0]
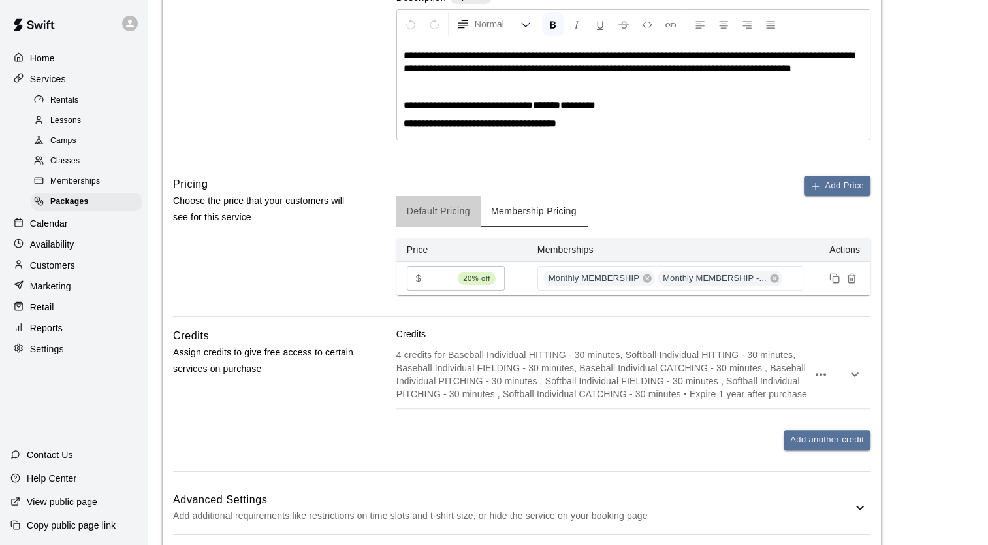
click at [434, 207] on button "Default Pricing" at bounding box center [439, 211] width 84 height 31
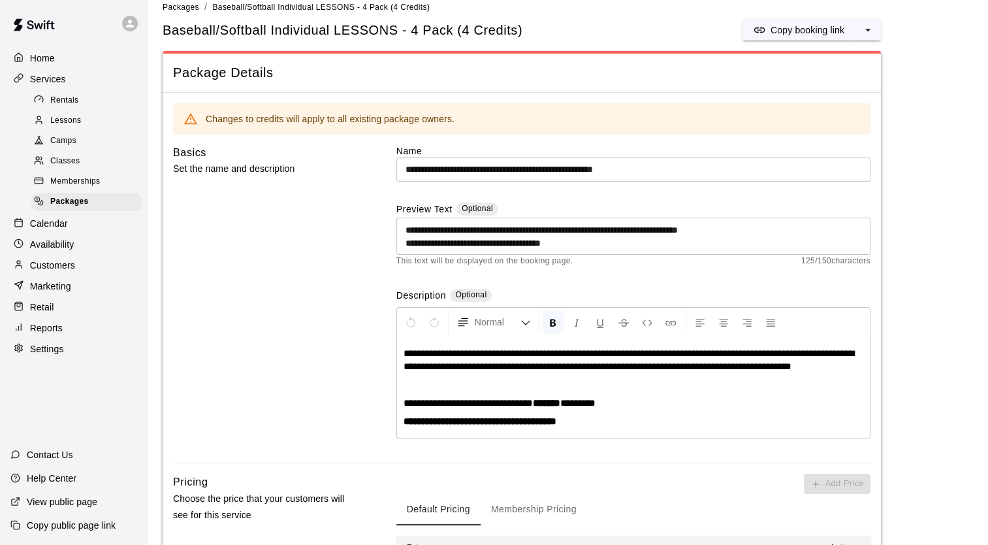
scroll to position [0, 0]
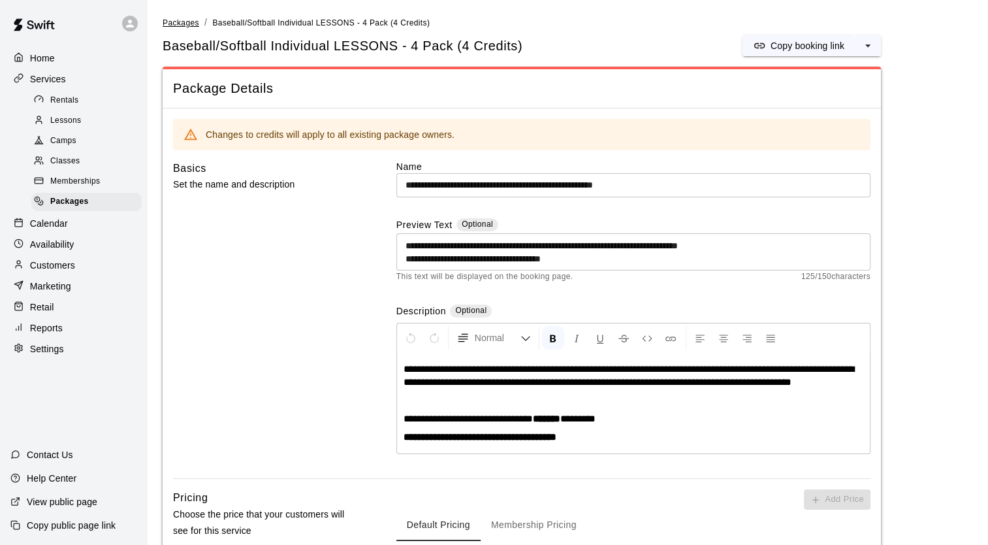
click at [182, 22] on span "Packages" at bounding box center [181, 22] width 37 height 9
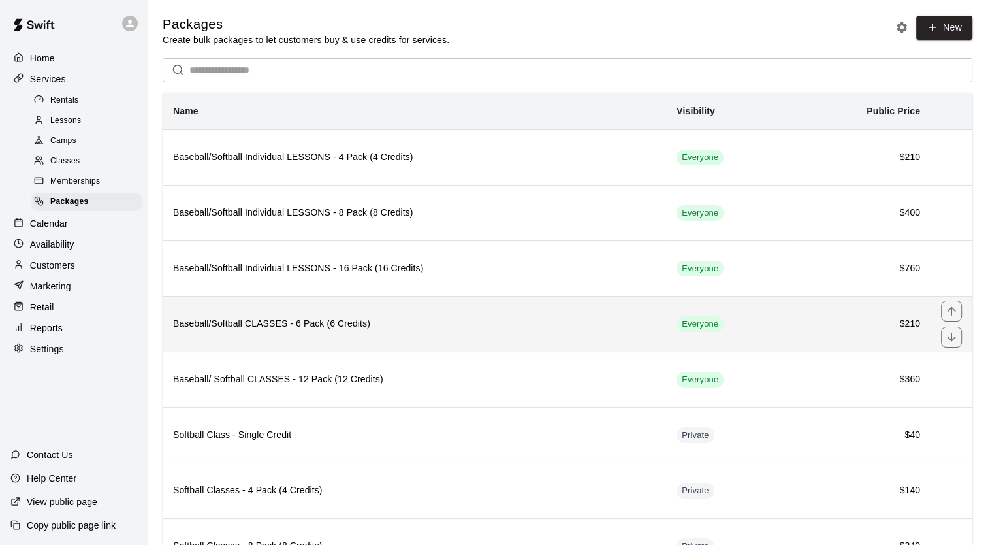
click at [352, 332] on th "Baseball/Softball CLASSES - 6 Pack (6 Credits)" at bounding box center [415, 324] width 504 height 56
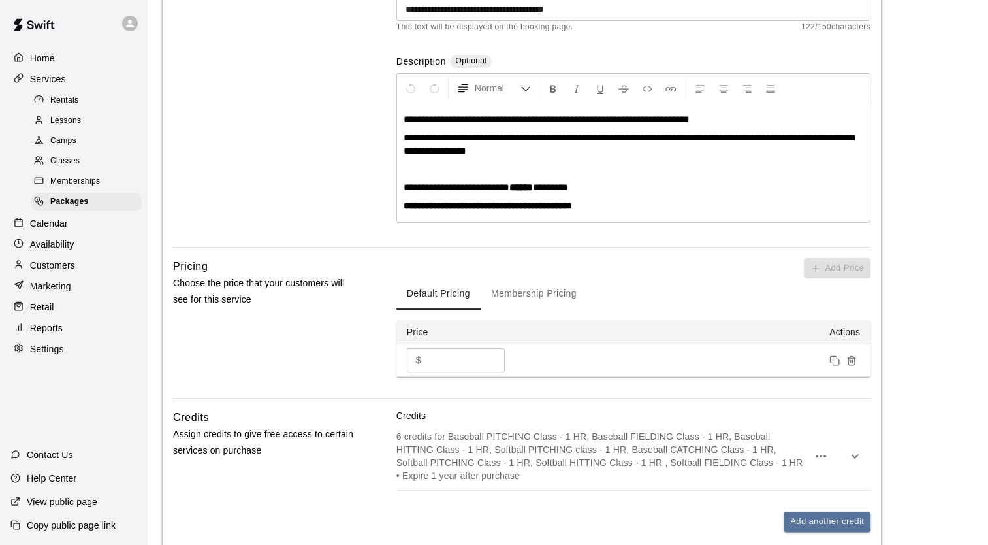
scroll to position [250, 0]
click at [529, 294] on button "Membership Pricing" at bounding box center [534, 293] width 106 height 31
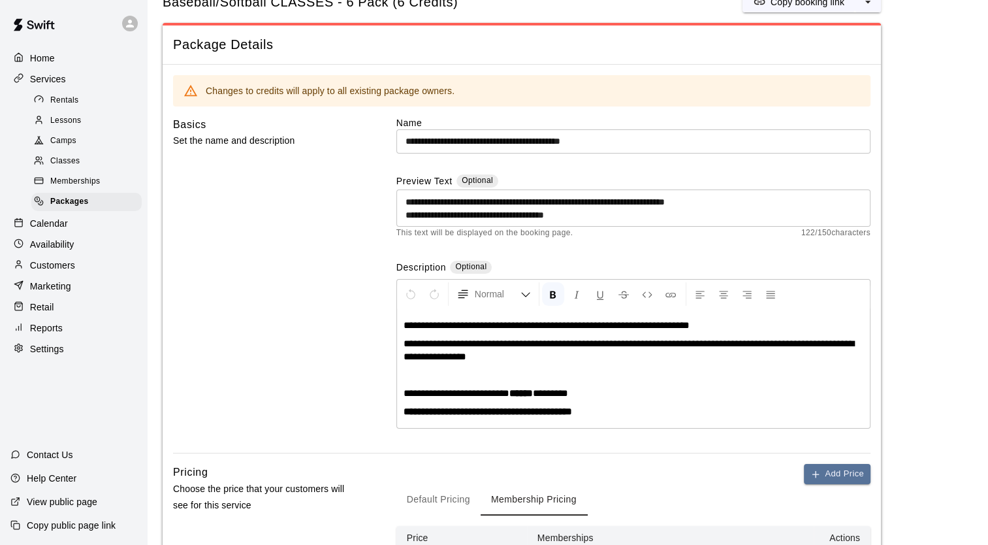
scroll to position [0, 0]
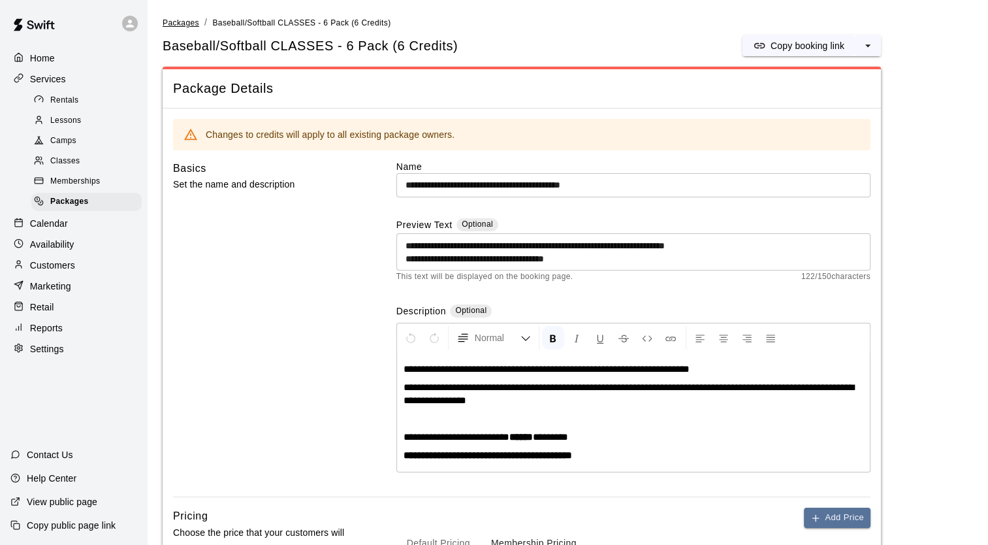
click at [180, 22] on span "Packages" at bounding box center [181, 22] width 37 height 9
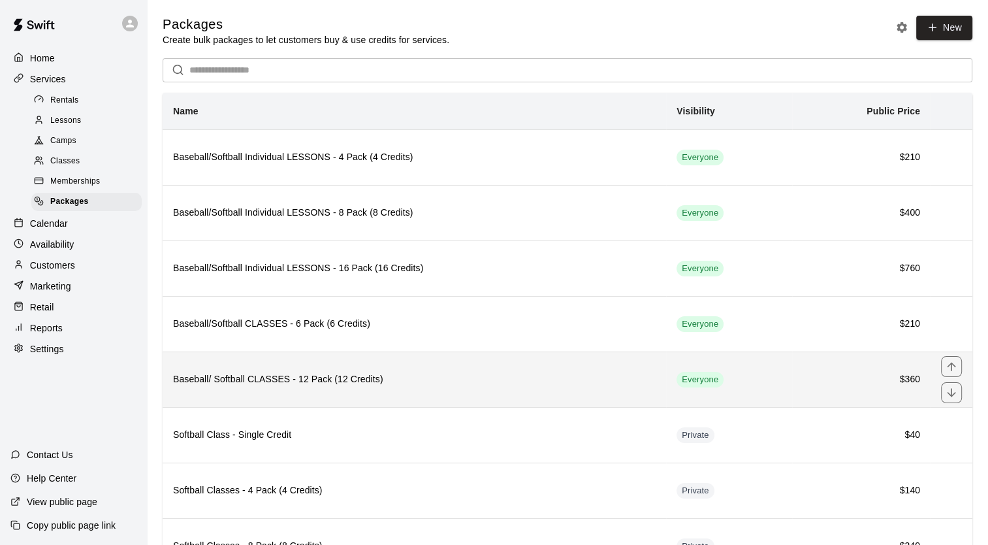
click at [285, 378] on h6 "Baseball/ Softball CLASSES - 12 Pack (12 Credits)" at bounding box center [414, 379] width 483 height 14
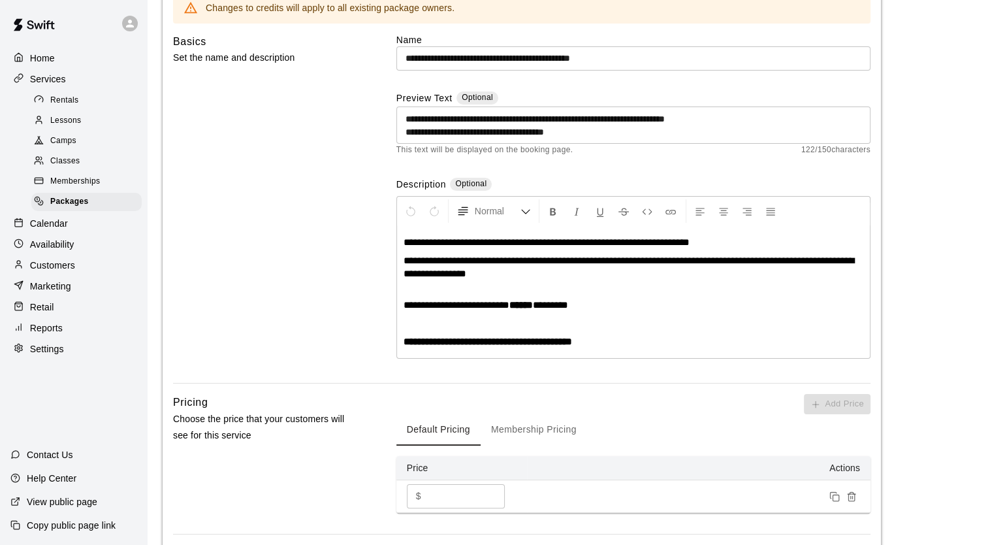
scroll to position [127, 0]
click at [537, 427] on button "Membership Pricing" at bounding box center [534, 429] width 106 height 31
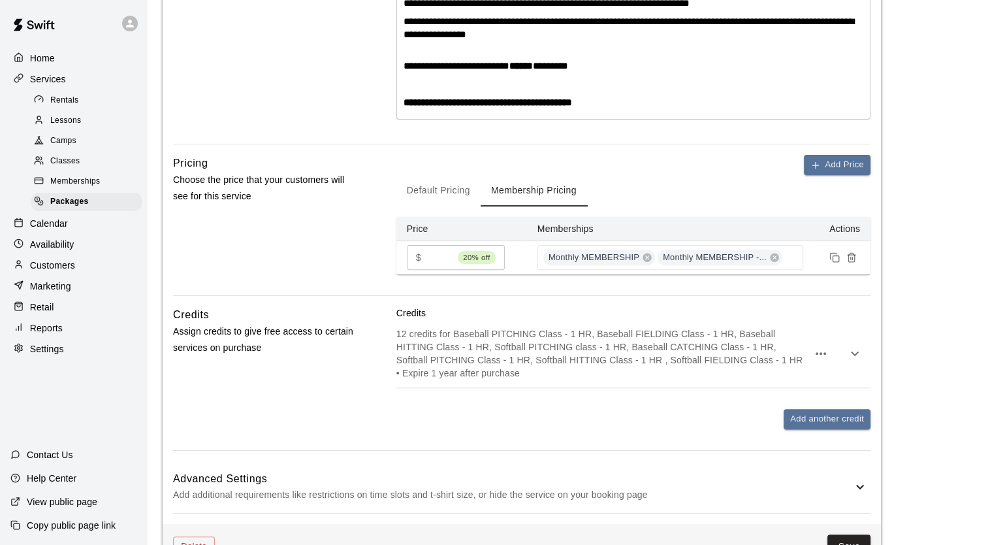
scroll to position [402, 0]
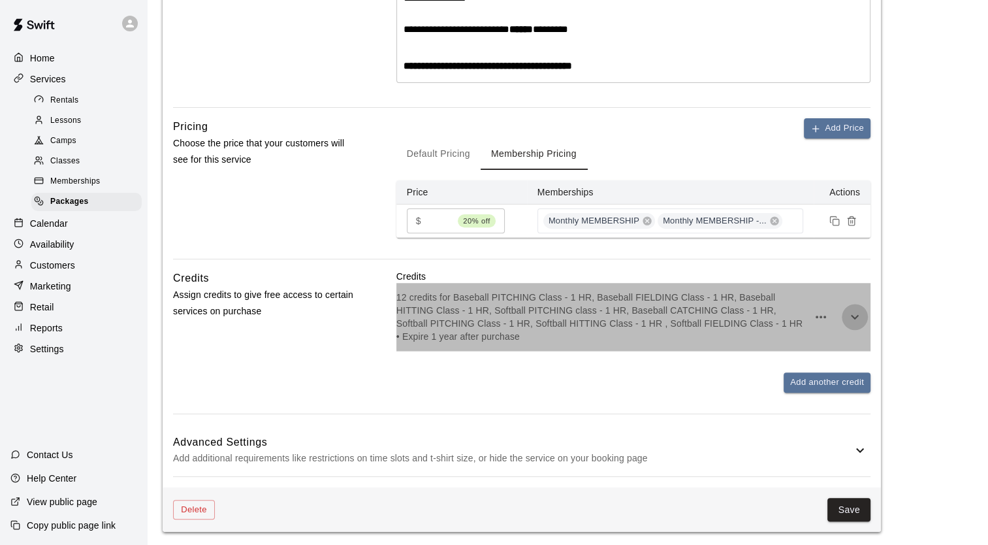
click at [849, 310] on icon "button" at bounding box center [855, 317] width 16 height 16
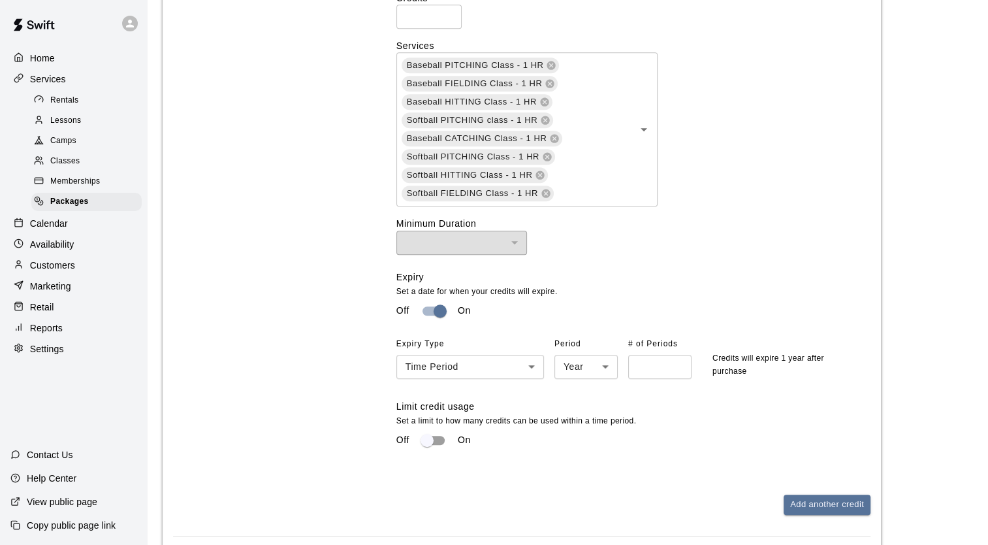
scroll to position [866, 0]
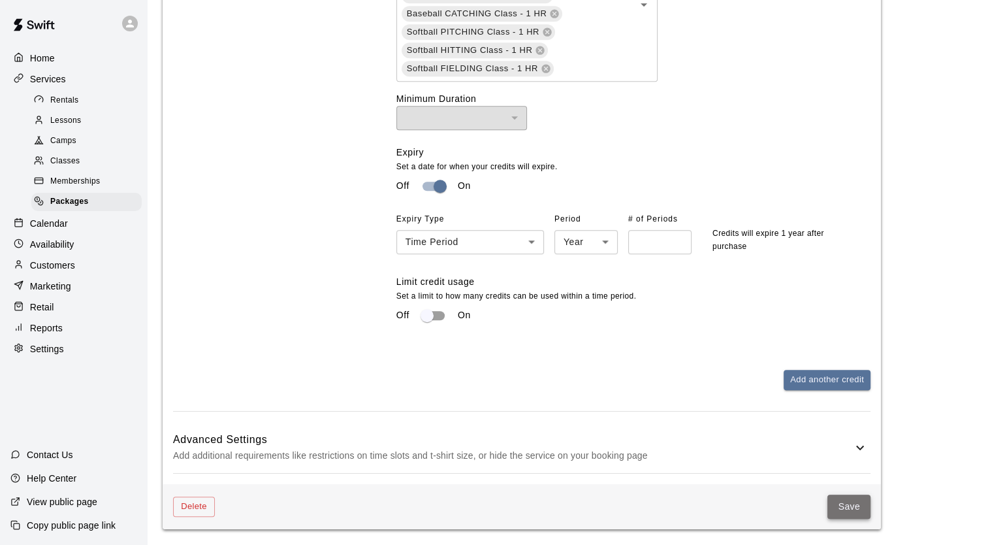
click at [847, 514] on button "Save" at bounding box center [849, 507] width 43 height 24
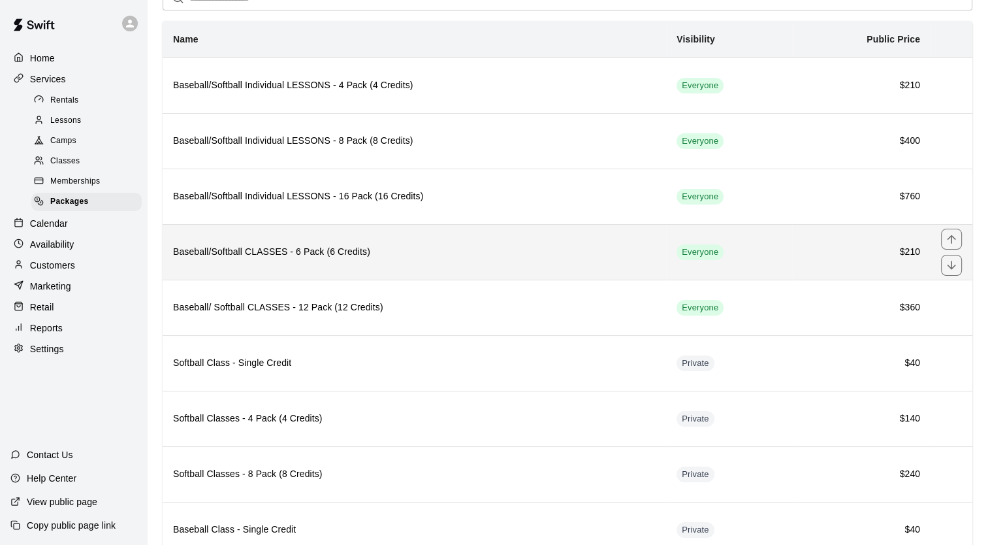
scroll to position [73, 0]
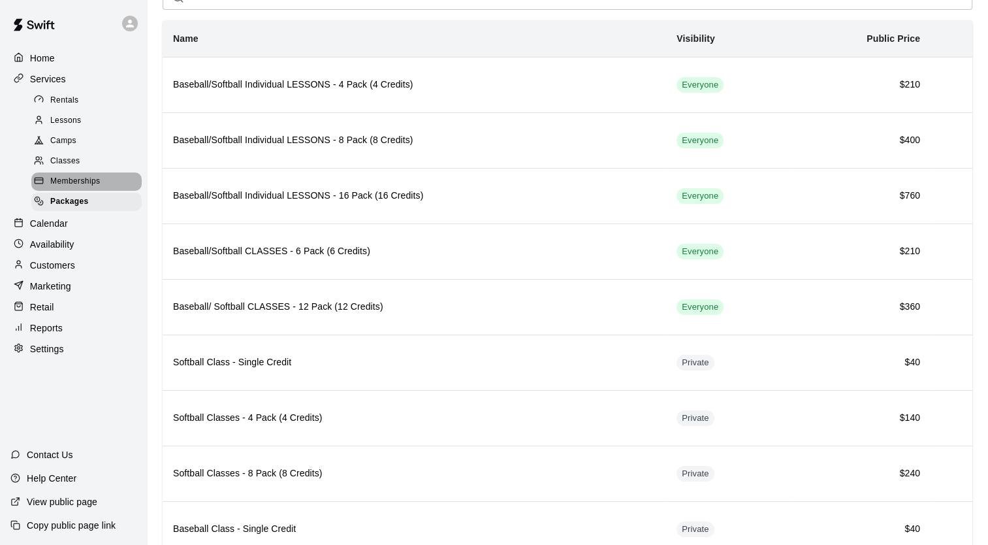
click at [95, 184] on span "Memberships" at bounding box center [75, 181] width 50 height 13
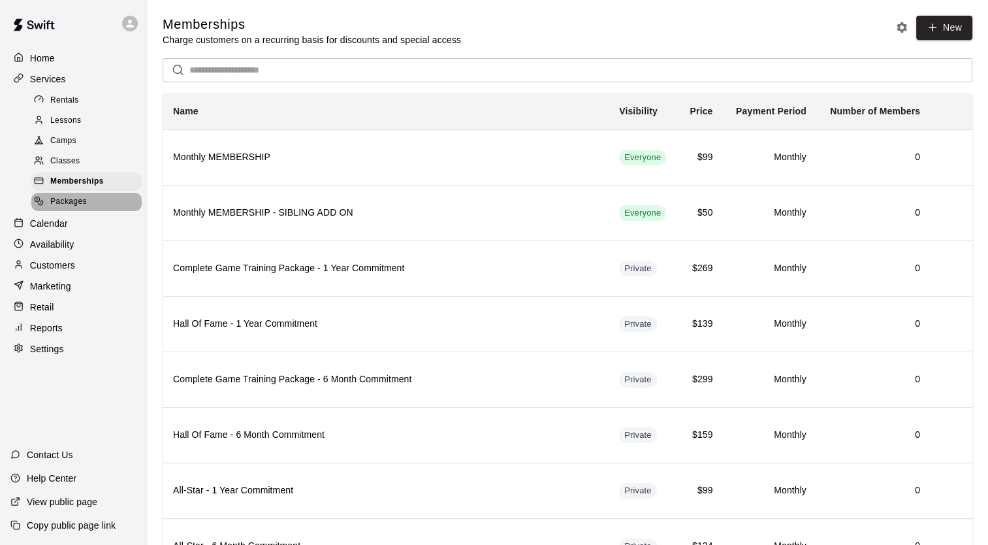
click at [71, 208] on span "Packages" at bounding box center [68, 201] width 37 height 13
click at [55, 230] on p "Calendar" at bounding box center [49, 223] width 38 height 13
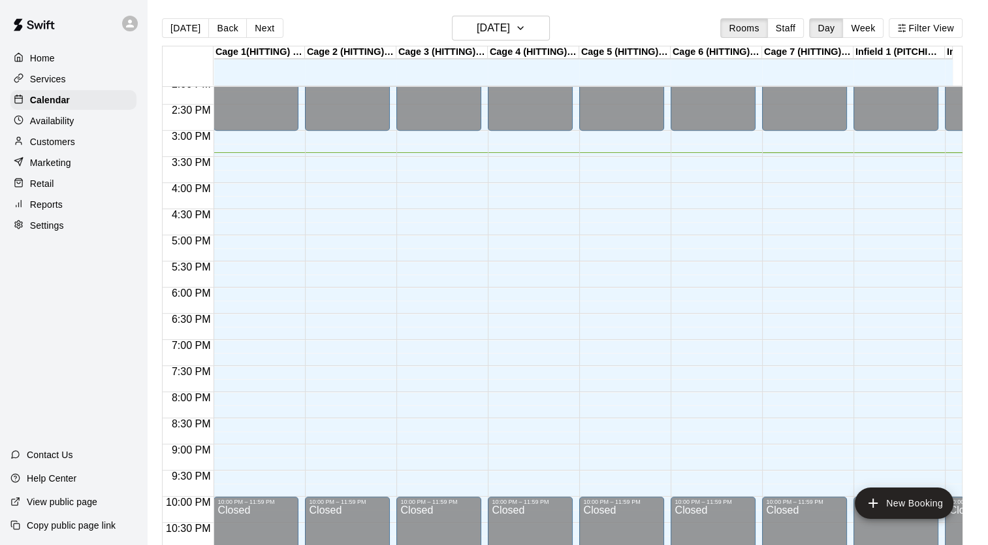
scroll to position [790, 0]
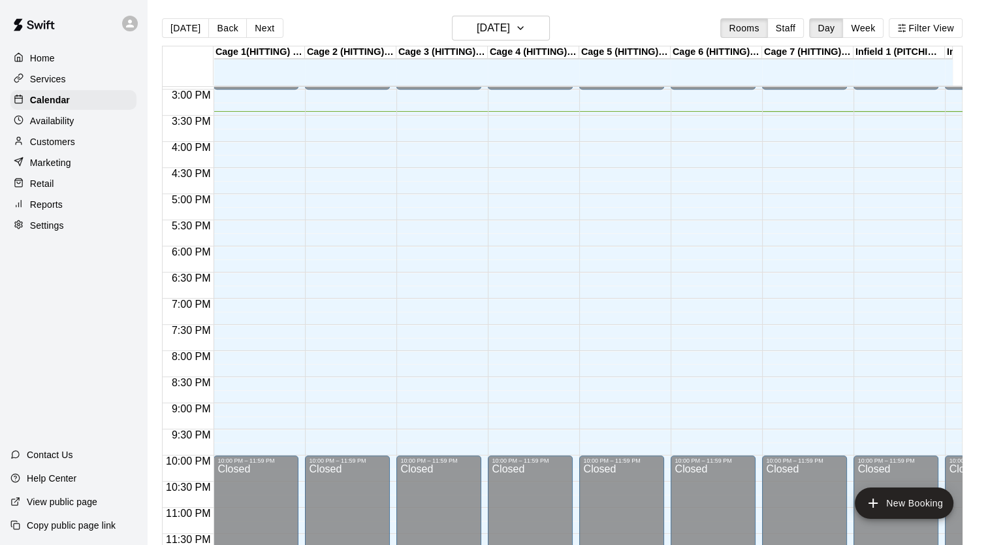
click at [47, 124] on p "Availability" at bounding box center [52, 120] width 44 height 13
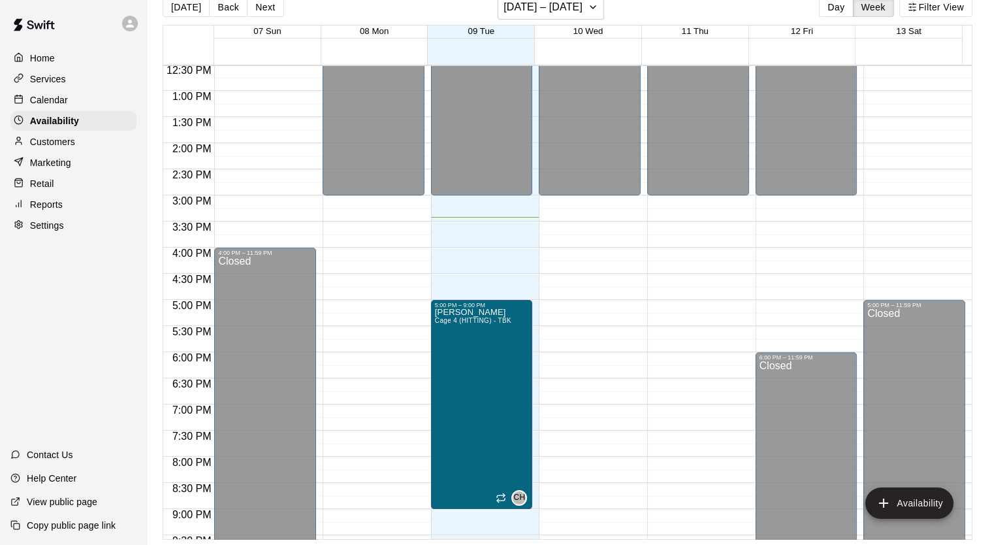
scroll to position [780, 0]
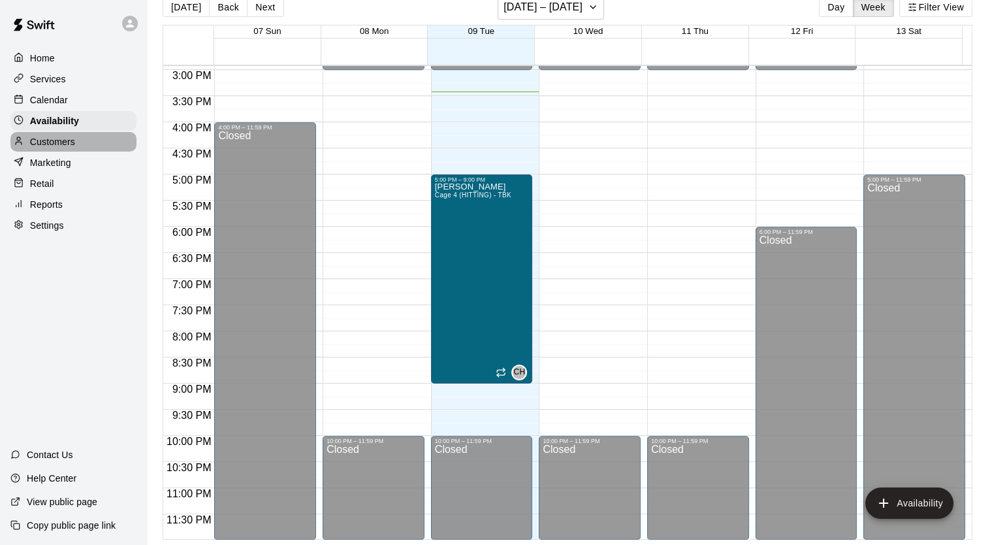
click at [52, 144] on p "Customers" at bounding box center [52, 141] width 45 height 13
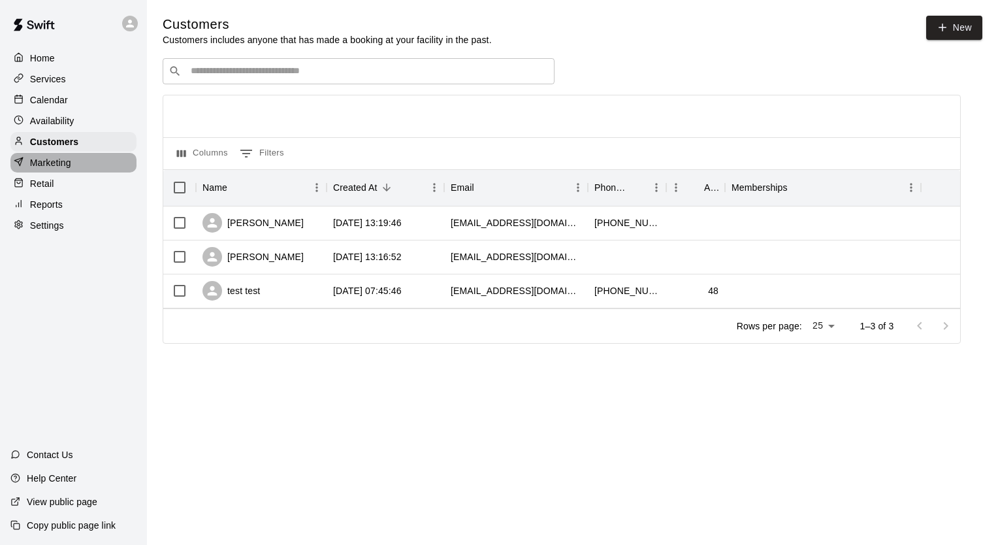
click at [52, 169] on p "Marketing" at bounding box center [50, 162] width 41 height 13
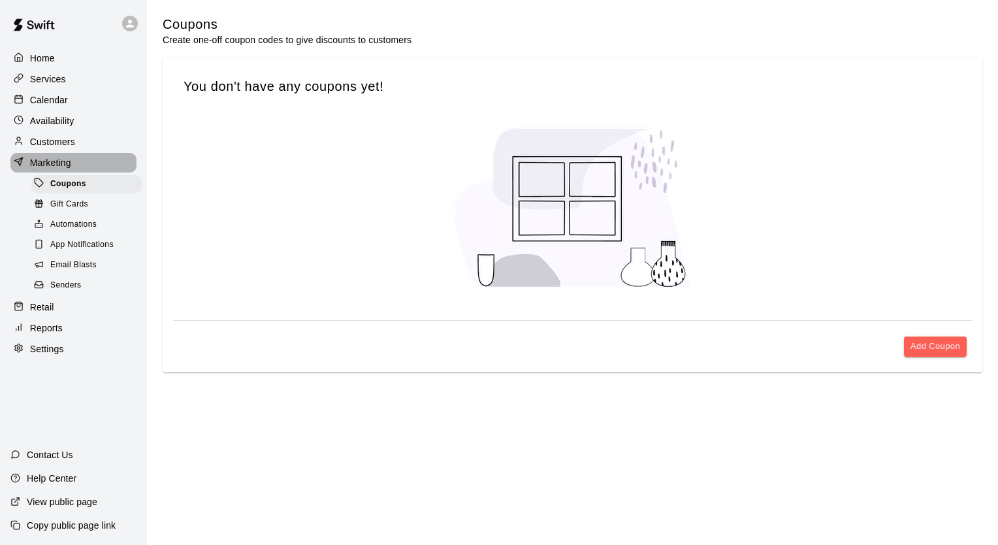
click at [52, 169] on p "Marketing" at bounding box center [50, 162] width 41 height 13
click at [77, 211] on span "Gift Cards" at bounding box center [69, 204] width 38 height 13
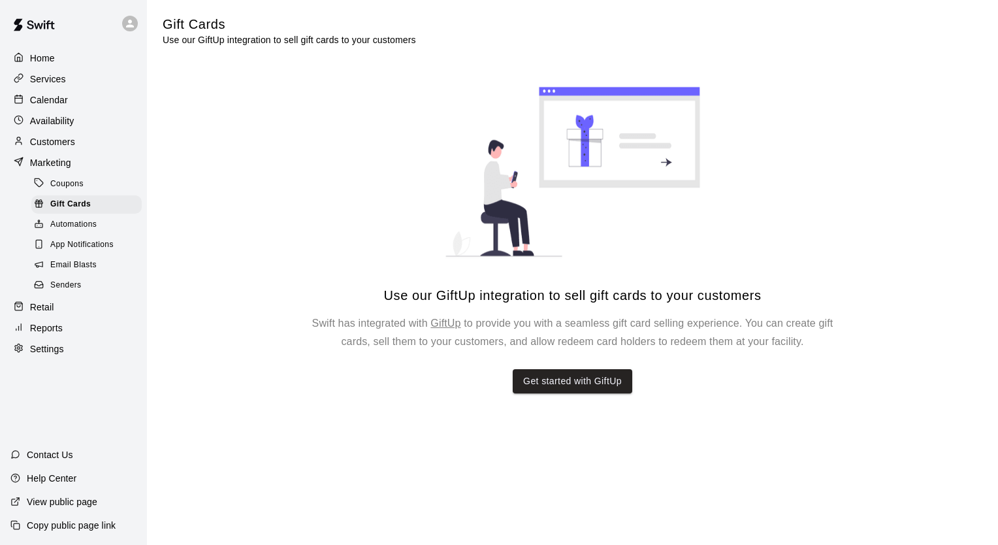
click at [79, 231] on span "Automations" at bounding box center [73, 224] width 46 height 13
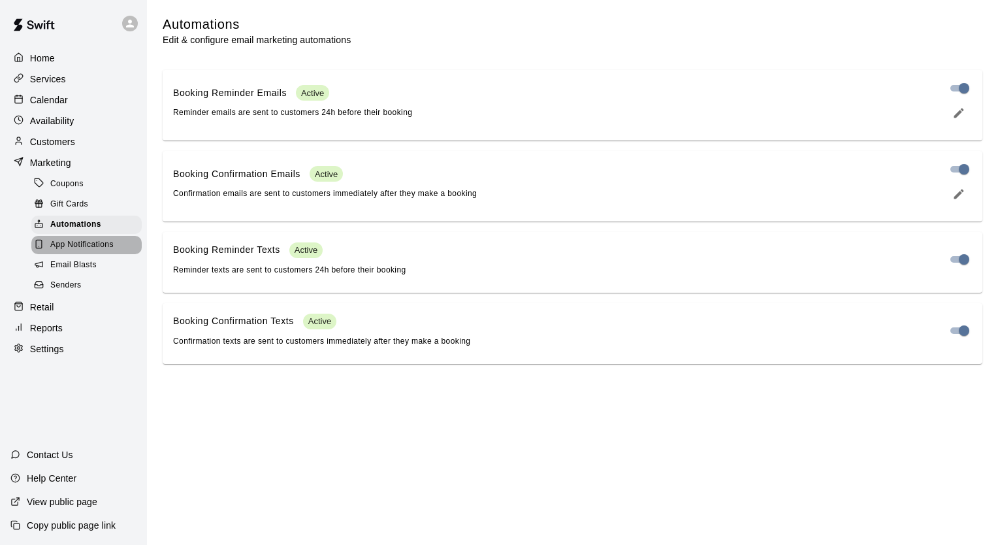
click at [71, 252] on span "App Notifications" at bounding box center [81, 244] width 63 height 13
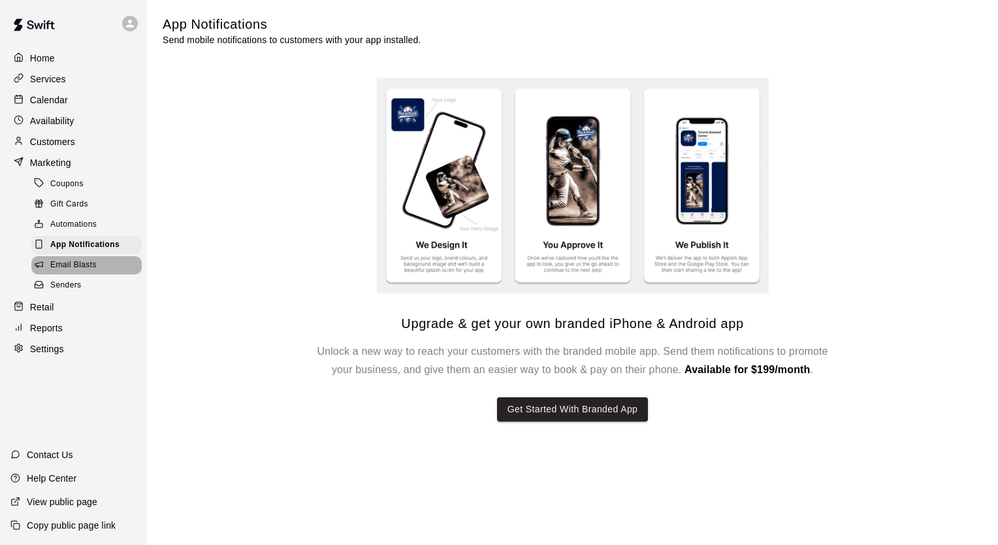
click at [86, 272] on span "Email Blasts" at bounding box center [73, 265] width 46 height 13
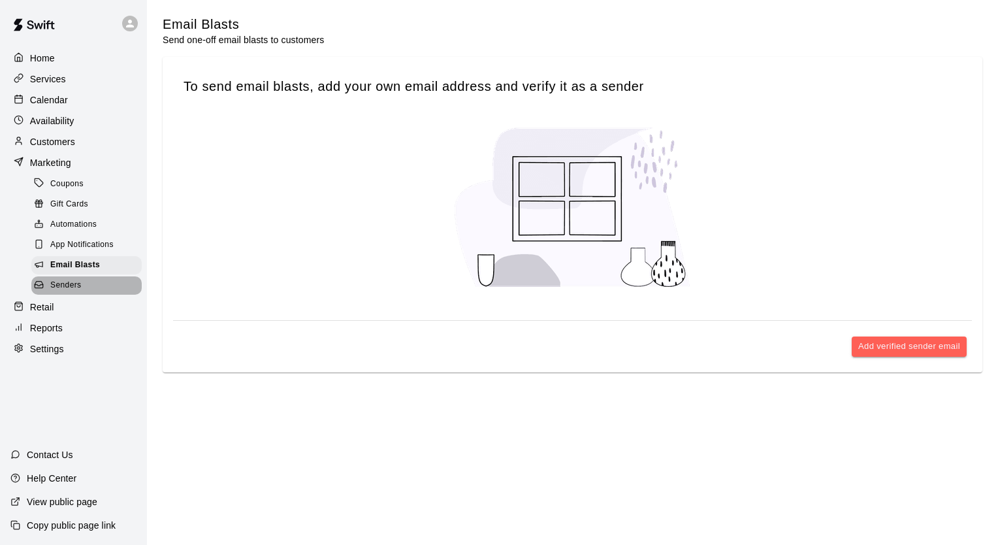
click at [71, 292] on span "Senders" at bounding box center [65, 285] width 31 height 13
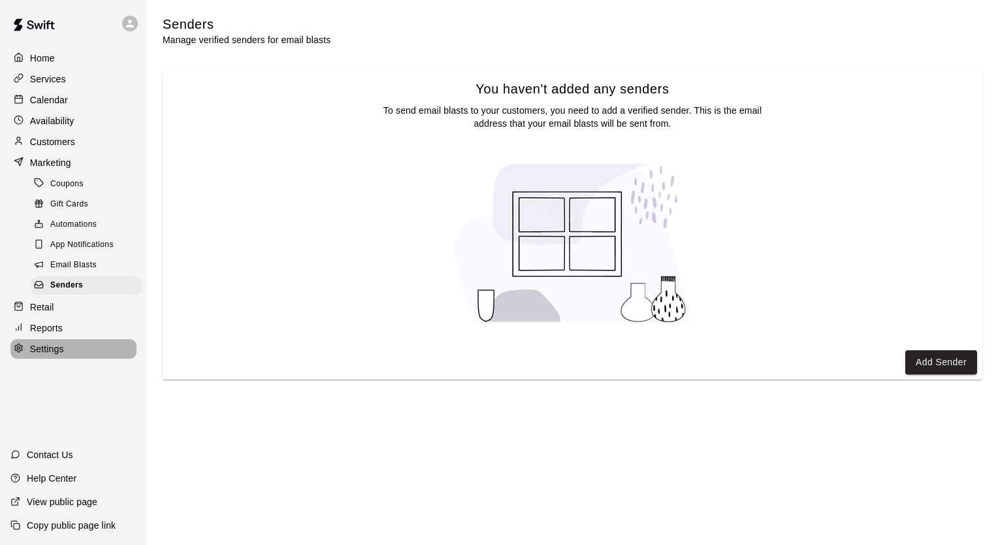
click at [48, 357] on div "Settings" at bounding box center [73, 349] width 126 height 20
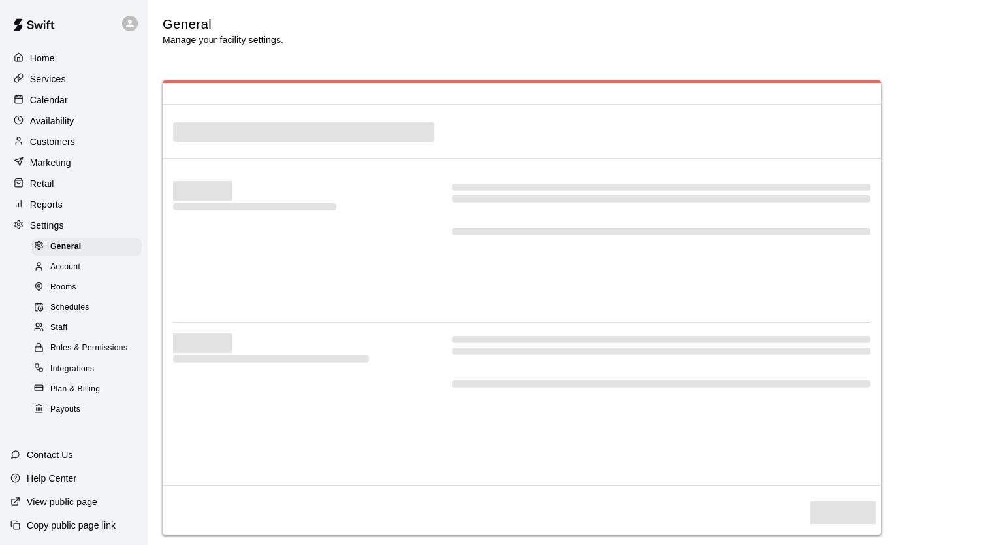
select select "**"
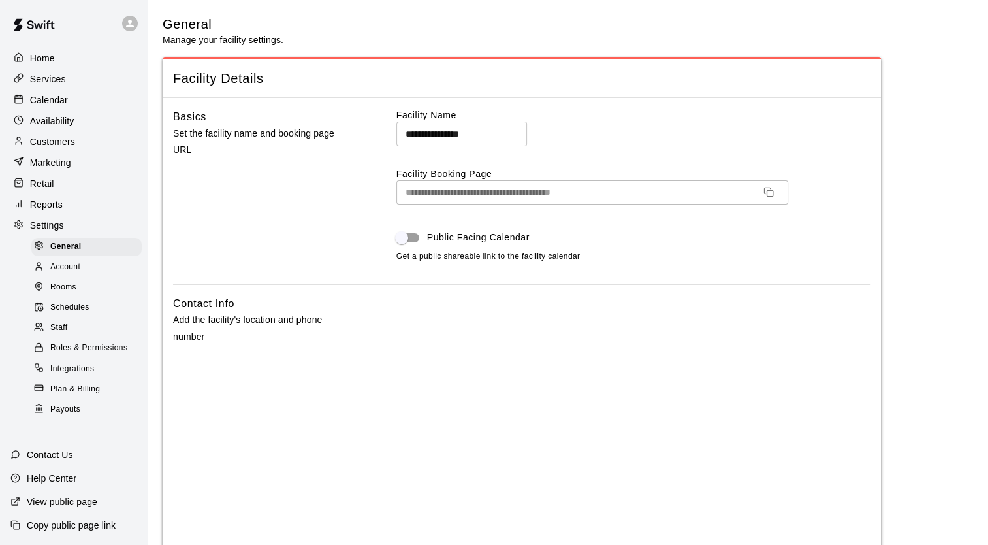
scroll to position [96, 0]
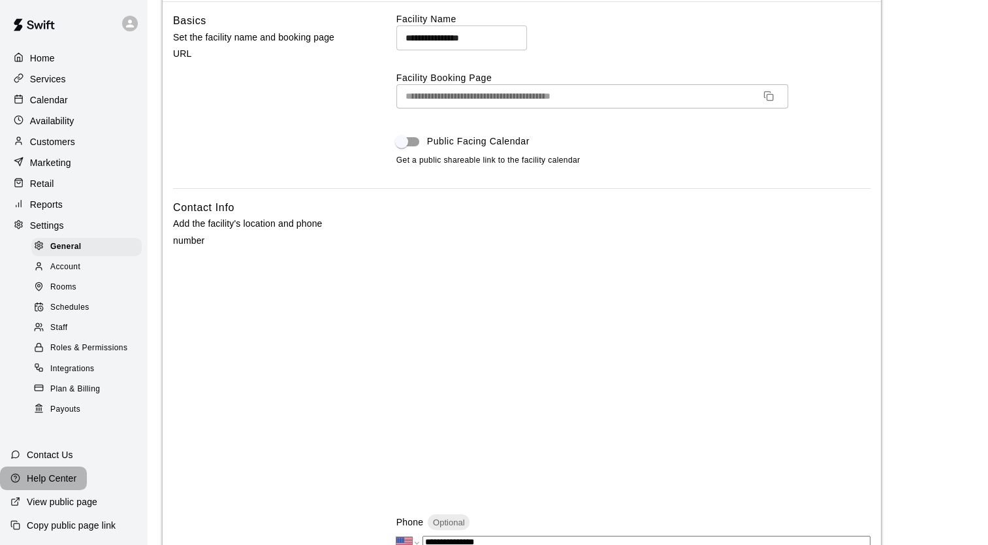
click at [62, 476] on p "Help Center" at bounding box center [52, 478] width 50 height 13
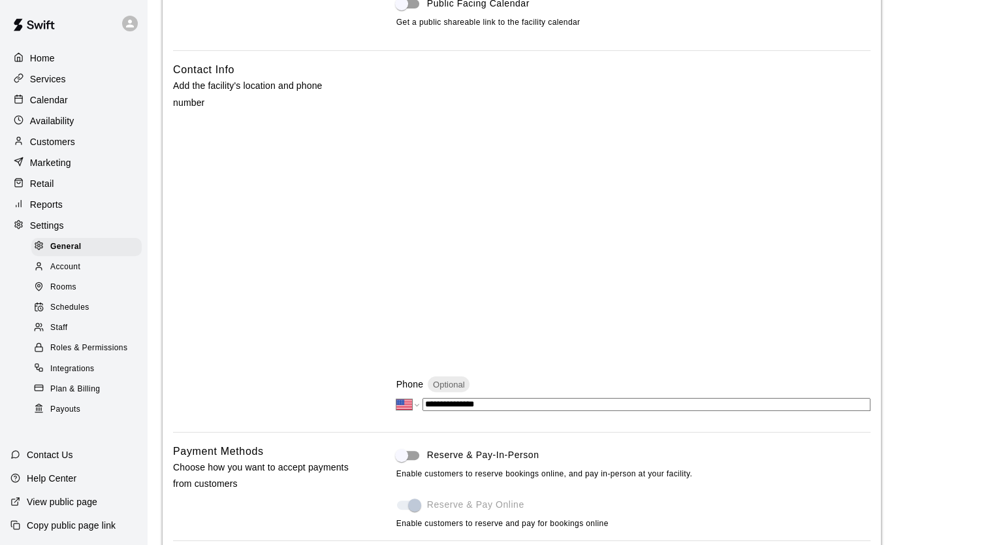
scroll to position [0, 0]
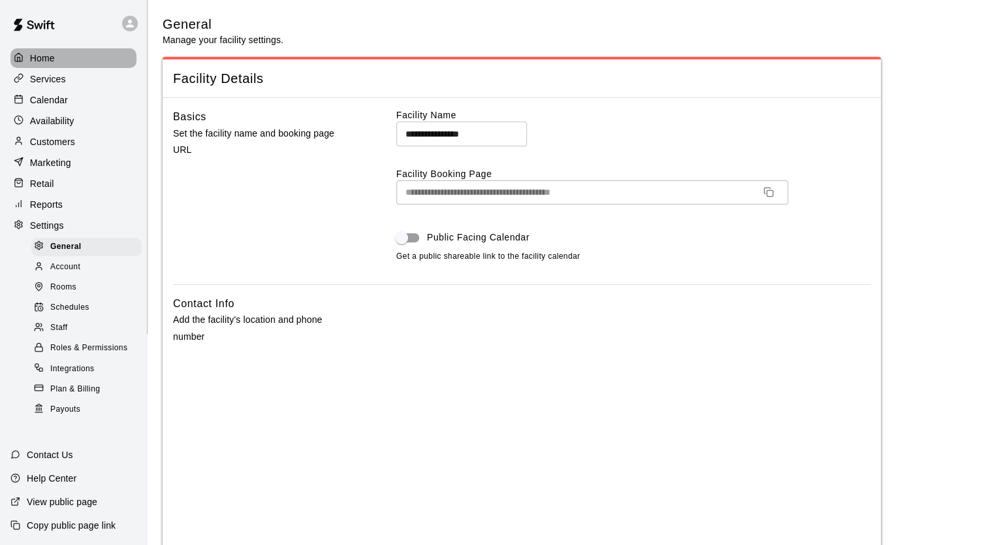
click at [33, 56] on p "Home" at bounding box center [42, 58] width 25 height 13
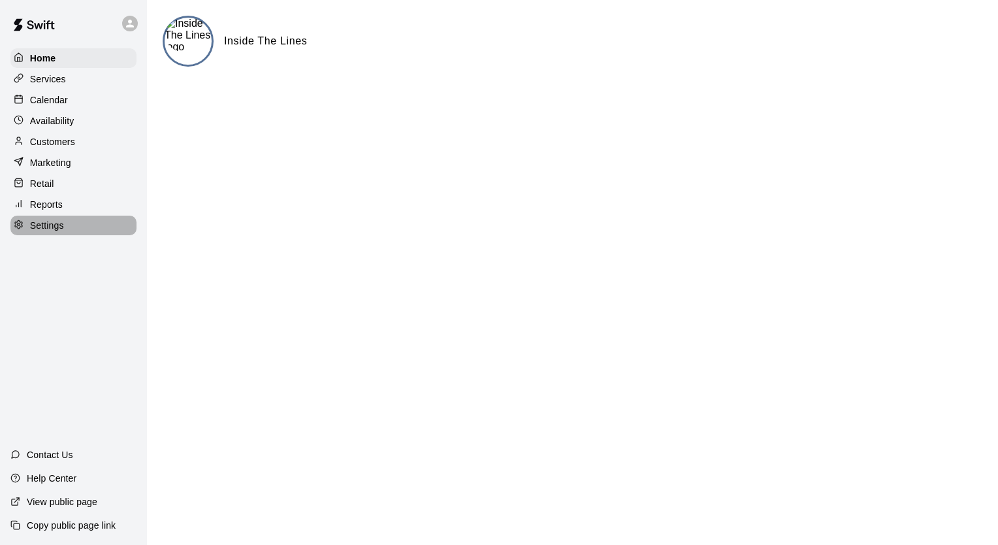
click at [39, 232] on p "Settings" at bounding box center [47, 225] width 34 height 13
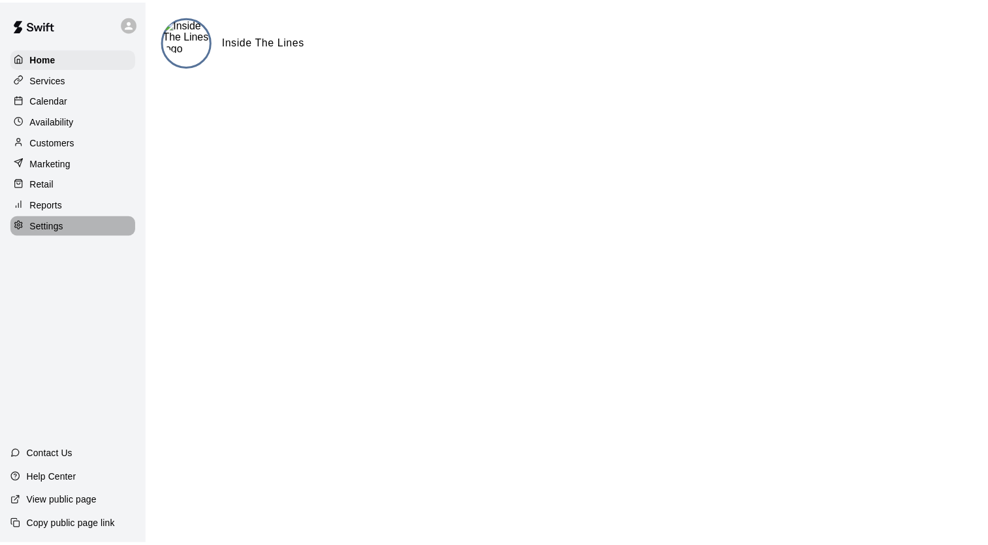
select select "**"
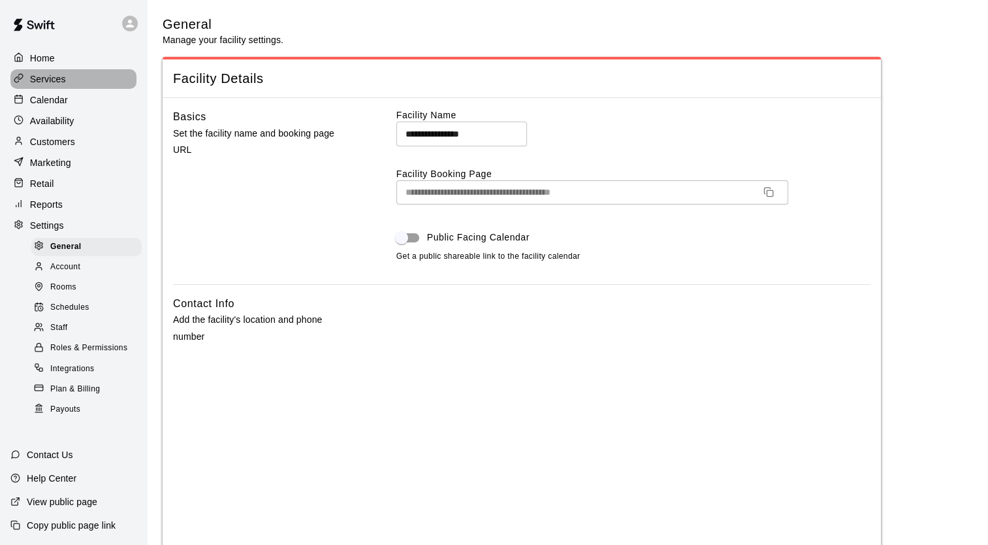
click at [23, 78] on icon at bounding box center [19, 78] width 10 height 10
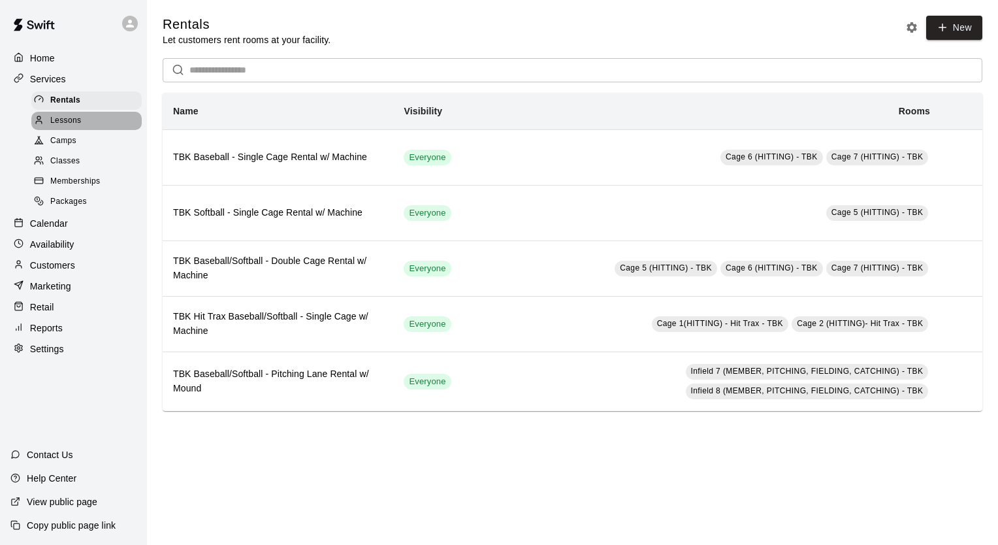
click at [80, 125] on span "Lessons" at bounding box center [65, 120] width 31 height 13
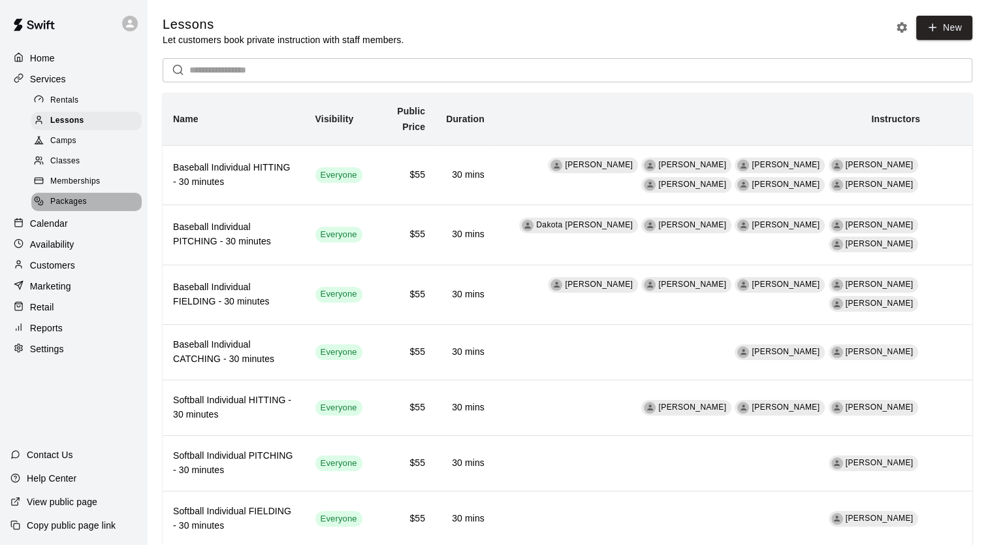
click at [78, 205] on span "Packages" at bounding box center [68, 201] width 37 height 13
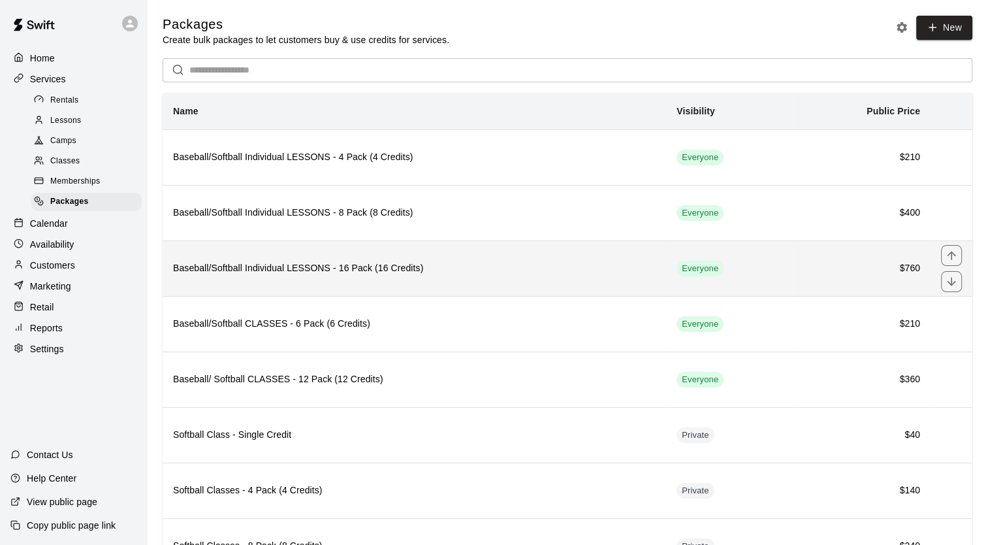
click at [264, 268] on h6 "Baseball/Softball Individual LESSONS - 16 Pack (16 Credits)" at bounding box center [414, 268] width 483 height 14
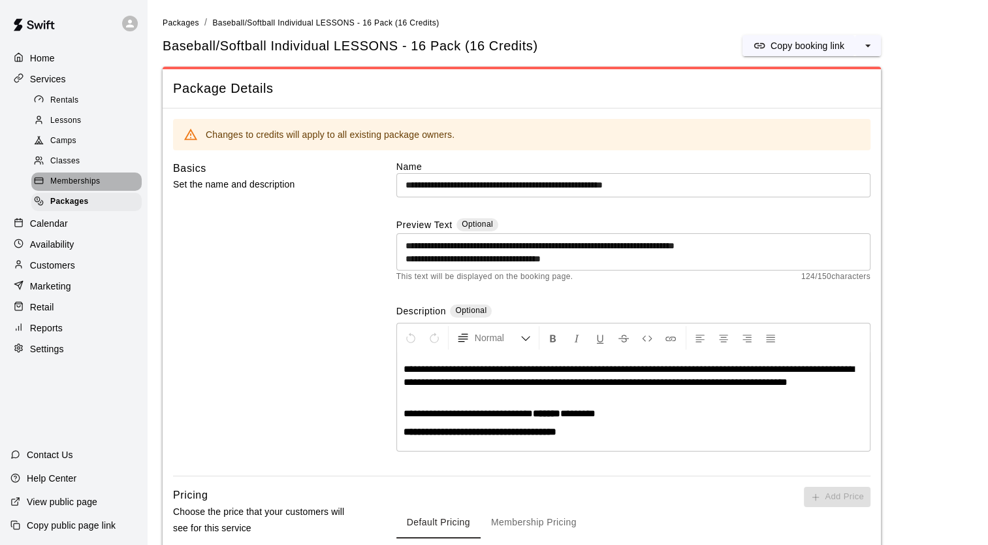
click at [95, 188] on span "Memberships" at bounding box center [75, 181] width 50 height 13
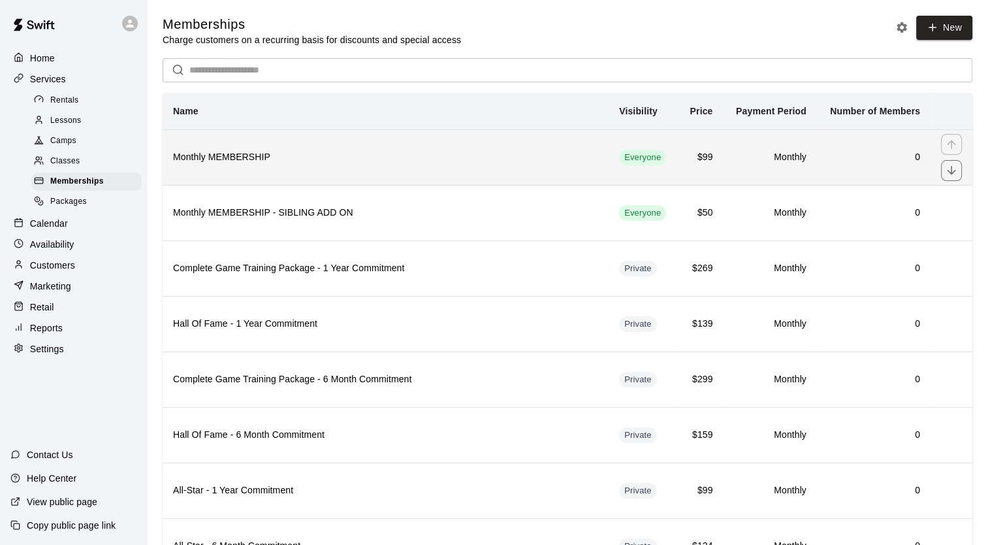
click at [277, 161] on h6 "Monthly MEMBERSHIP" at bounding box center [385, 157] width 425 height 14
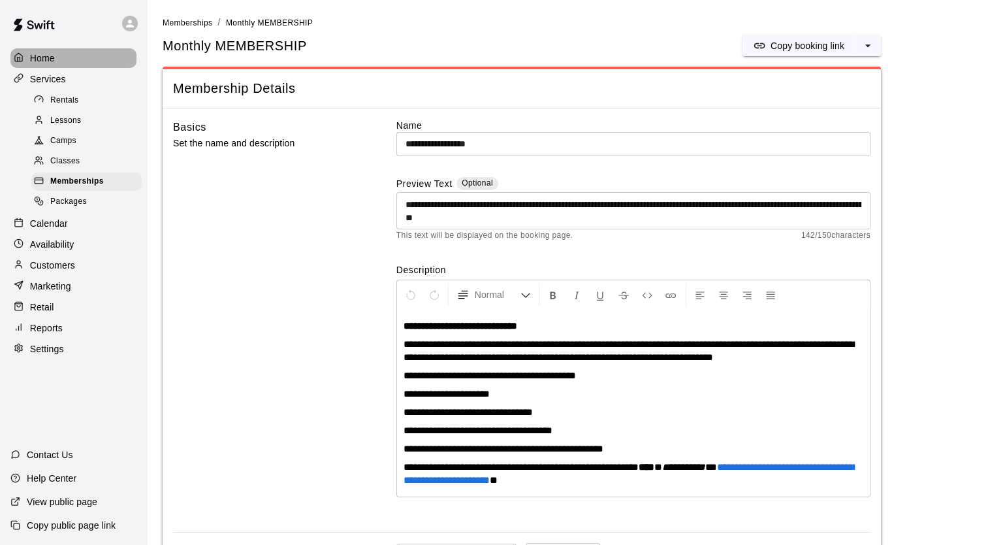
click at [50, 63] on p "Home" at bounding box center [42, 58] width 25 height 13
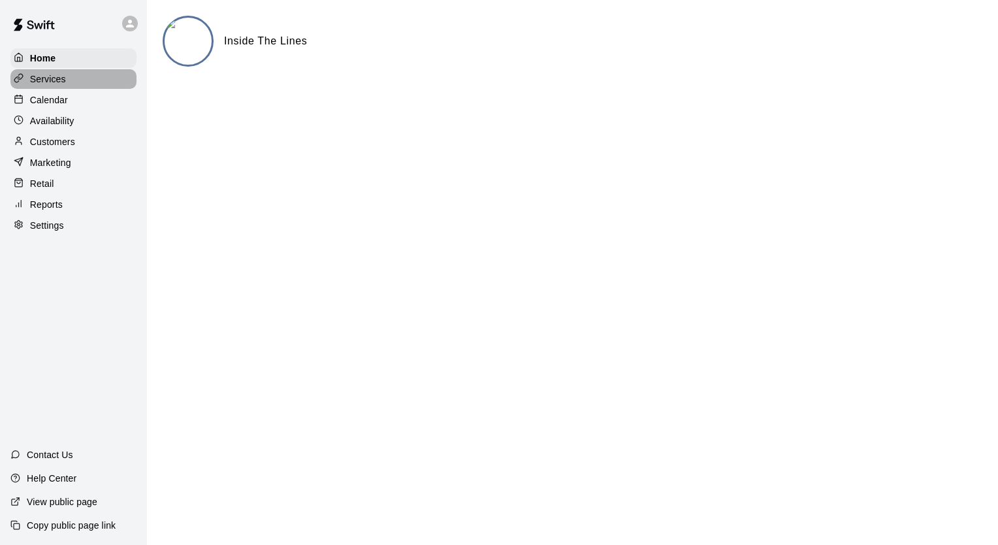
click at [50, 86] on p "Services" at bounding box center [48, 79] width 36 height 13
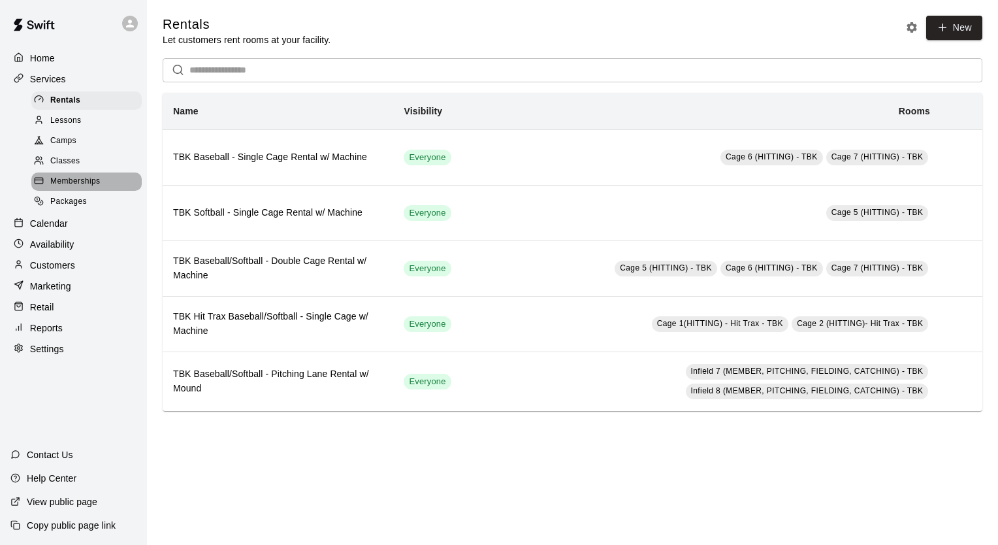
click at [78, 188] on span "Memberships" at bounding box center [75, 181] width 50 height 13
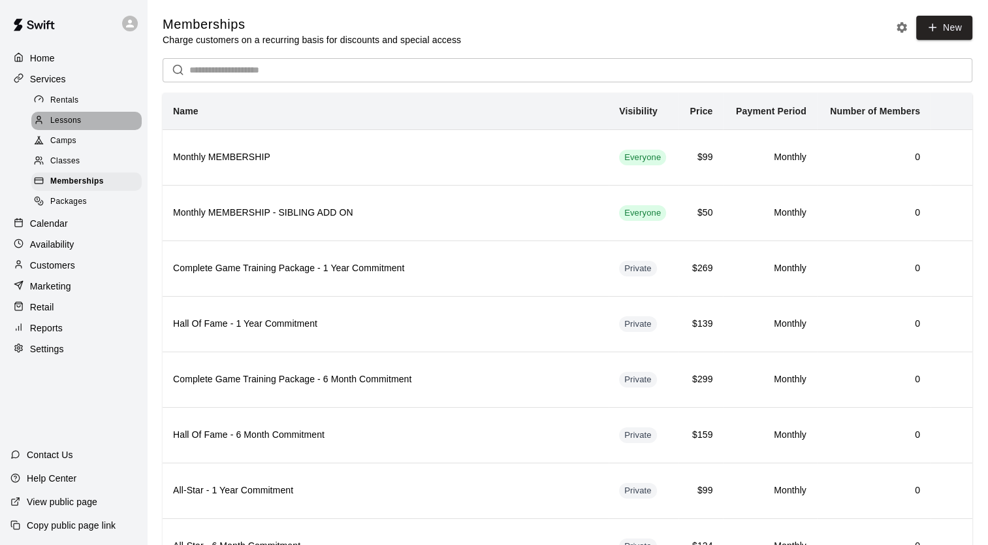
click at [63, 120] on span "Lessons" at bounding box center [65, 120] width 31 height 13
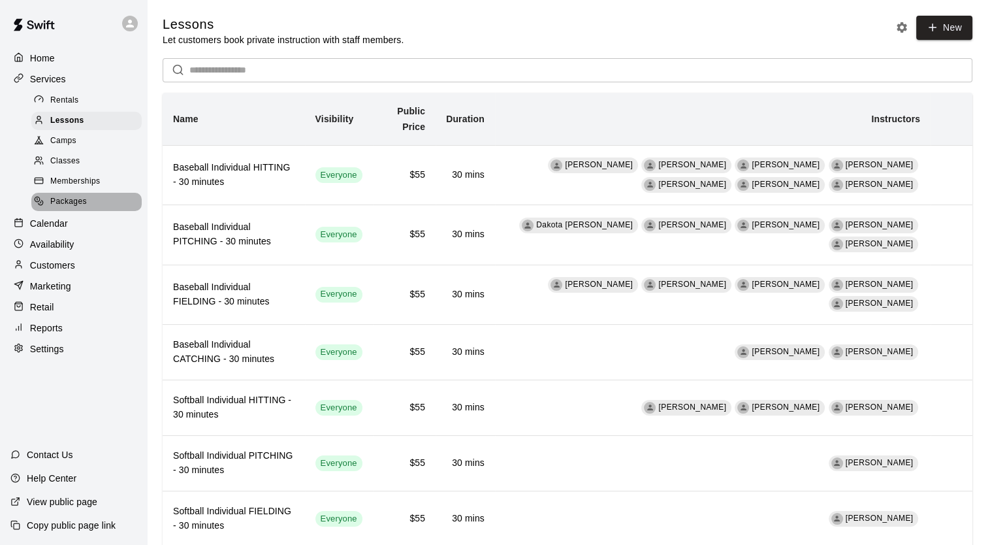
click at [65, 208] on span "Packages" at bounding box center [68, 201] width 37 height 13
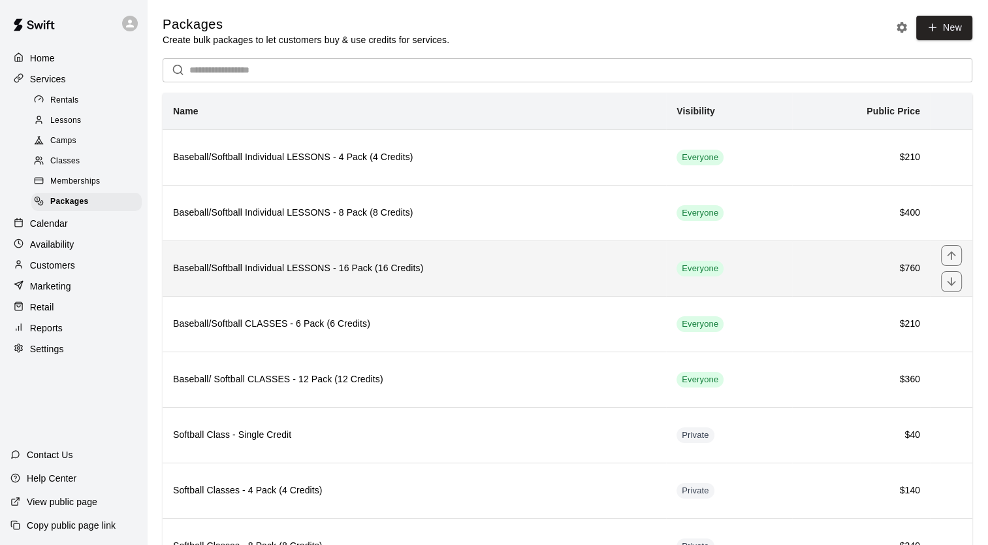
click at [277, 261] on th "Baseball/Softball Individual LESSONS - 16 Pack (16 Credits)" at bounding box center [415, 268] width 504 height 56
